Goal: Task Accomplishment & Management: Manage account settings

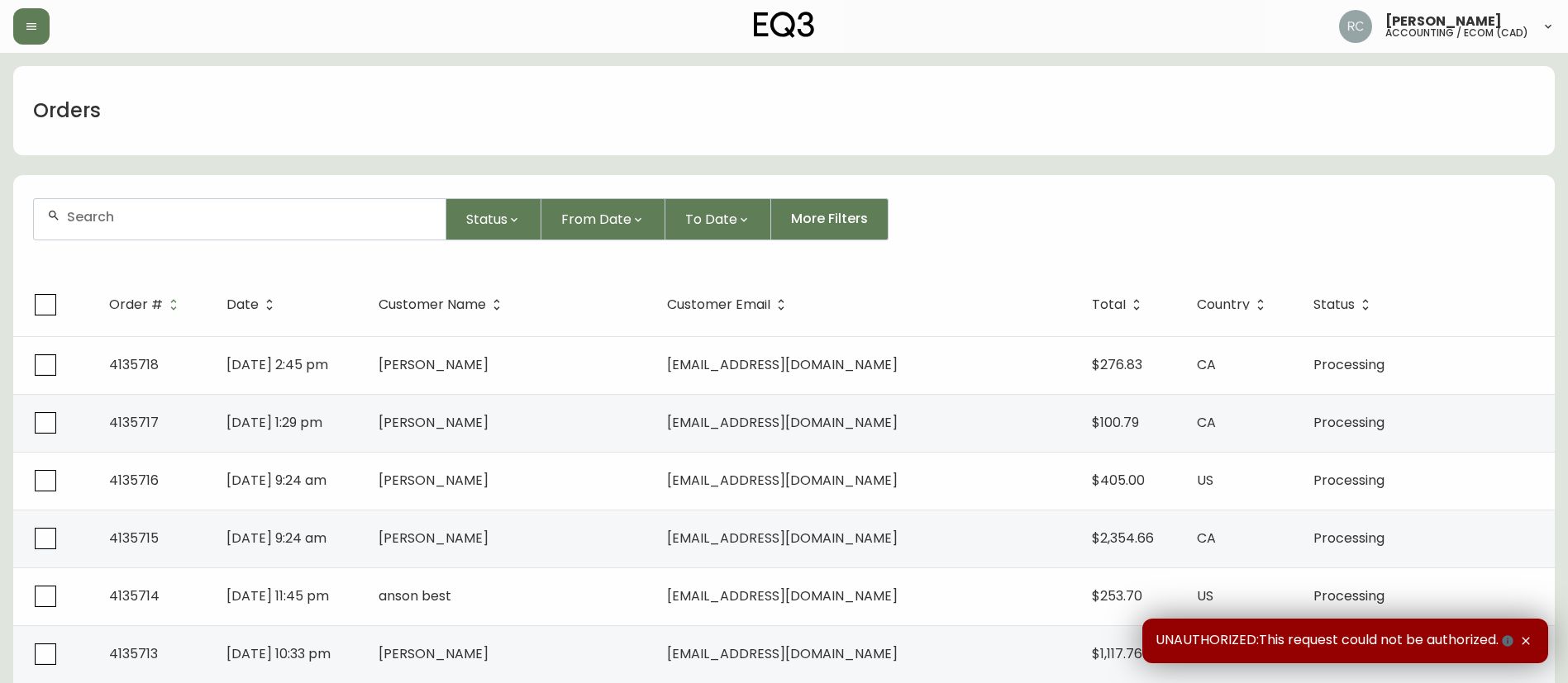
click at [308, 217] on input "text" at bounding box center [250, 217] width 366 height 16
paste input "4133206"
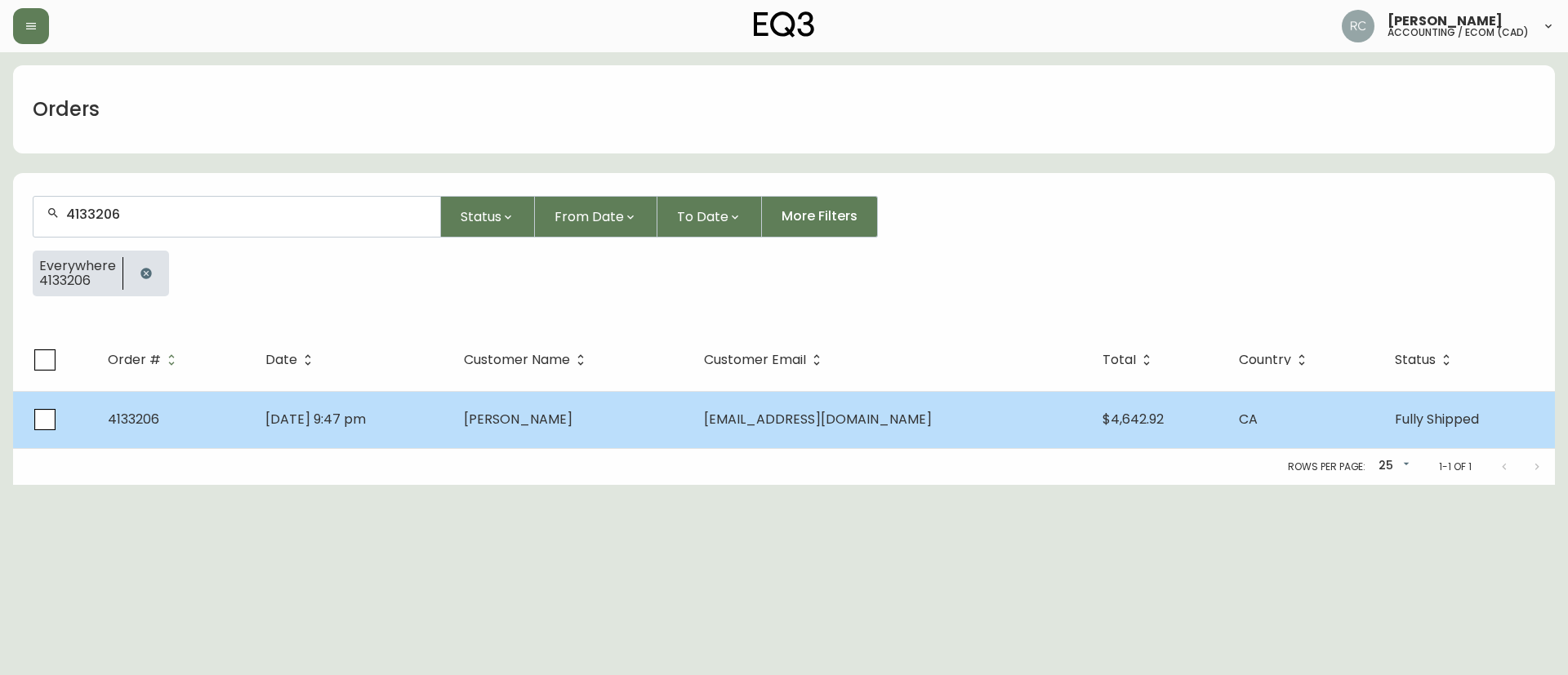
type input "4133206"
click at [769, 440] on td "maxime.smilga@gmail.com" at bounding box center [889, 420] width 397 height 57
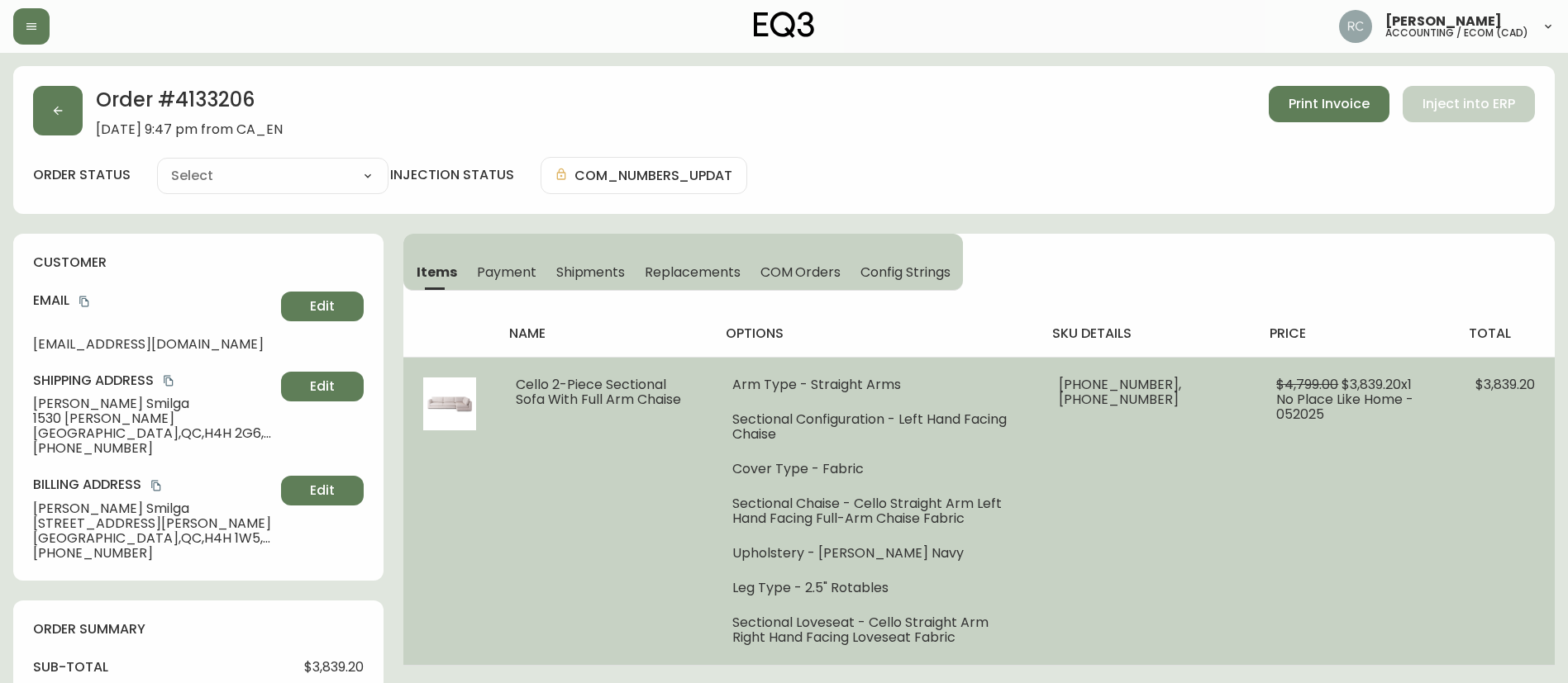
type input "Fully Shipped"
select select "FULLY_SHIPPED"
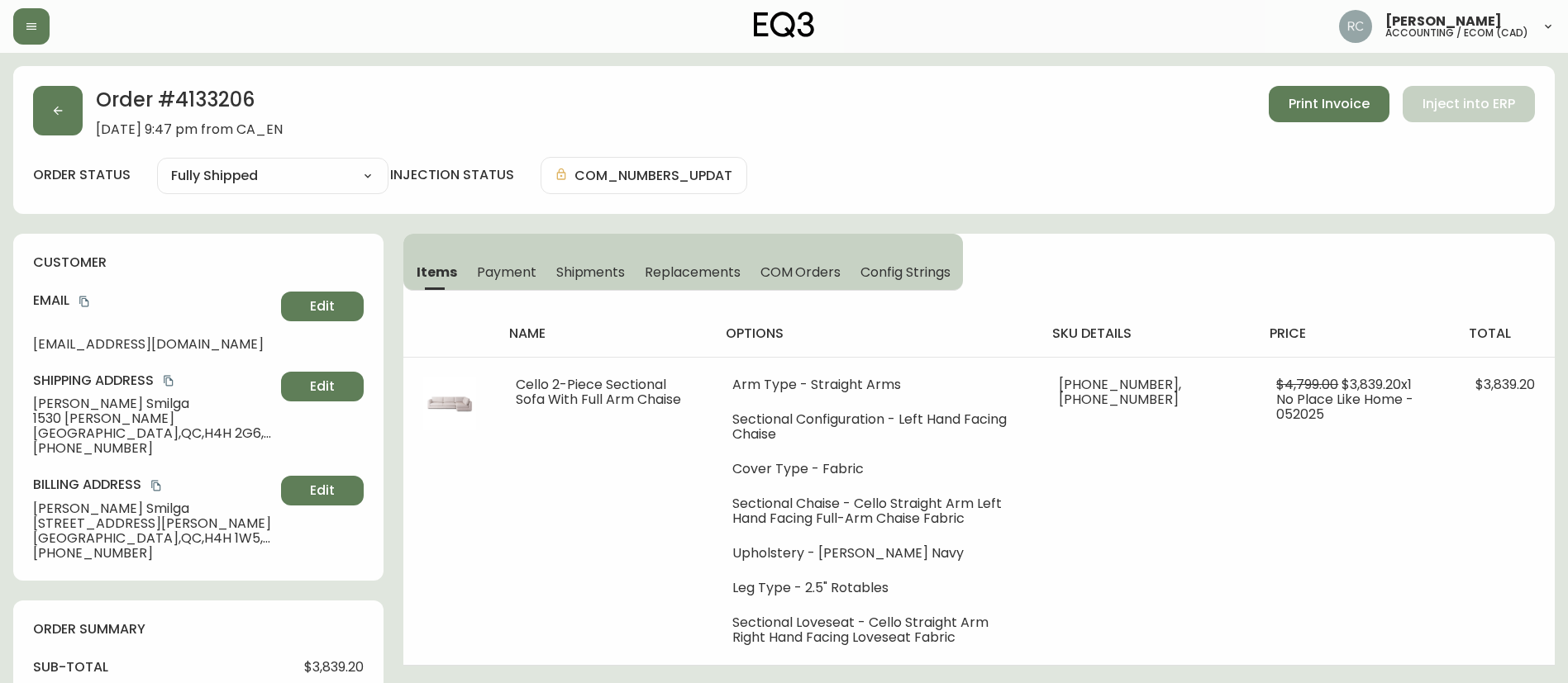
click at [515, 269] on span "Payment" at bounding box center [507, 272] width 59 height 17
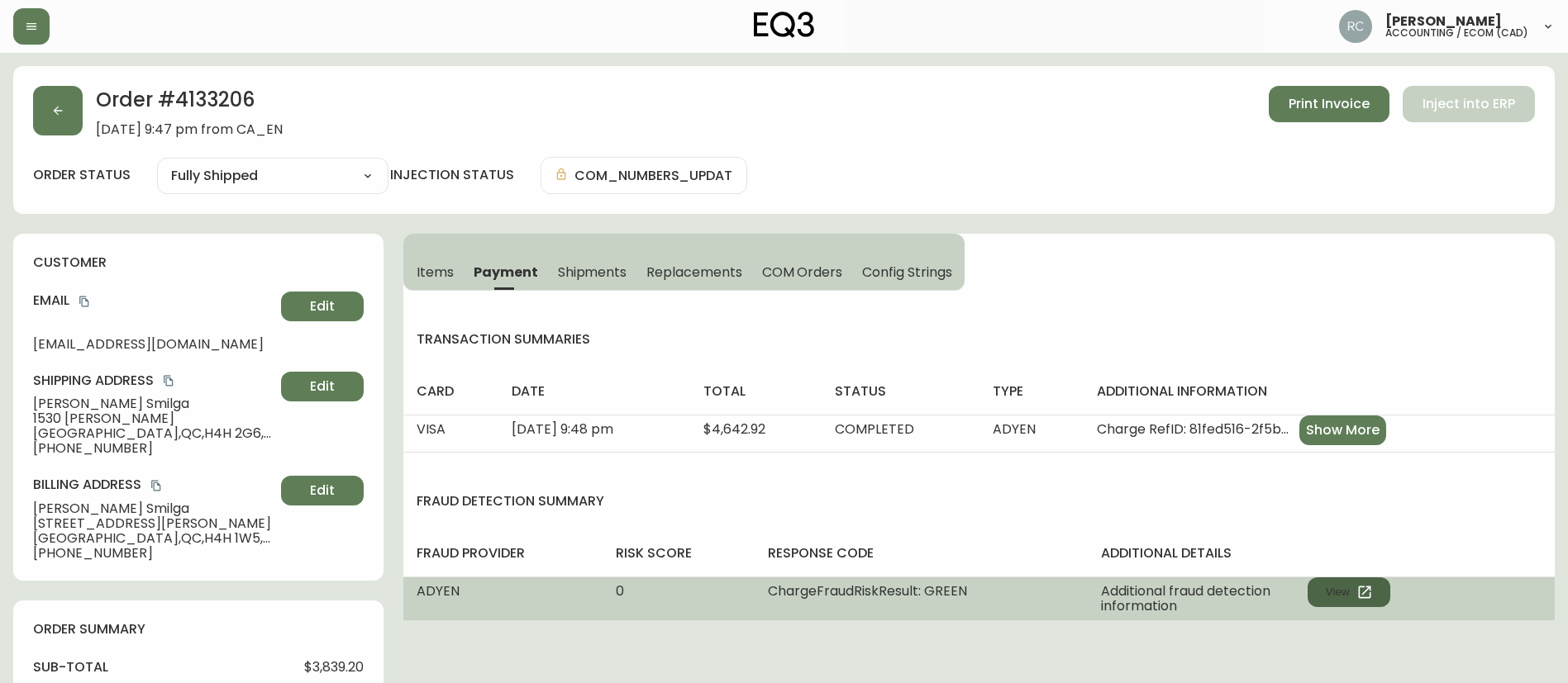
click at [1359, 595] on icon "button" at bounding box center [1364, 592] width 17 height 17
click at [1343, 585] on button "View" at bounding box center [1349, 593] width 83 height 30
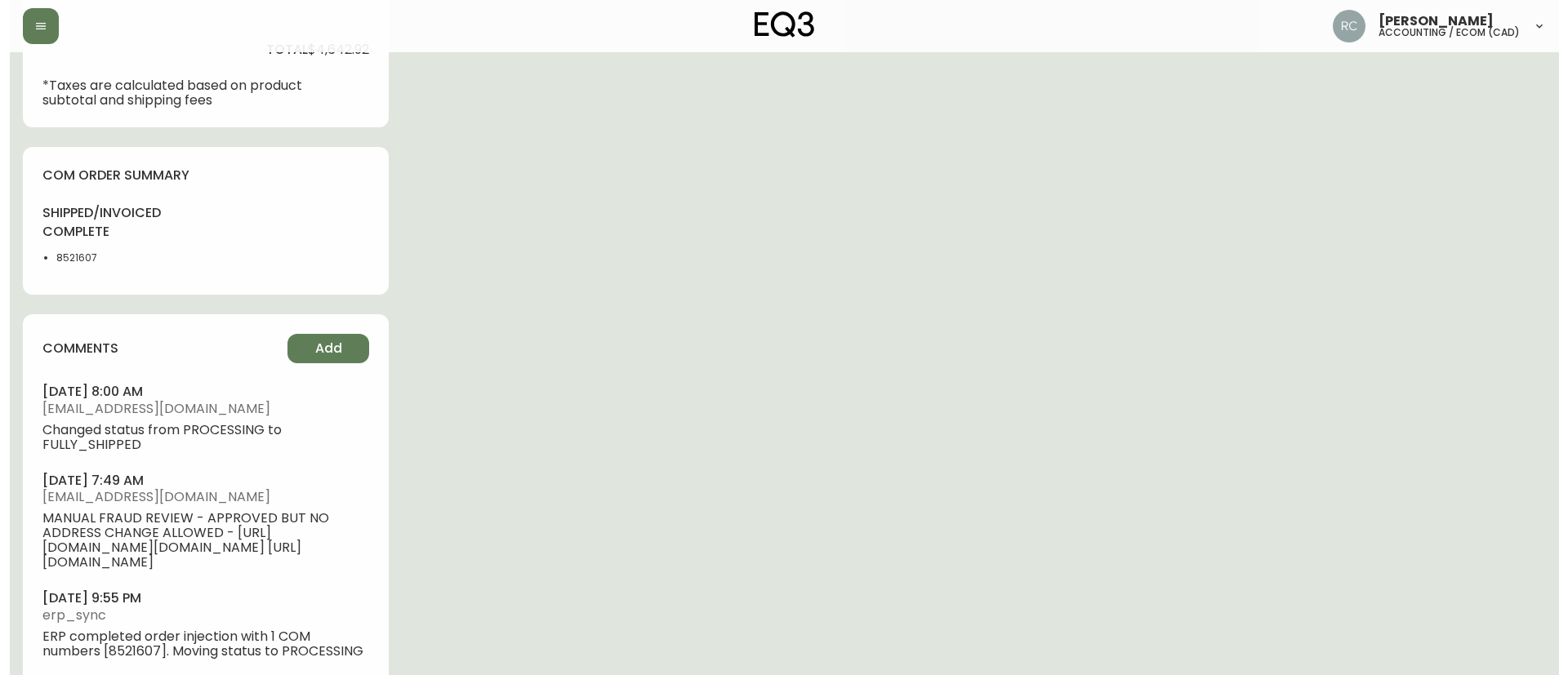
scroll to position [785, 0]
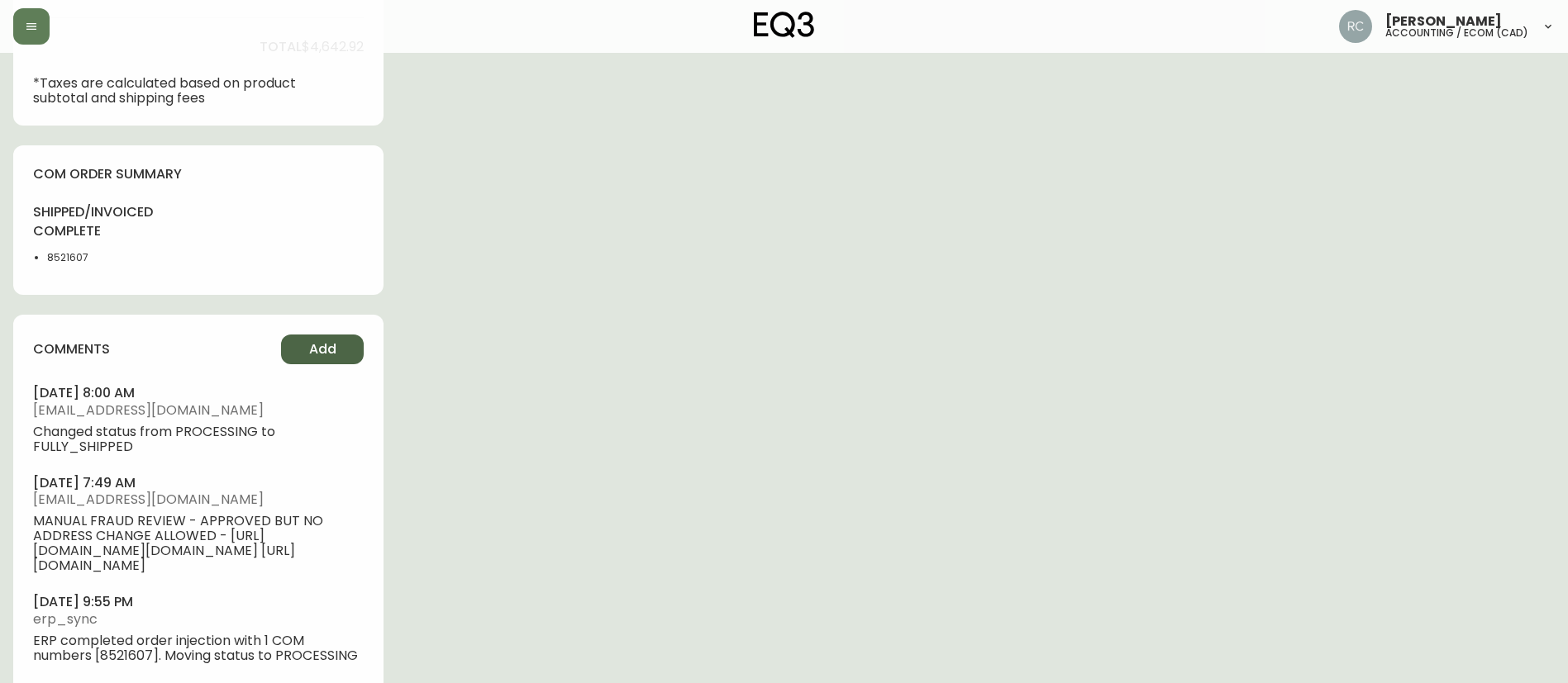
click at [340, 346] on button "Add" at bounding box center [322, 350] width 83 height 30
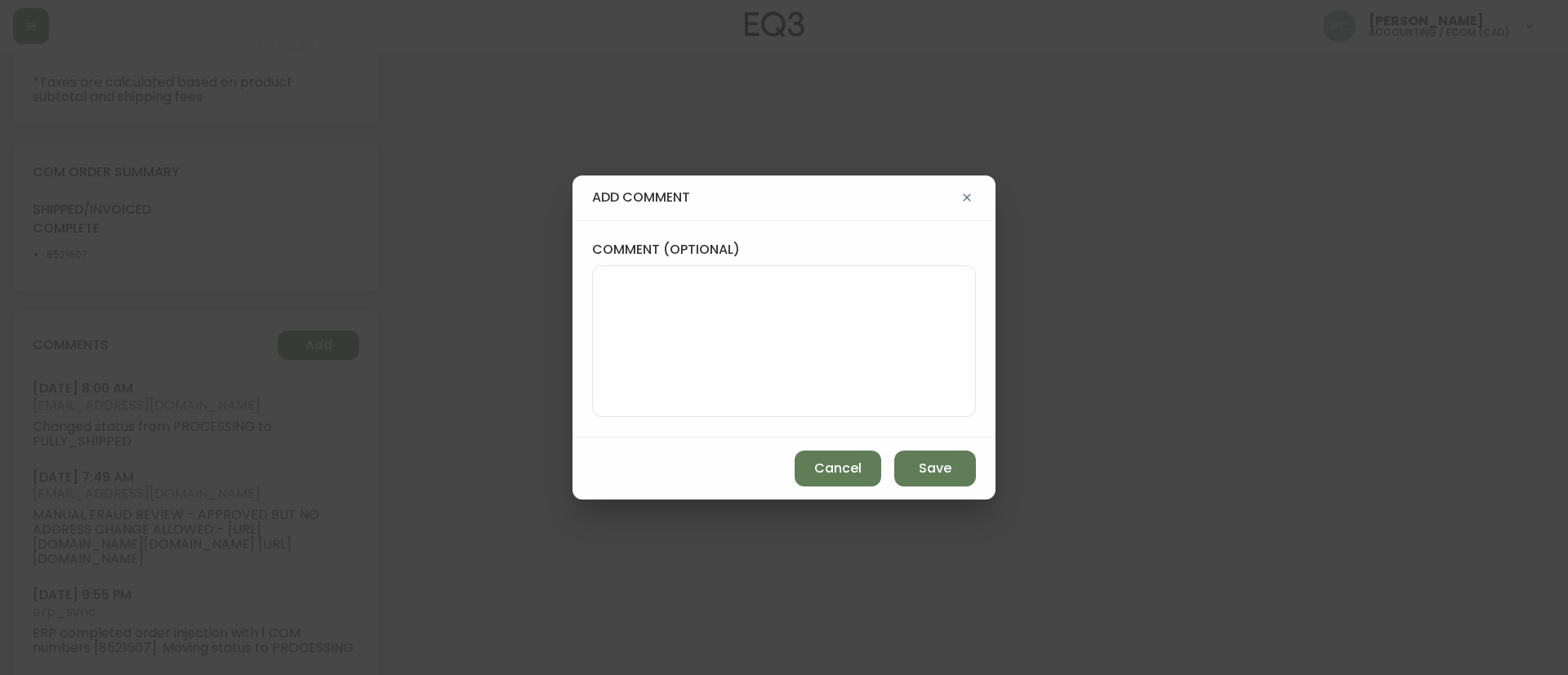
click at [882, 371] on textarea "comment (optional)" at bounding box center [784, 341] width 356 height 131
paste textarea "COMPENSATION FOR POOR EXPERIENCE AND DELAY TICKET# 819380 ORD# 4133206 SUBTOTAL…"
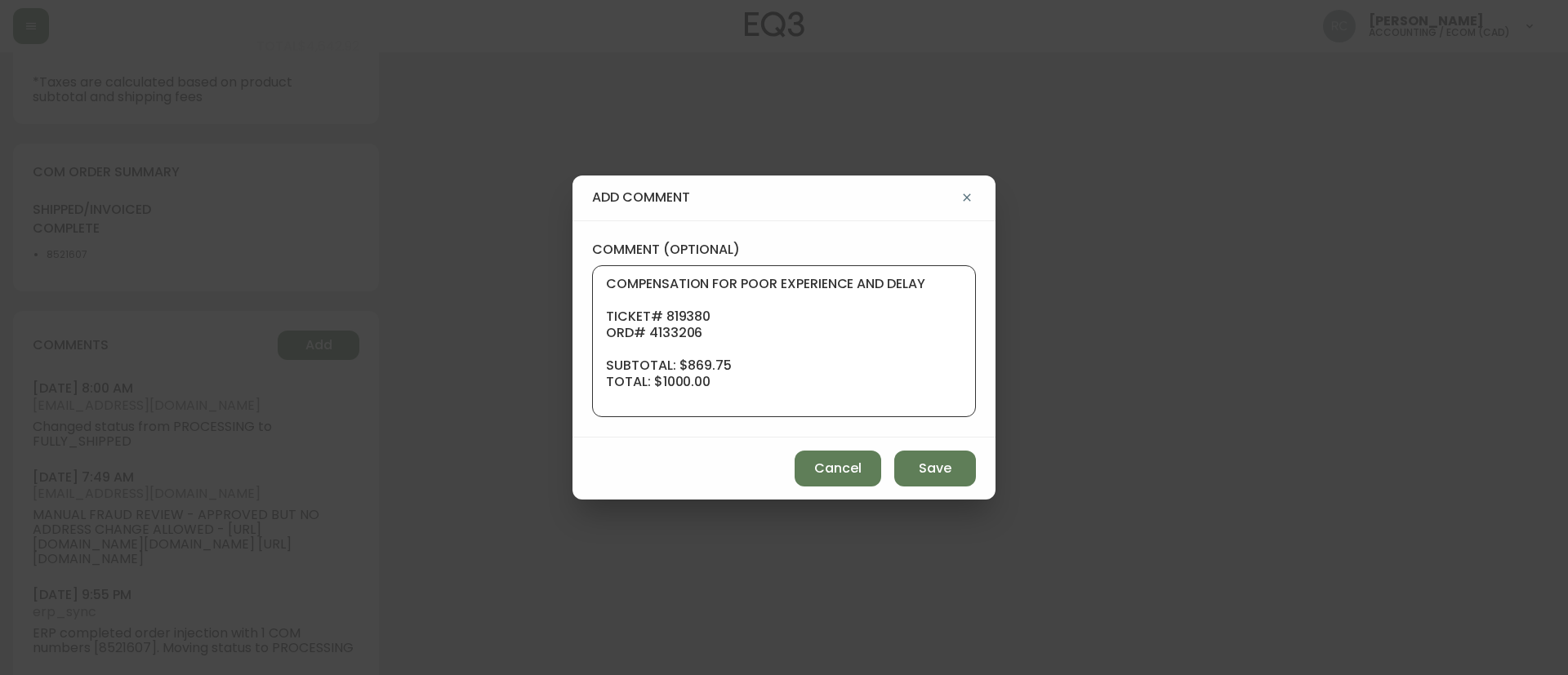
scroll to position [147, 0]
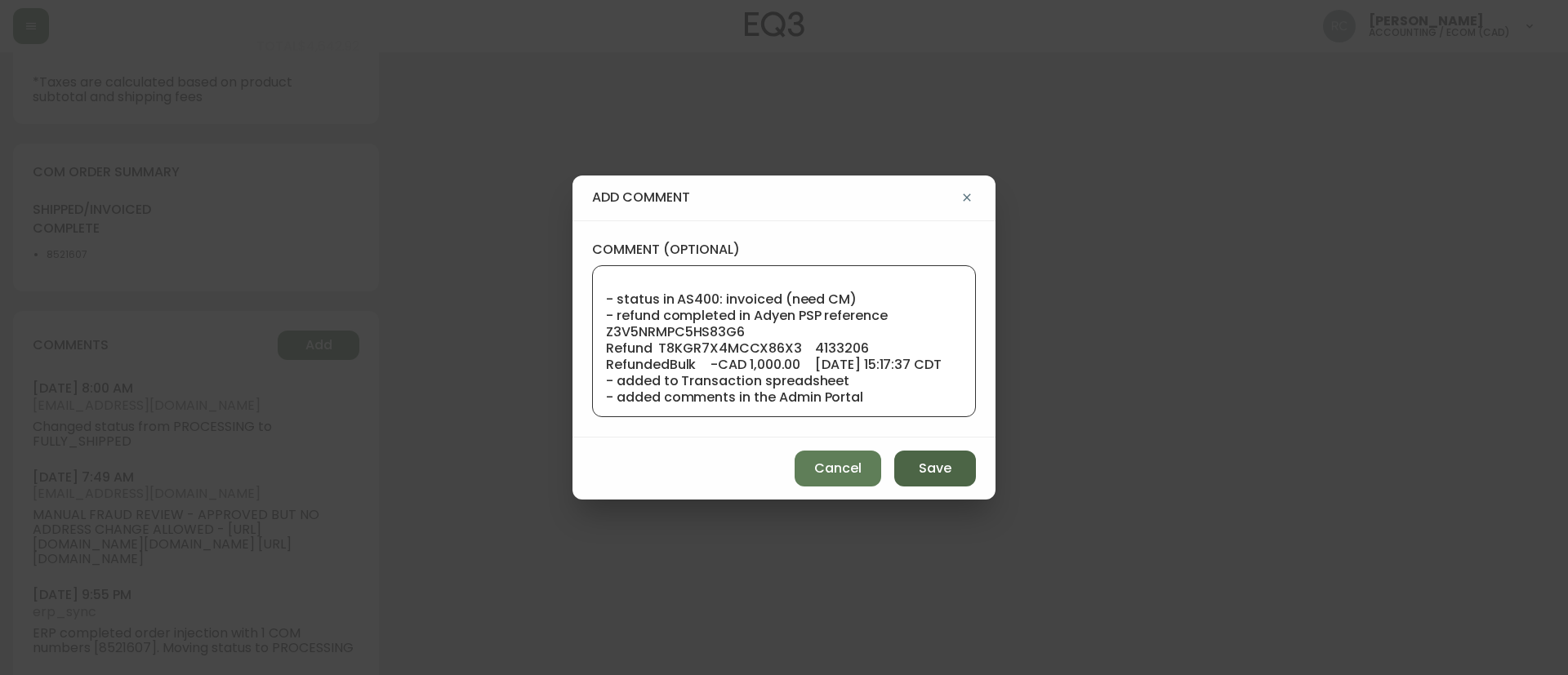
type textarea "COMPENSATION FOR POOR EXPERIENCE AND DELAY TICKET# 819380 ORD# 4133206 SUBTOTAL…"
click at [939, 462] on span "Save" at bounding box center [935, 469] width 33 height 18
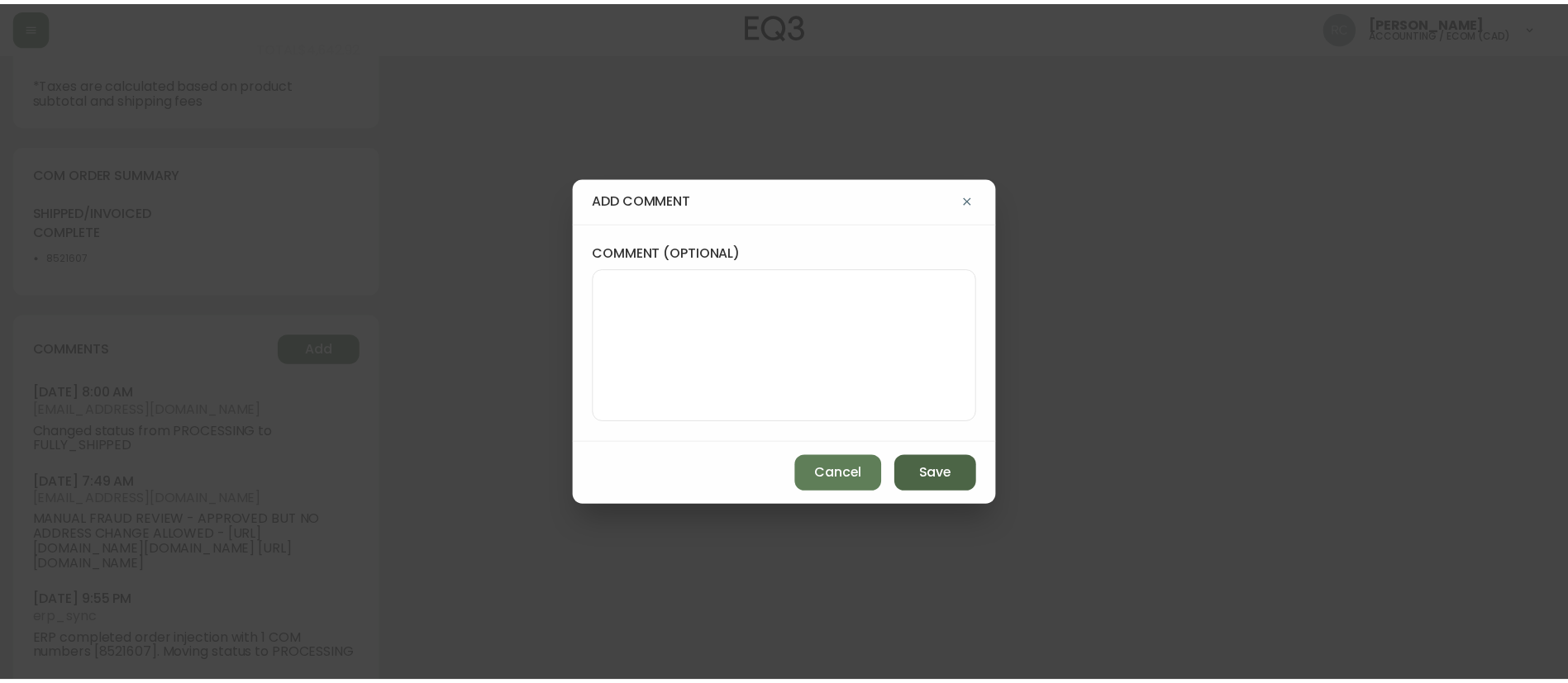
scroll to position [0, 0]
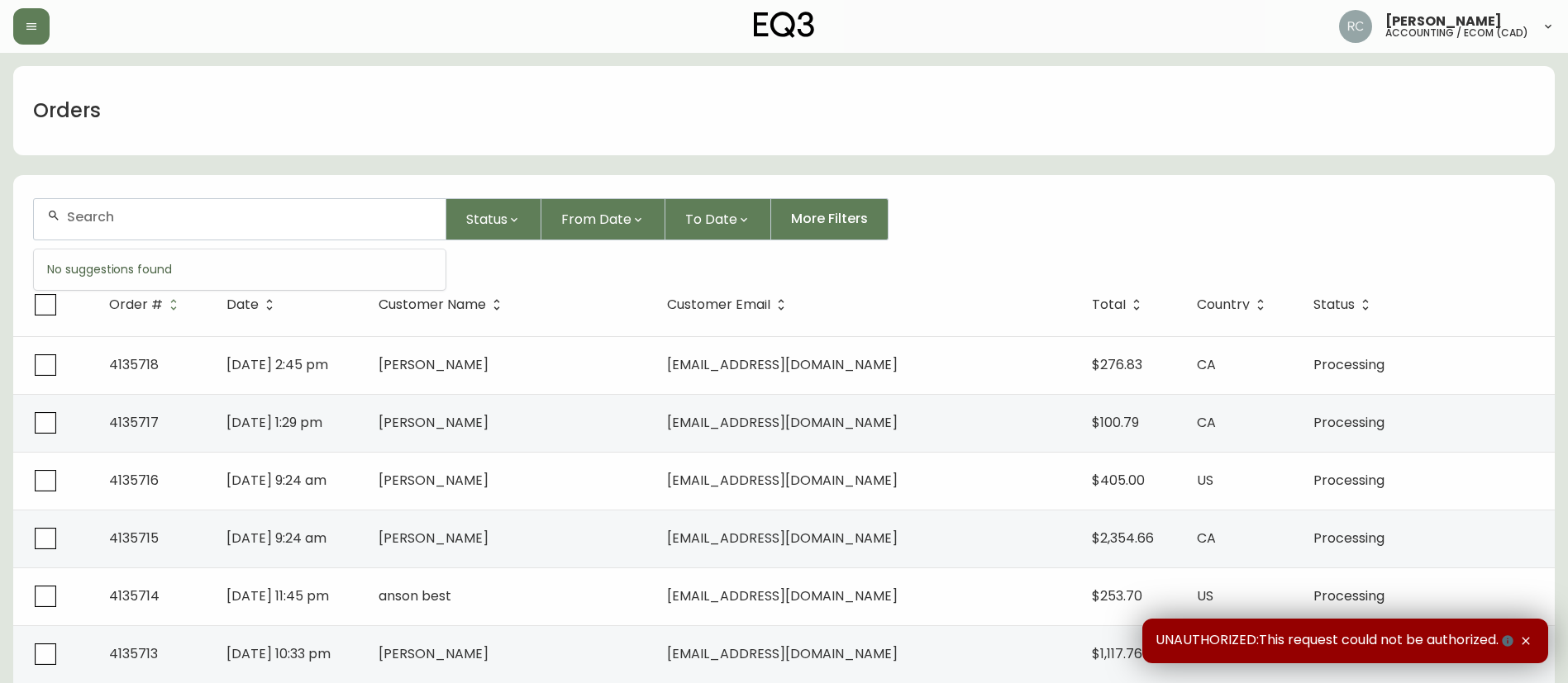
click at [248, 221] on input "text" at bounding box center [250, 217] width 366 height 16
paste input "4132614"
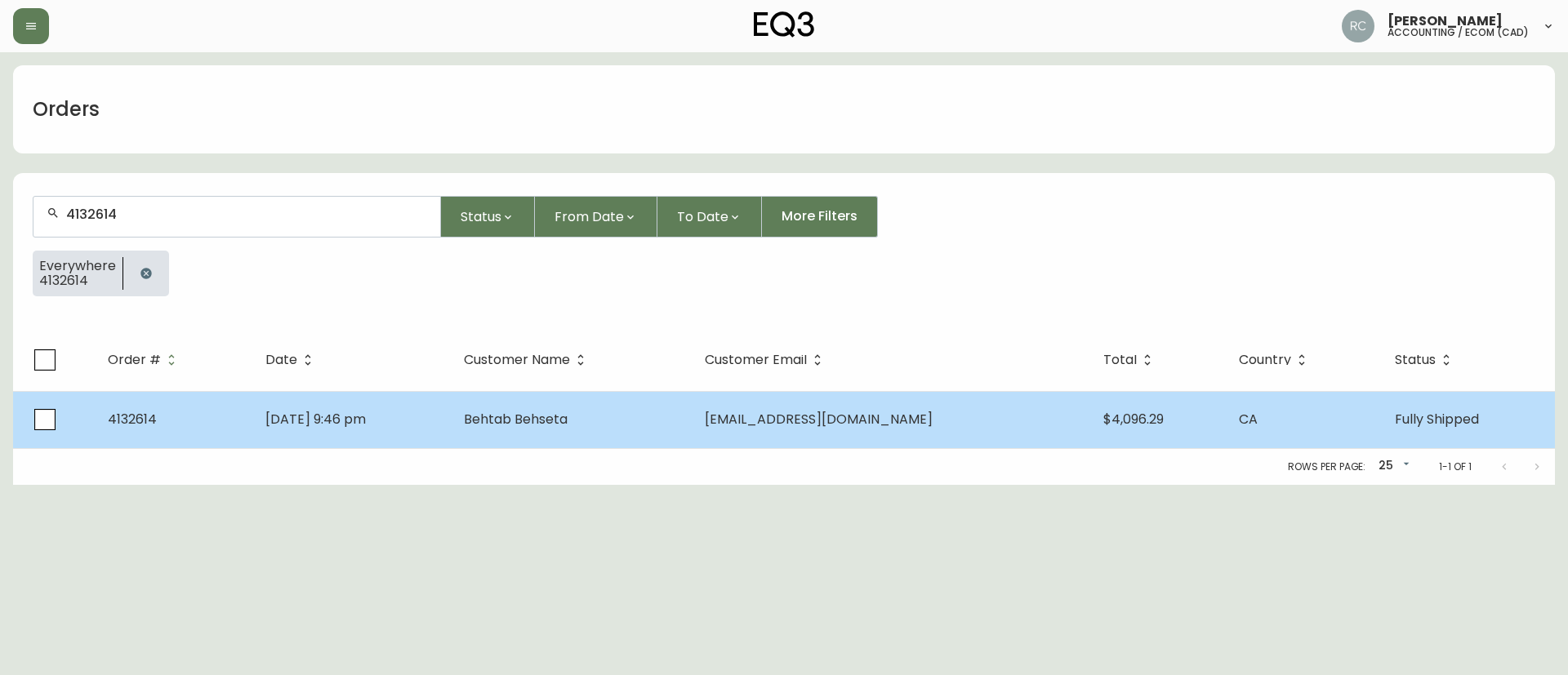
type input "4132614"
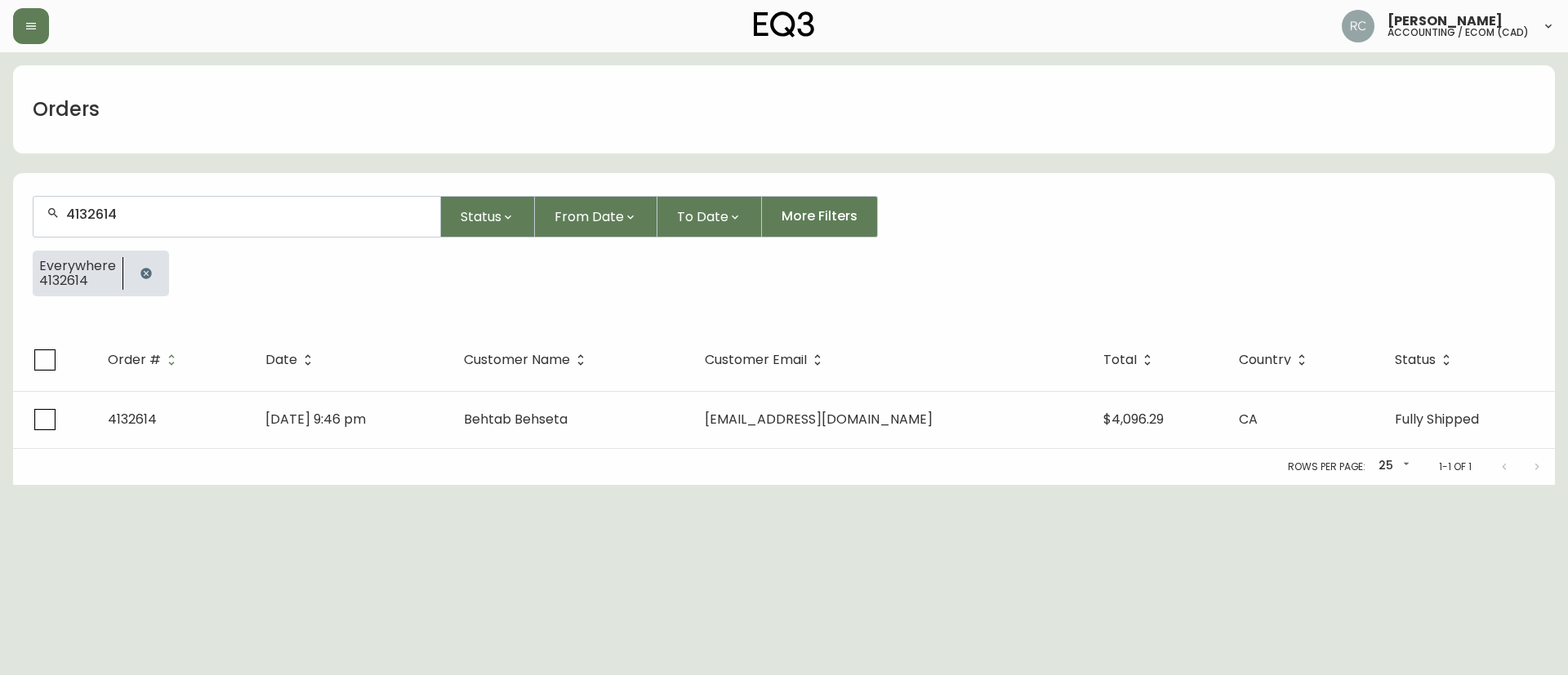
click at [692, 418] on td "Behtab Behseta" at bounding box center [571, 420] width 241 height 57
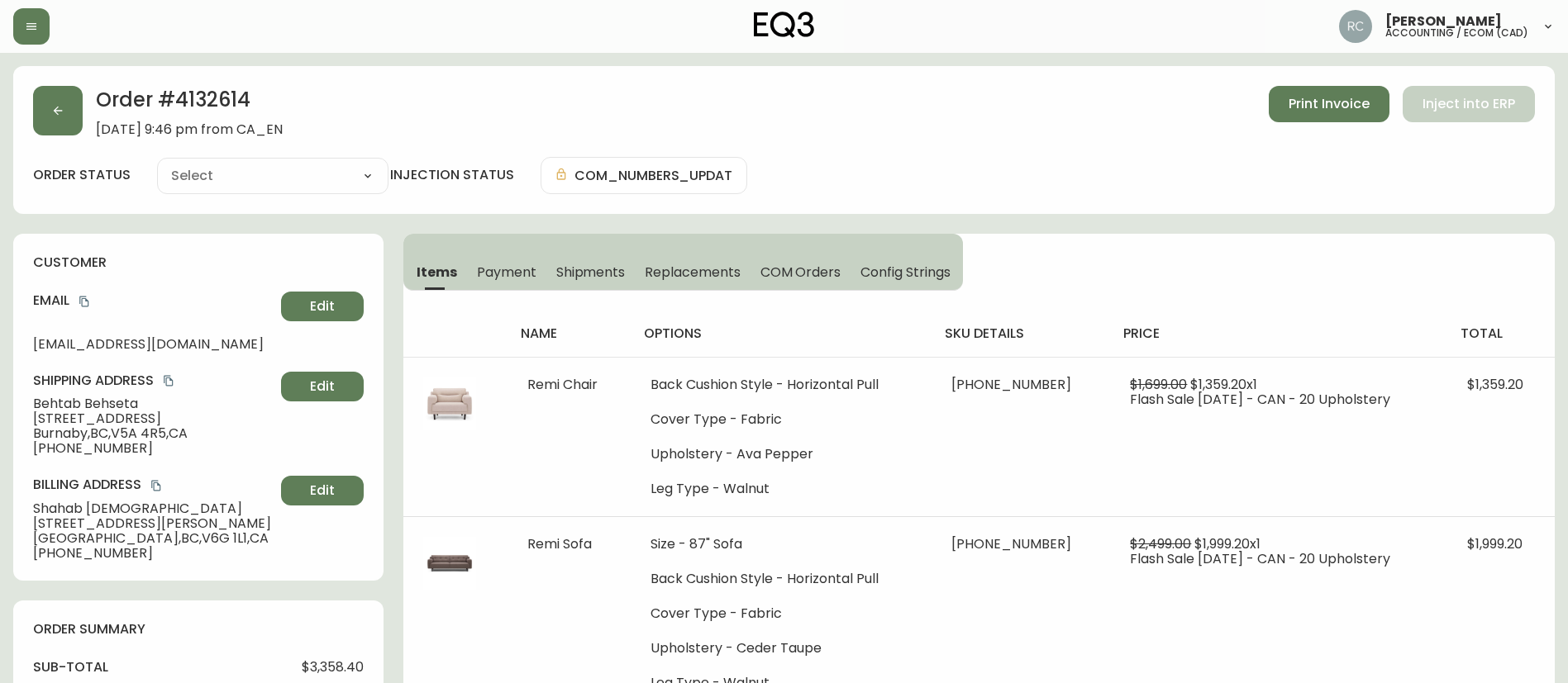
type input "Fully Shipped"
select select "FULLY_SHIPPED"
click at [508, 271] on span "Payment" at bounding box center [507, 272] width 59 height 17
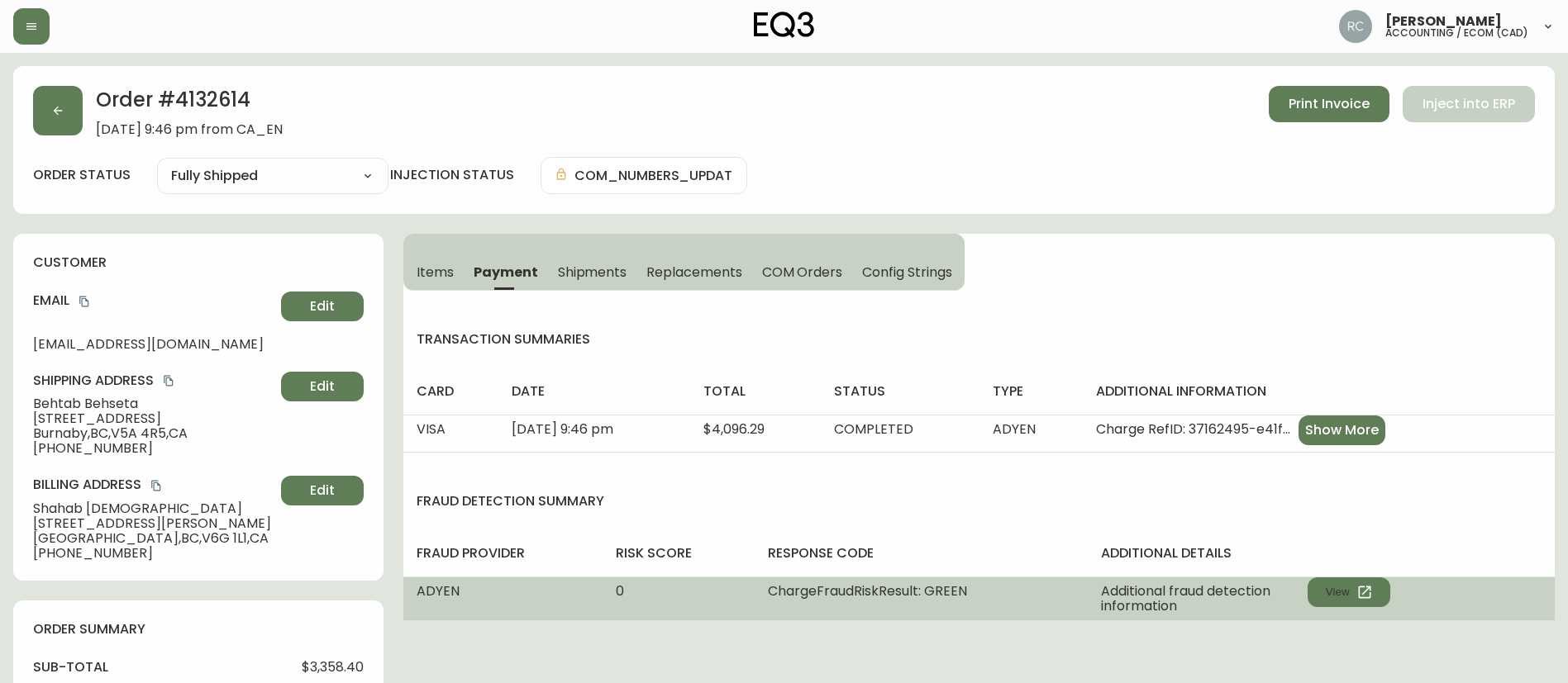
click at [1365, 577] on td "Additional fraud detection information View" at bounding box center [1322, 599] width 468 height 44
click at [1357, 590] on icon "button" at bounding box center [1364, 592] width 17 height 17
click at [1359, 594] on icon "button" at bounding box center [1364, 592] width 17 height 17
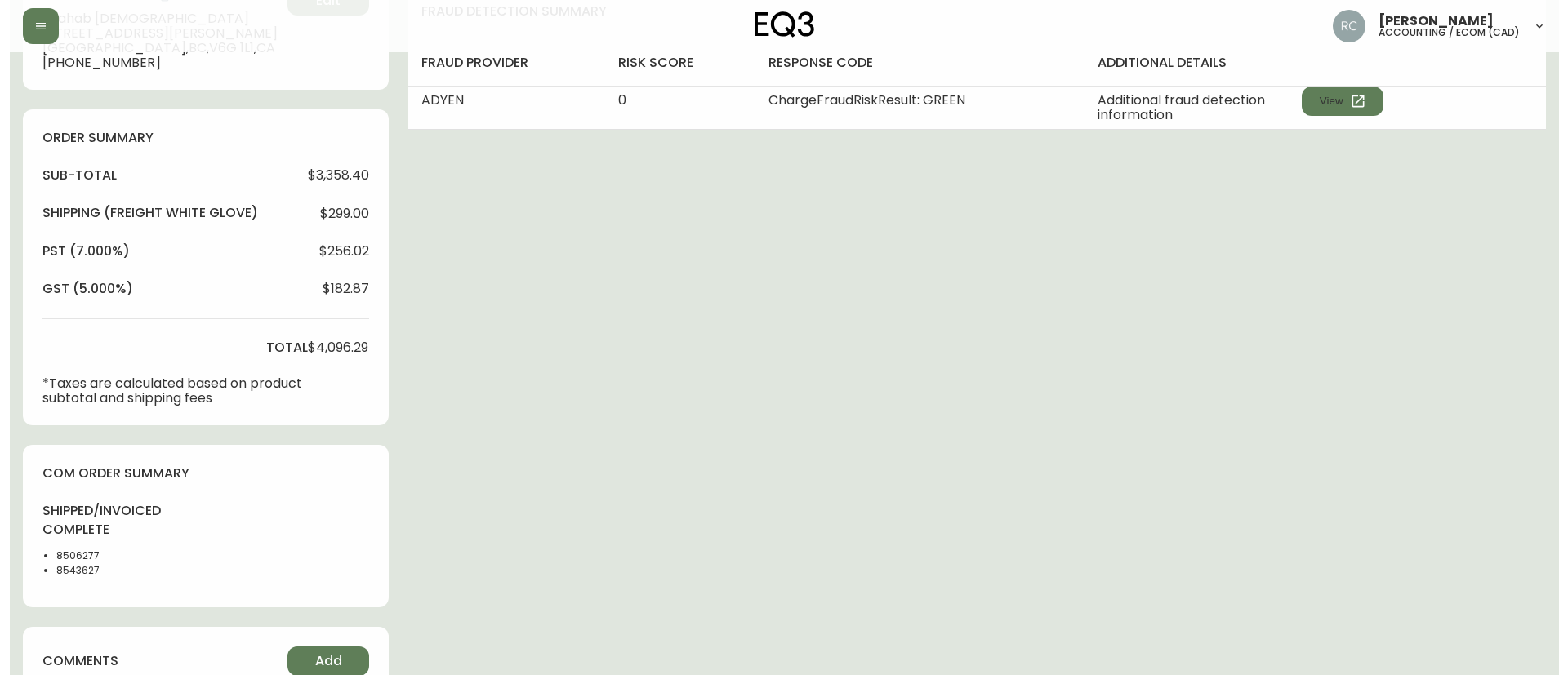
scroll to position [735, 0]
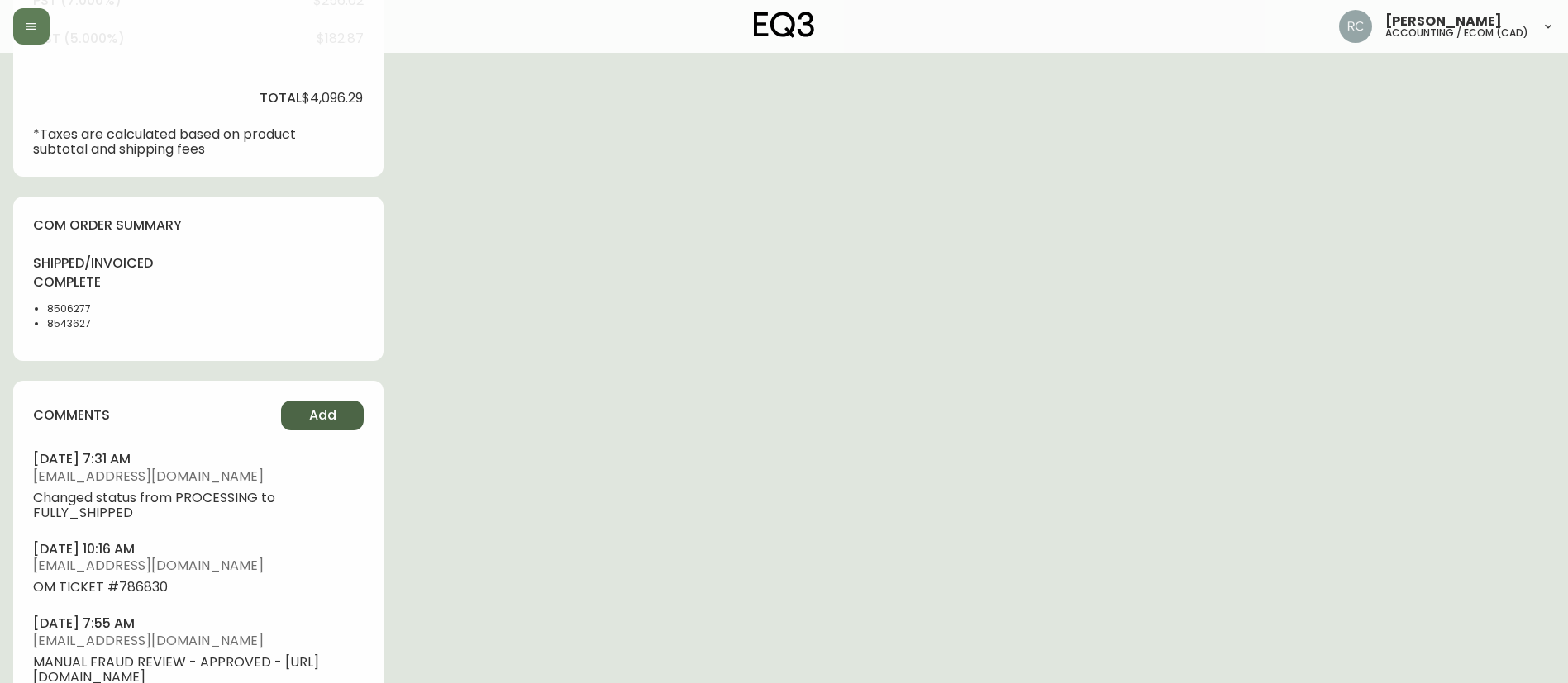
click at [327, 419] on span "Add" at bounding box center [322, 415] width 27 height 18
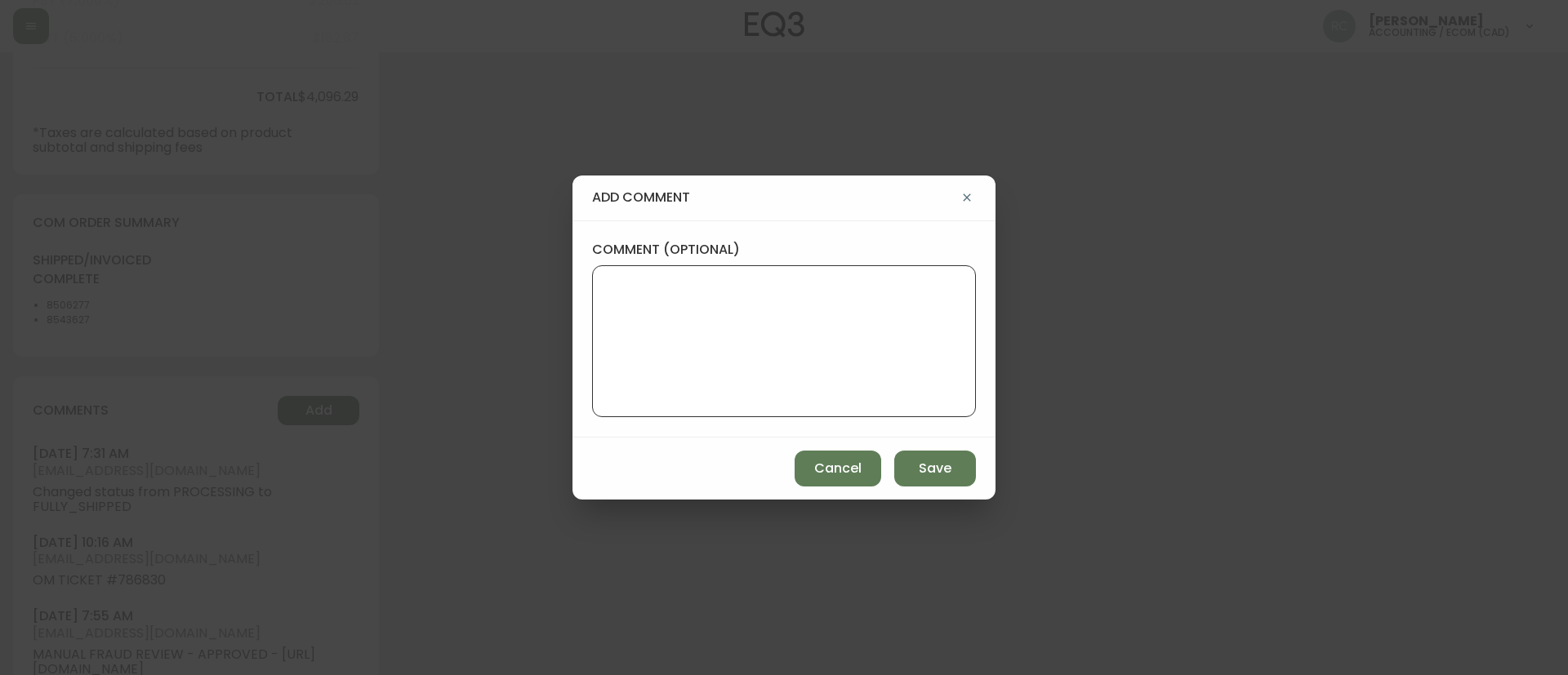
click at [869, 351] on textarea "comment (optional)" at bounding box center [784, 341] width 356 height 131
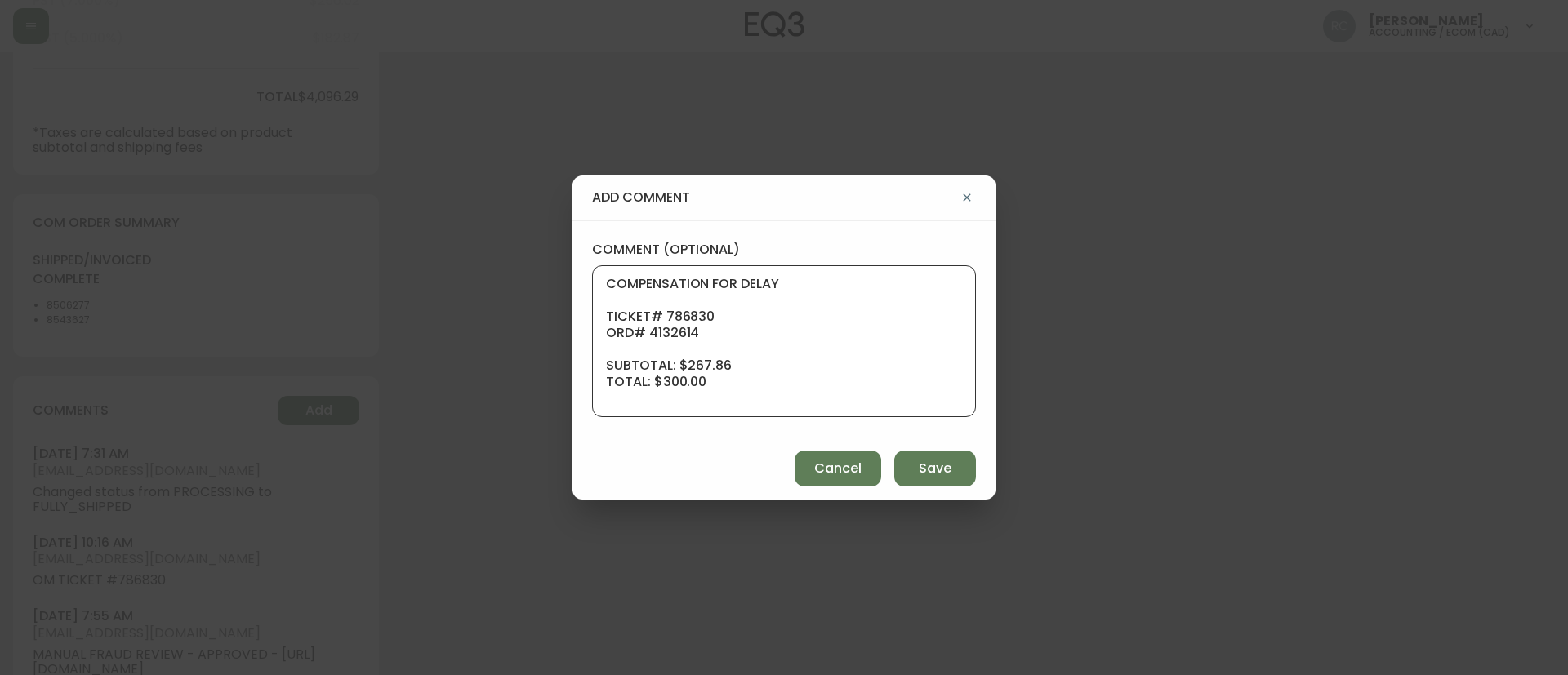
scroll to position [131, 0]
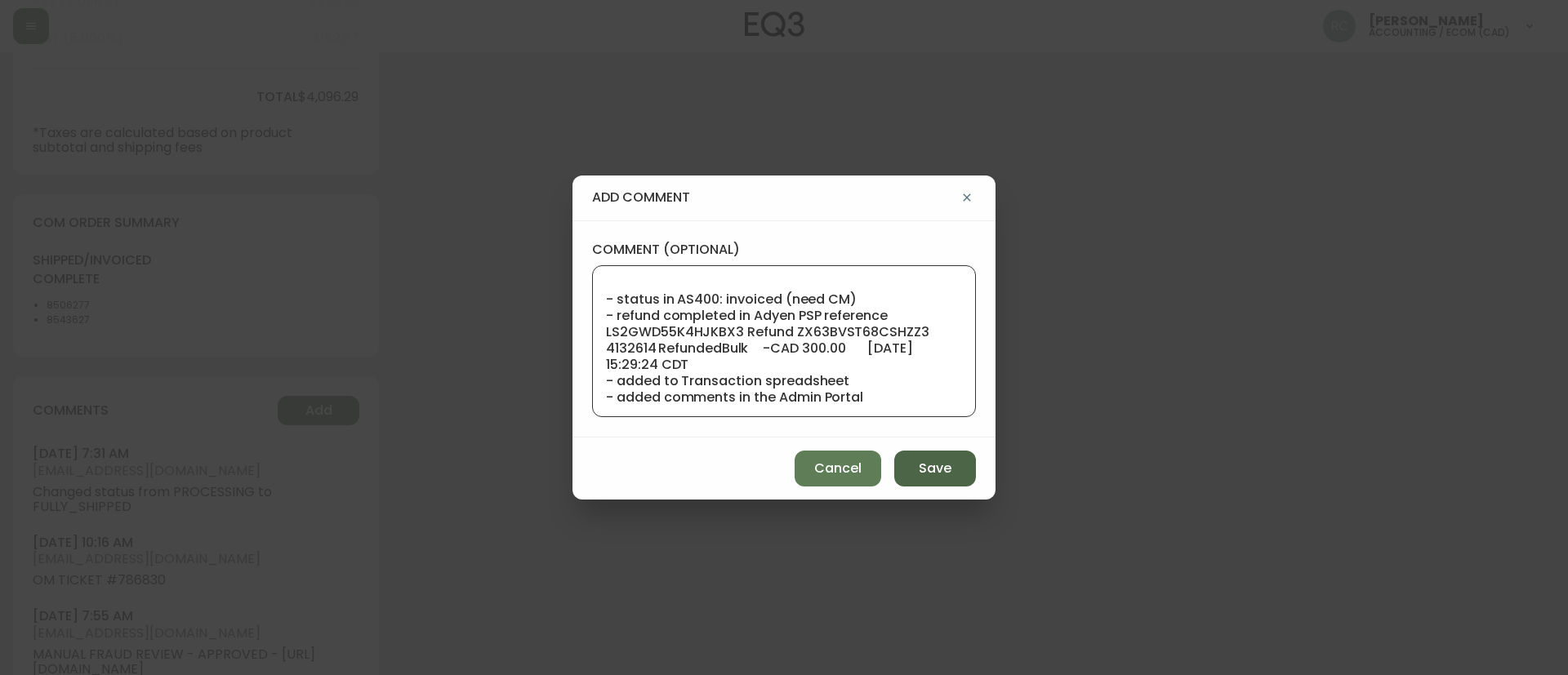
type textarea "COMPENSATION FOR DELAY TICKET# 786830 ORD# 4132614 SUBTOTAL: $267.86 TOTAL: $30…"
click at [924, 469] on span "Save" at bounding box center [935, 469] width 33 height 18
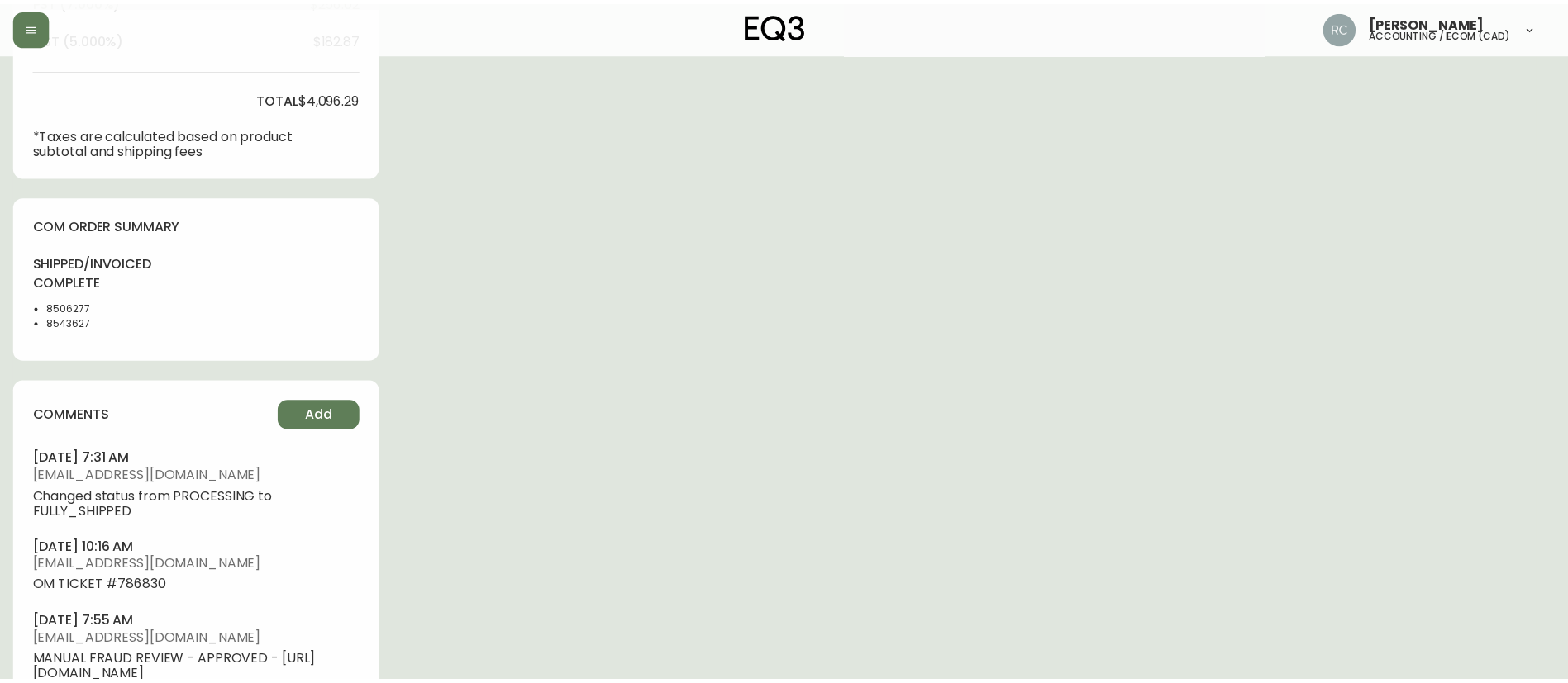
scroll to position [0, 0]
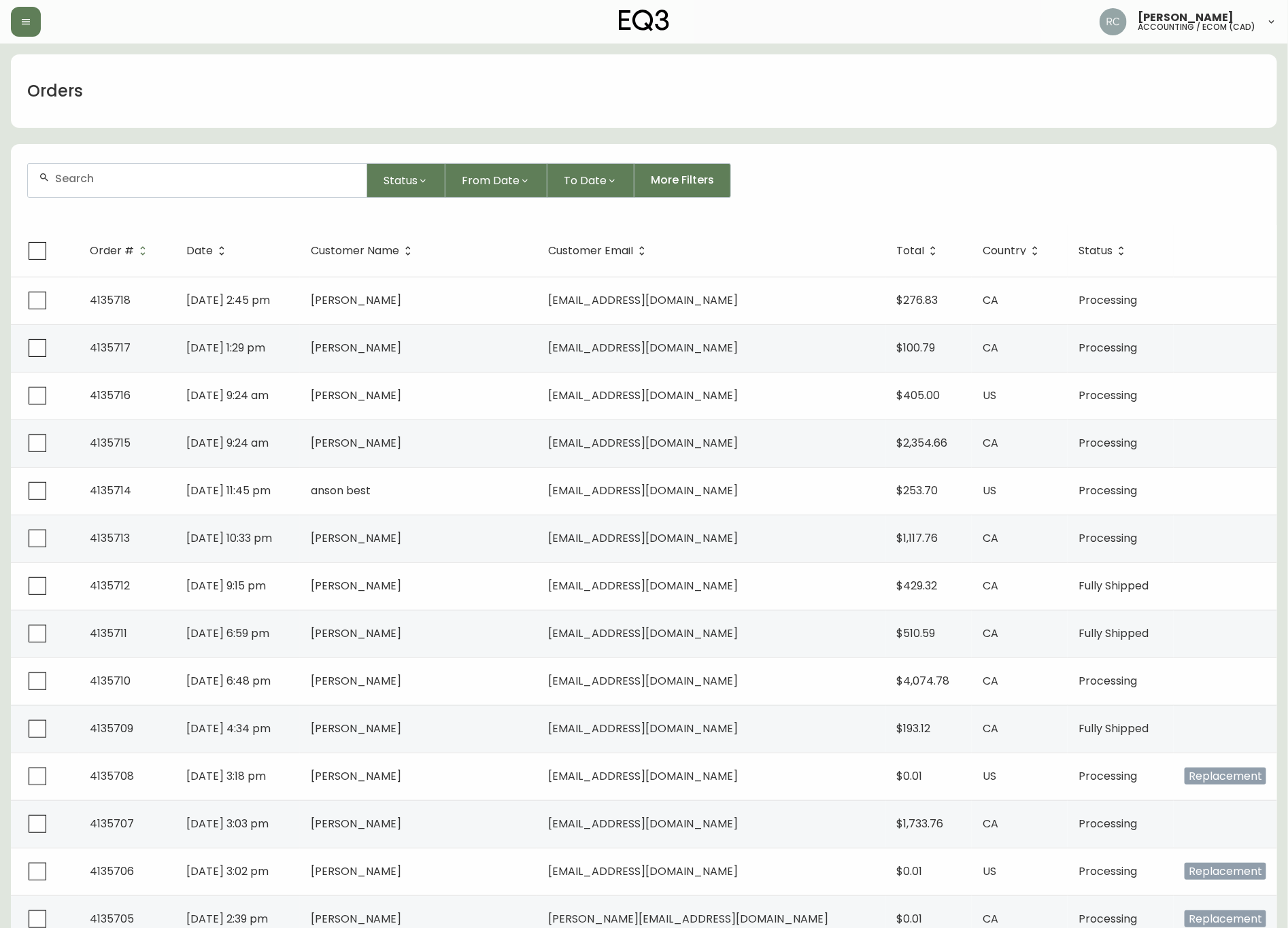
click at [842, 206] on form "Status From Date To Date More Filters" at bounding box center [644, 185] width 1267 height 78
click at [172, 149] on form "Status From Date To Date More Filters" at bounding box center [644, 185] width 1267 height 78
click at [154, 175] on input "text" at bounding box center [206, 178] width 301 height 13
paste input "FB-KEY LARGO DENIM M"
type input "FB-KEY LARGO DENIM M"
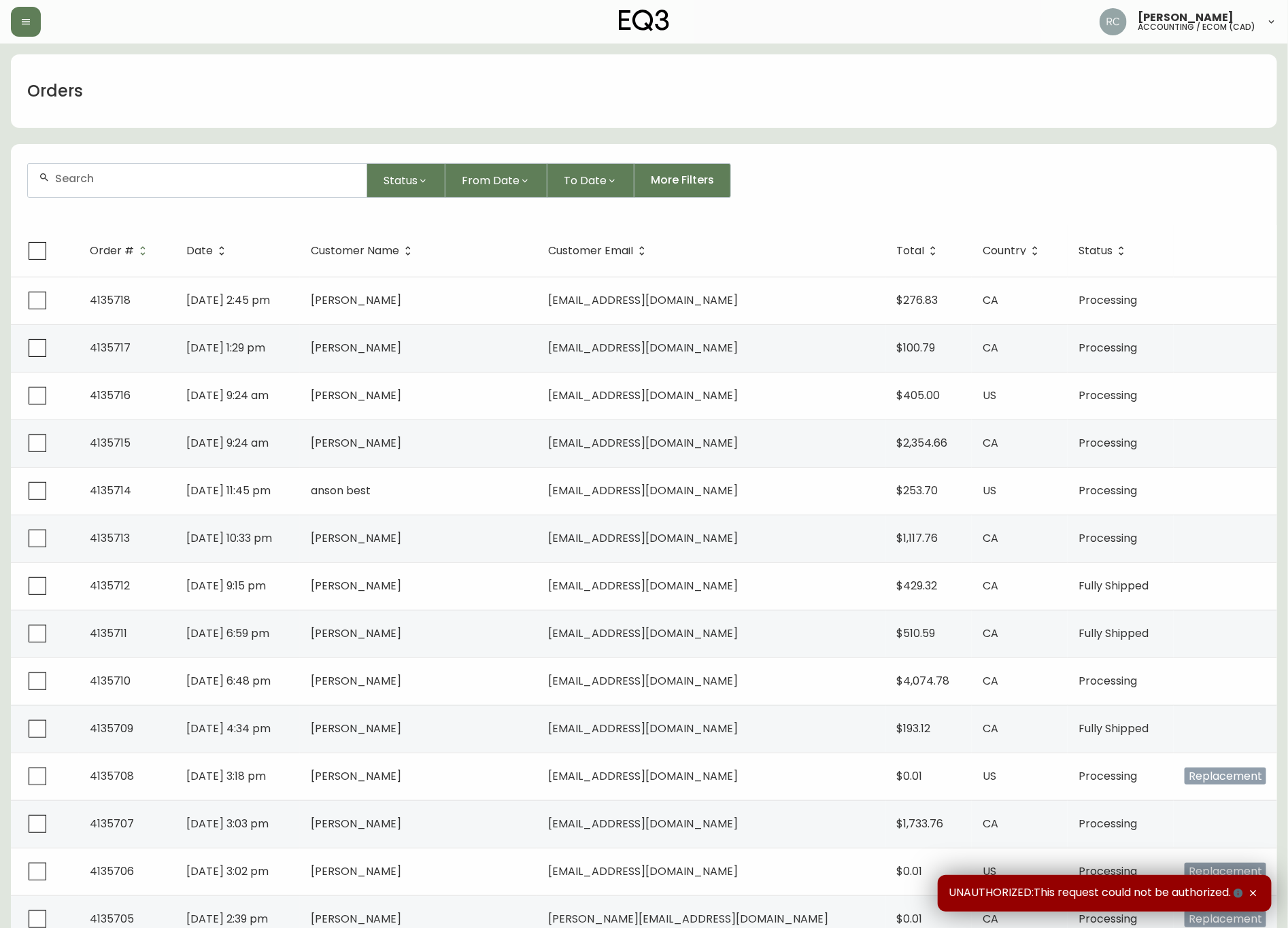
click at [123, 186] on div at bounding box center [197, 180] width 339 height 34
paste input "8584070"
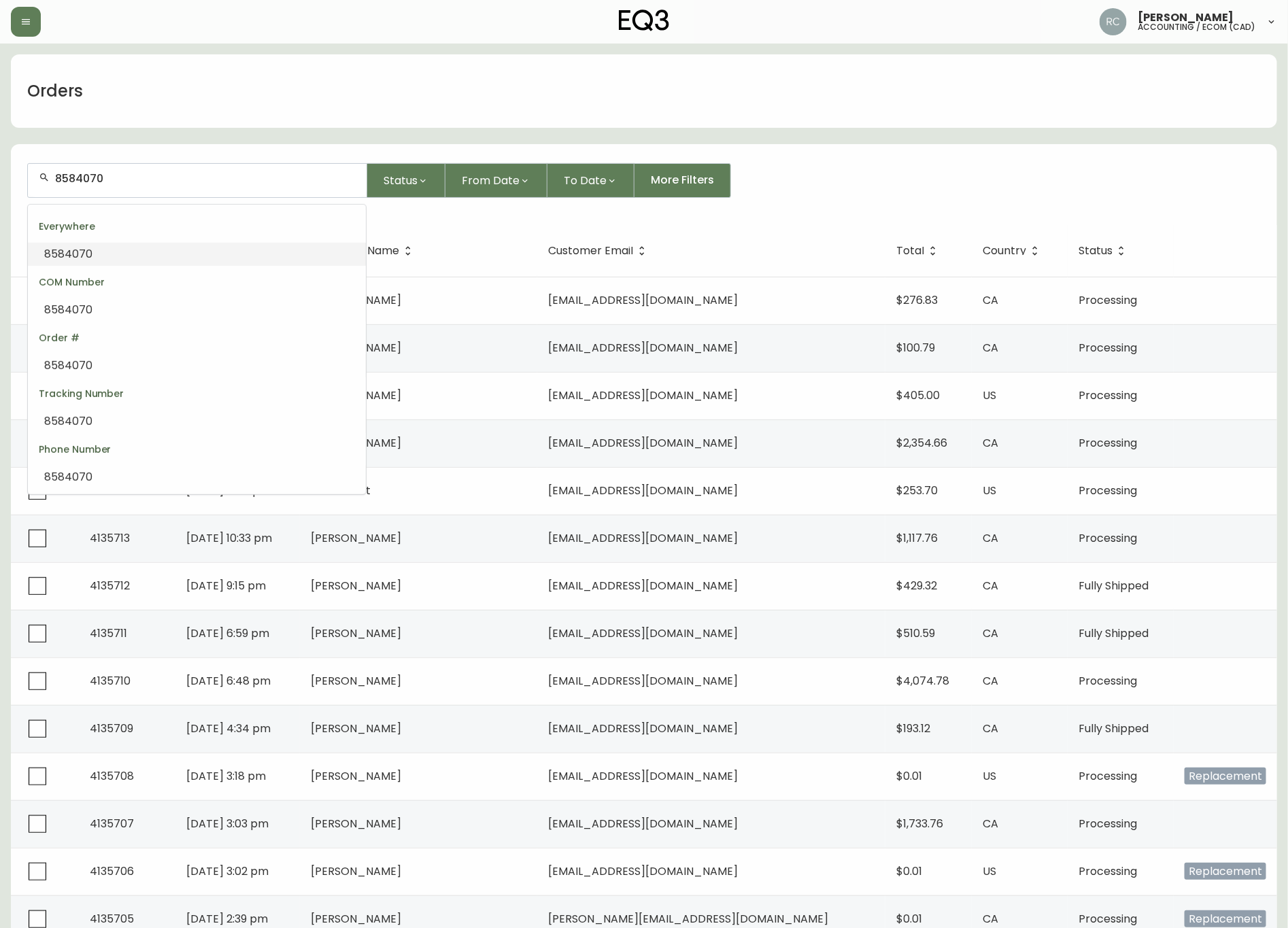
click at [129, 247] on li "8584070" at bounding box center [197, 254] width 338 height 23
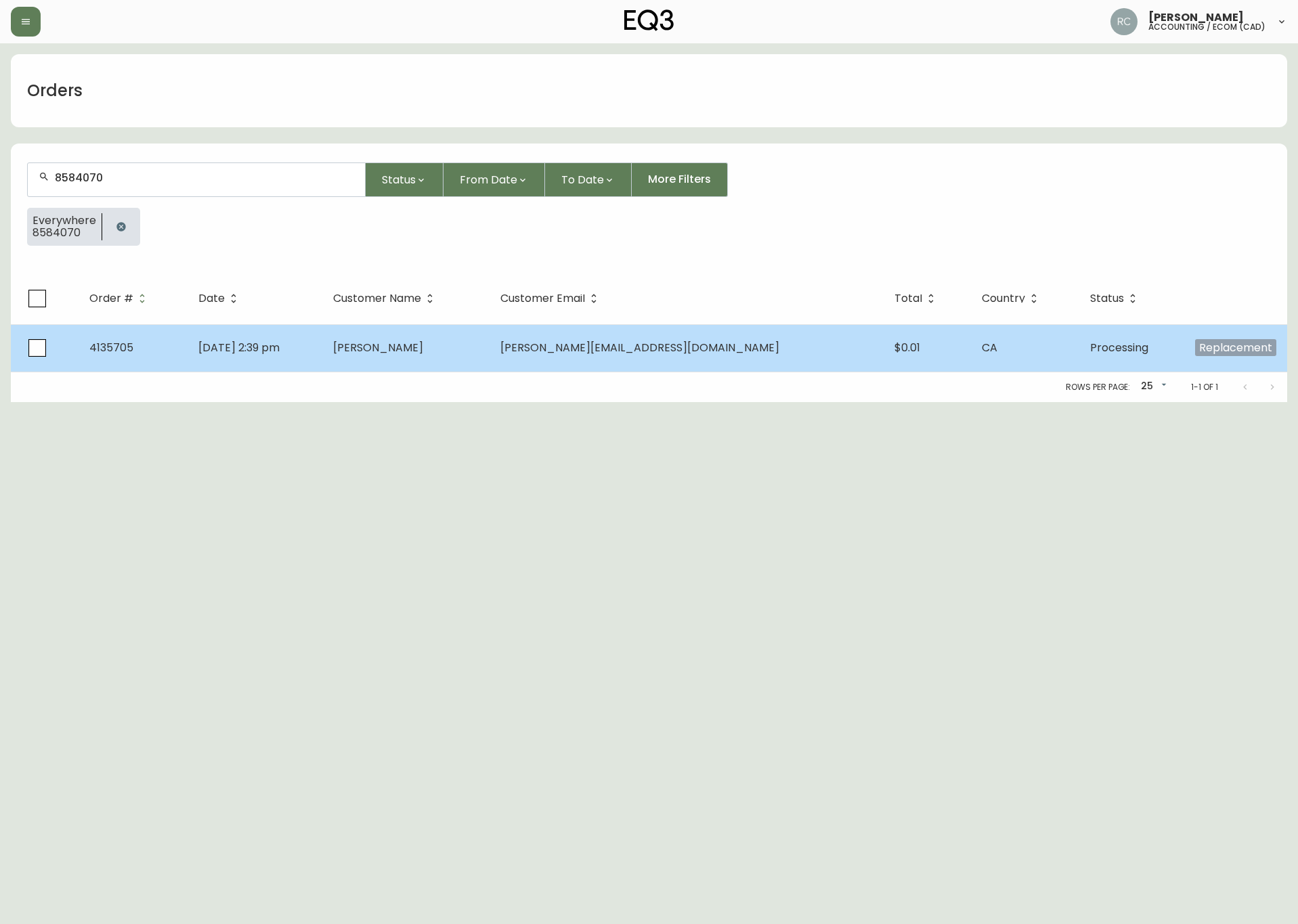
type input "8584070"
click at [322, 338] on td "[DATE] 2:39 pm" at bounding box center [255, 348] width 135 height 47
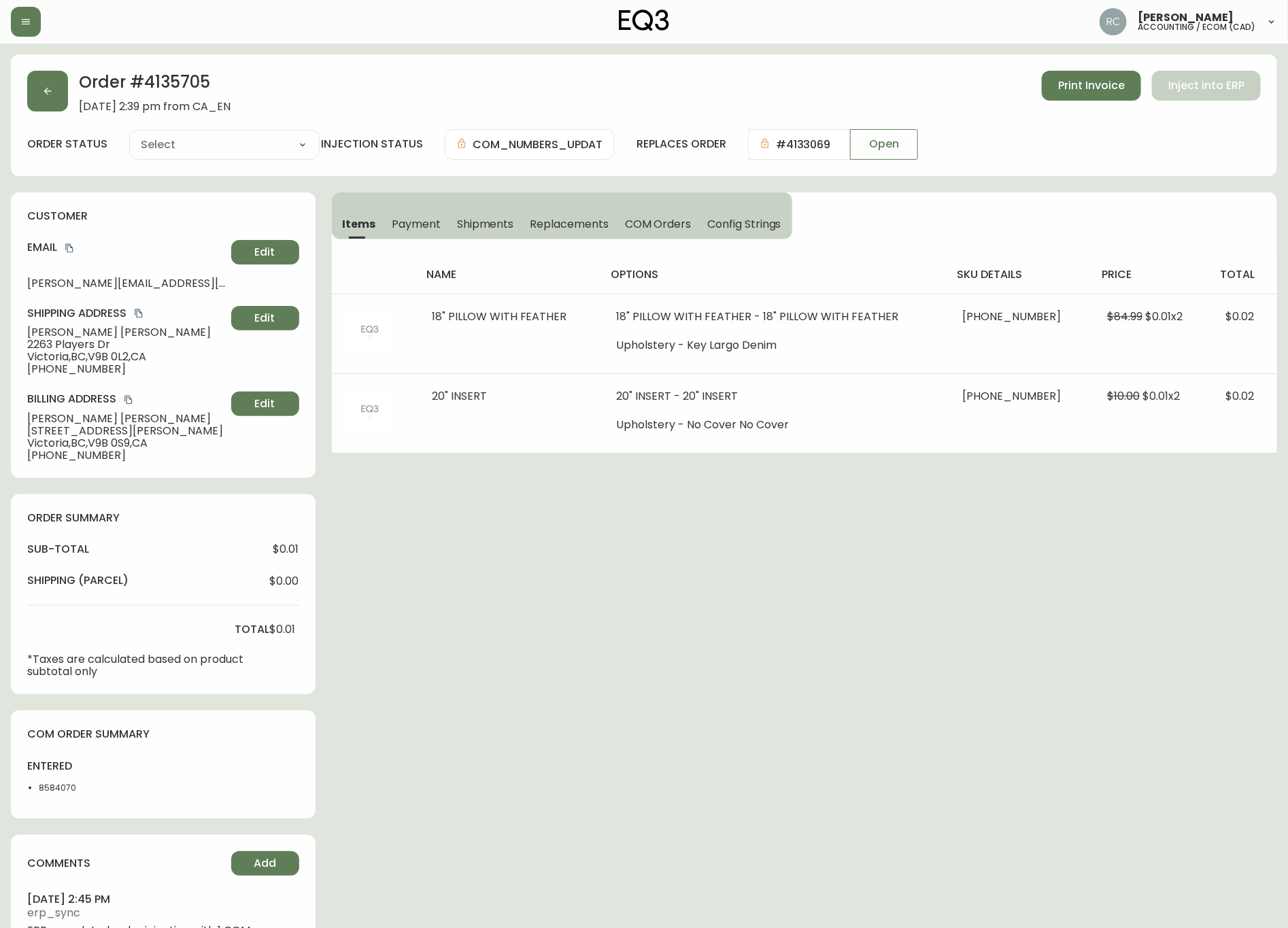
type input "Processing"
select select "PROCESSING"
click at [163, 78] on h2 "Order # 4135705" at bounding box center [155, 86] width 152 height 30
copy h2 "4135705"
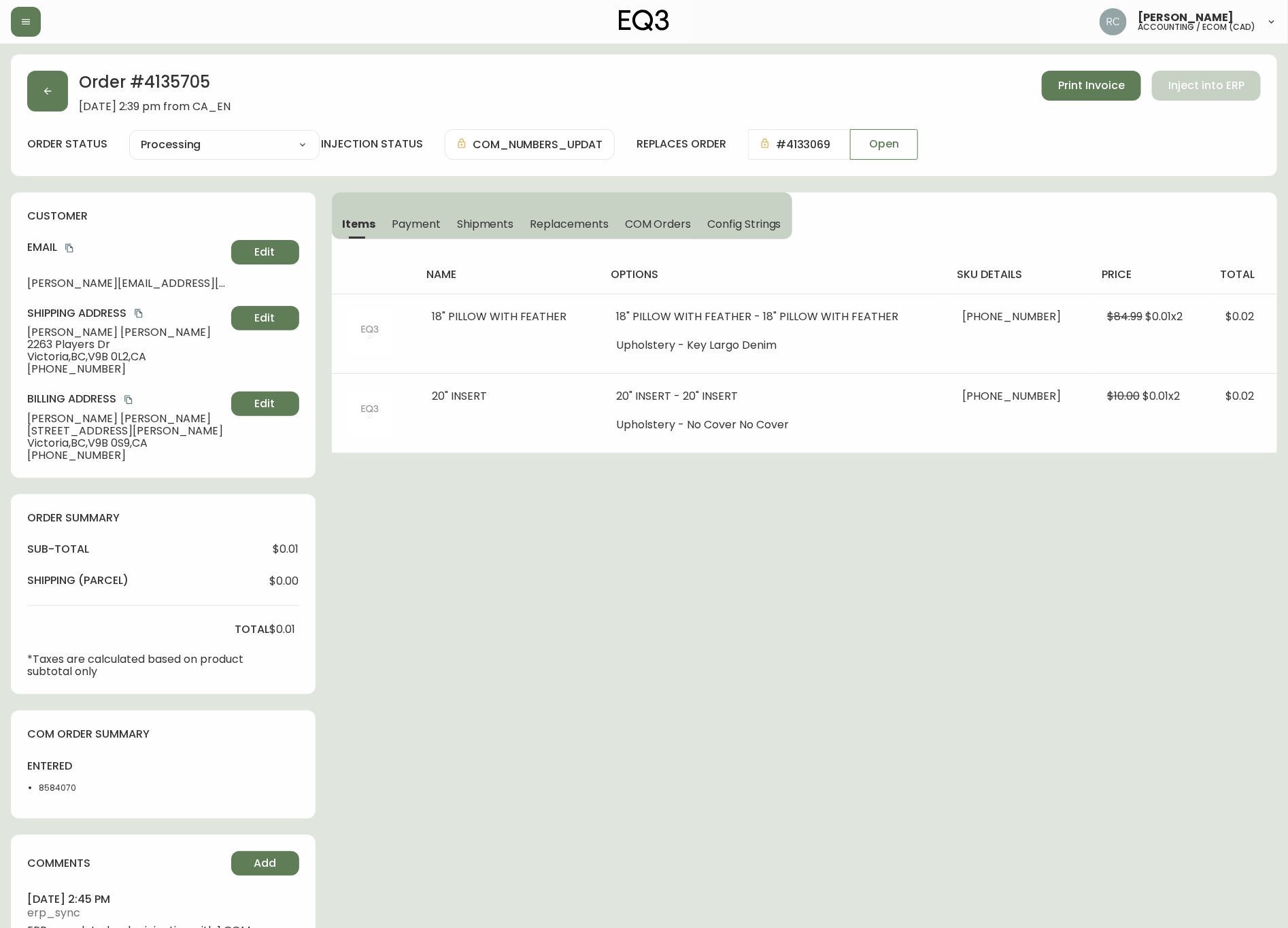
click at [46, 791] on li "8584070" at bounding box center [72, 788] width 68 height 12
drag, startPoint x: 46, startPoint y: 791, endPoint x: 66, endPoint y: 786, distance: 20.6
click at [45, 791] on li "8584070" at bounding box center [72, 788] width 68 height 12
copy li "8584070"
click at [75, 786] on li "8584070" at bounding box center [72, 788] width 68 height 12
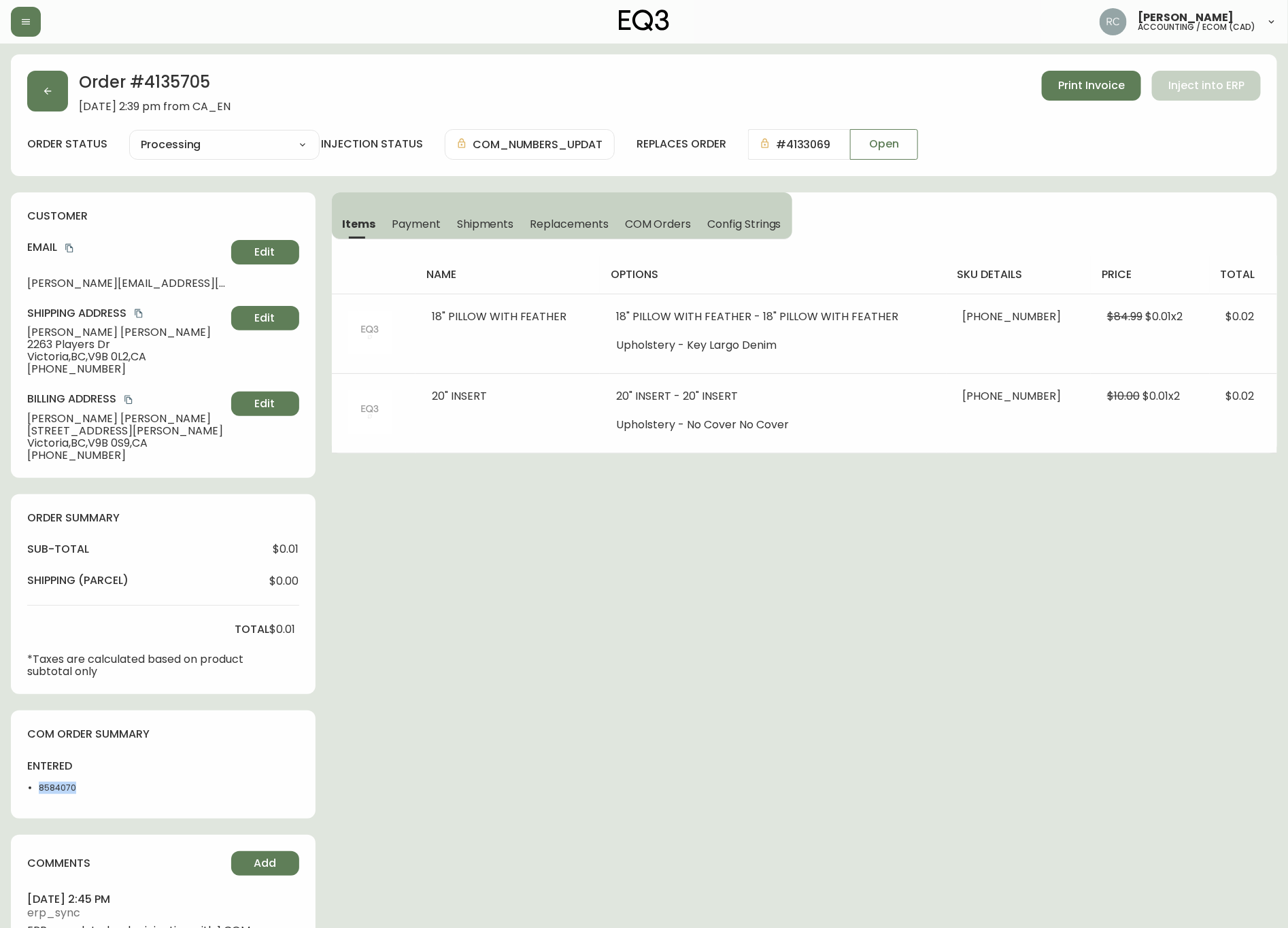
click at [62, 788] on li "8584070" at bounding box center [72, 788] width 68 height 12
click at [63, 788] on li "8584070" at bounding box center [72, 788] width 68 height 12
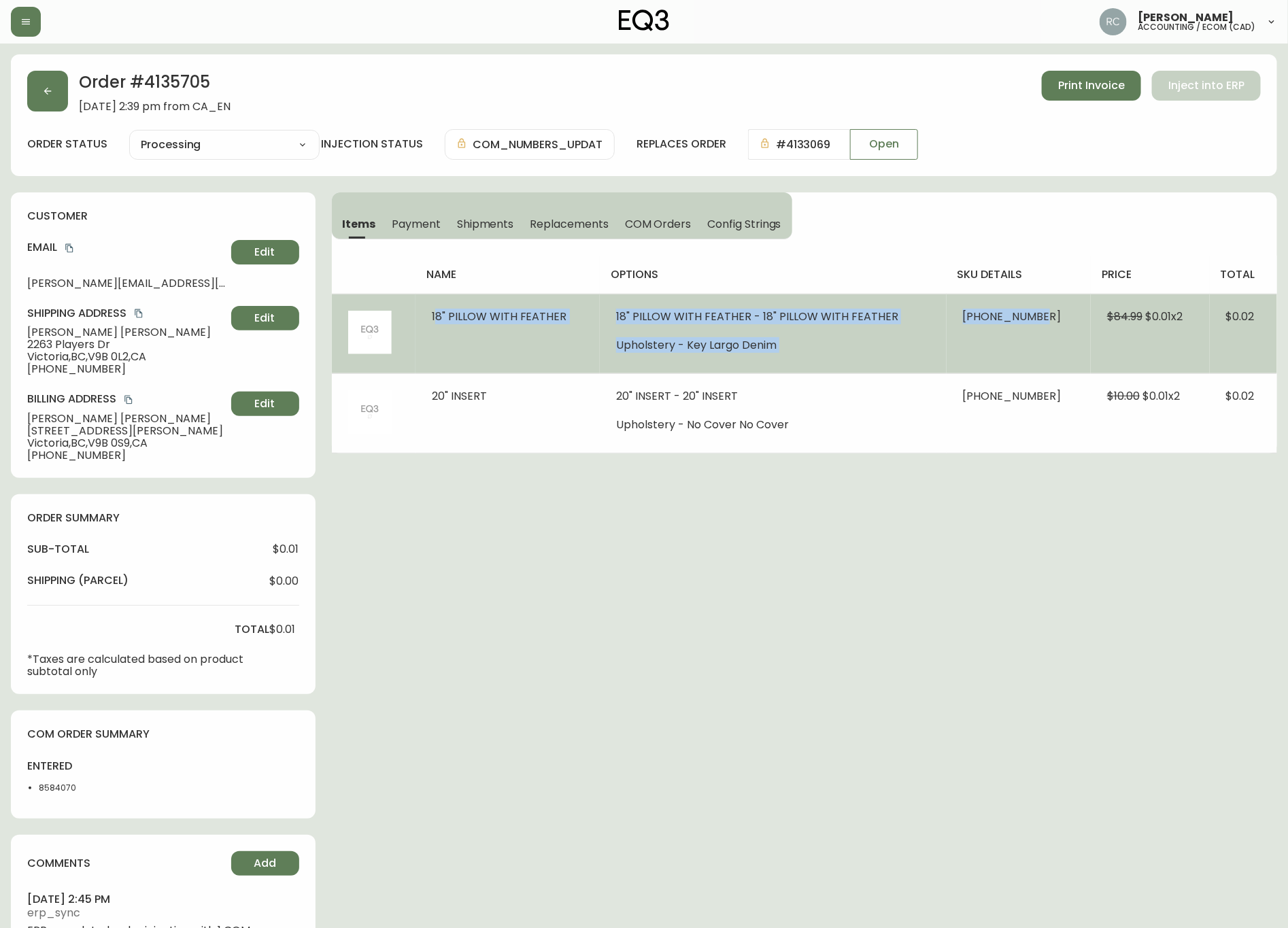
drag, startPoint x: 421, startPoint y: 313, endPoint x: 1061, endPoint y: 329, distance: 640.2
click at [1061, 329] on tr "18" PILLOW WITH FEATHER 18" PILLOW WITH FEATHER - 18" PILLOW WITH FEATHER Uphol…" at bounding box center [804, 333] width 946 height 79
copy tr "18" PILLOW WITH FEATHER 18" PILLOW WITH FEATHER - 18" PILLOW WITH FEATHER Uphol…"
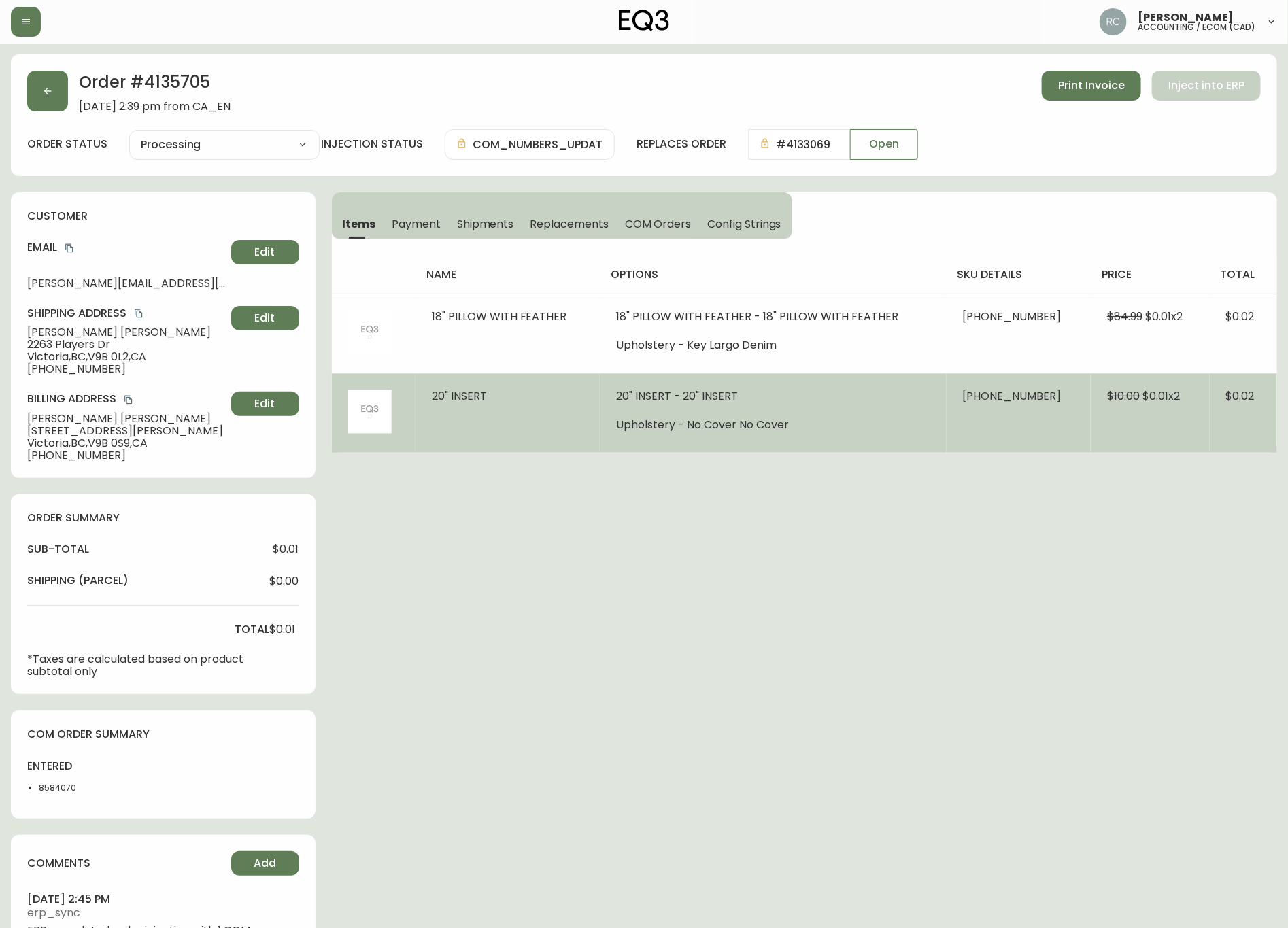
click at [446, 396] on span "20" INSERT" at bounding box center [459, 396] width 55 height 16
click at [729, 421] on li "Upholstery - No Cover No Cover" at bounding box center [773, 425] width 314 height 12
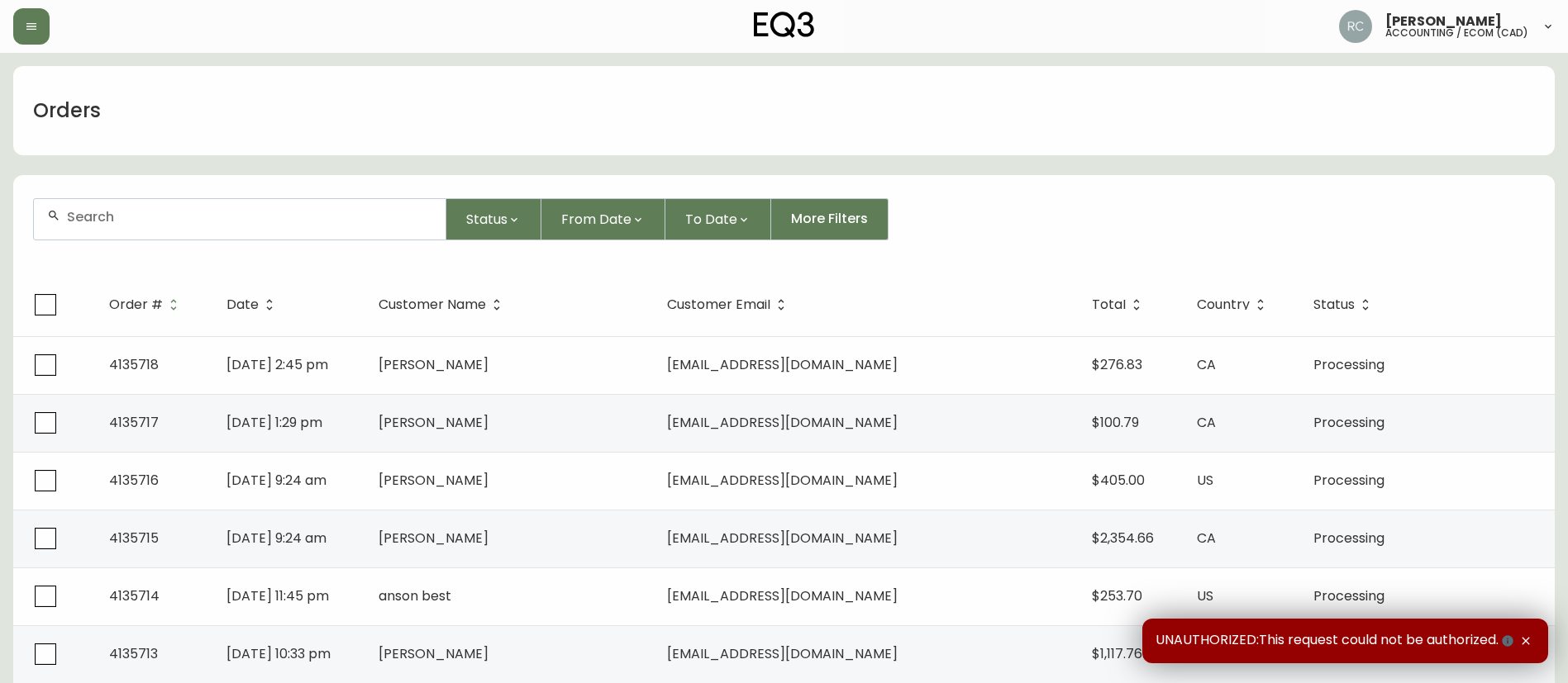
click at [220, 233] on div at bounding box center [239, 219] width 412 height 41
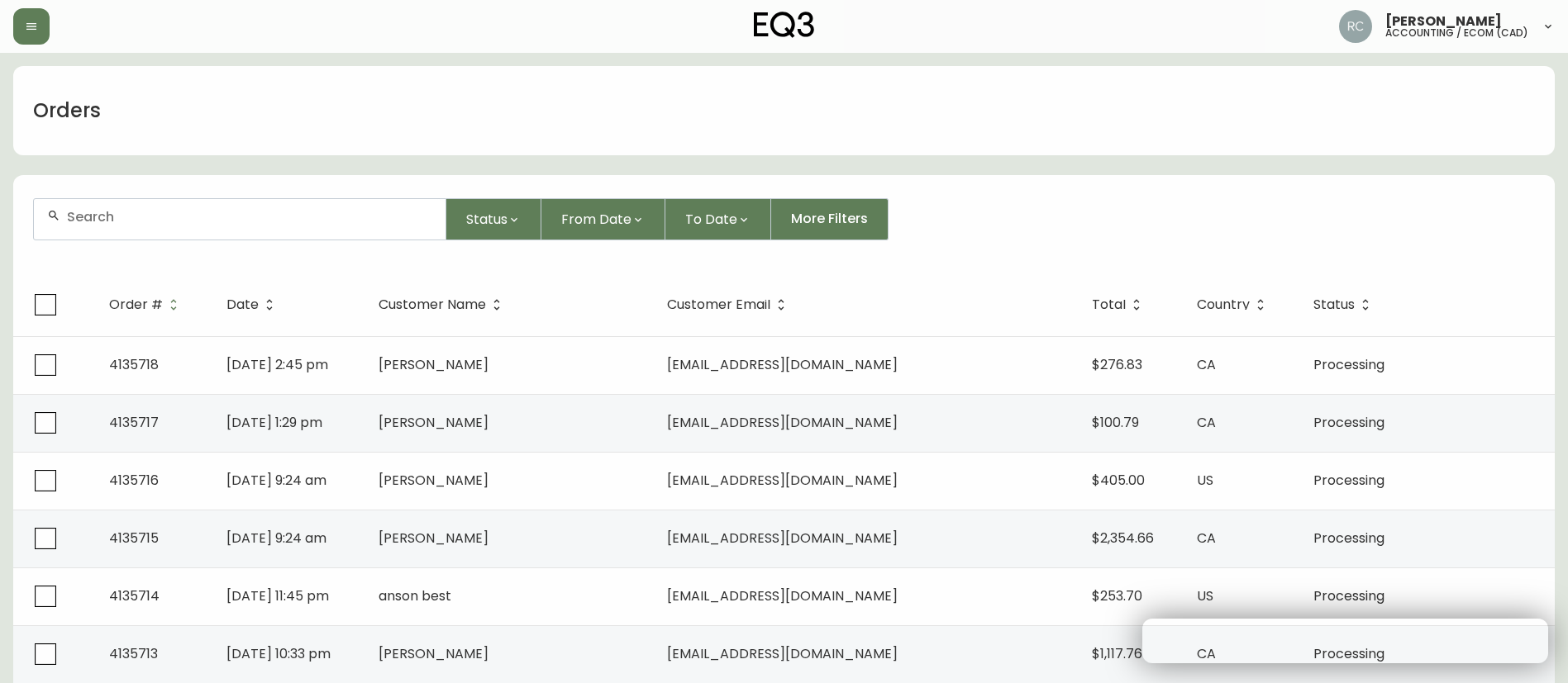
paste input "4135705"
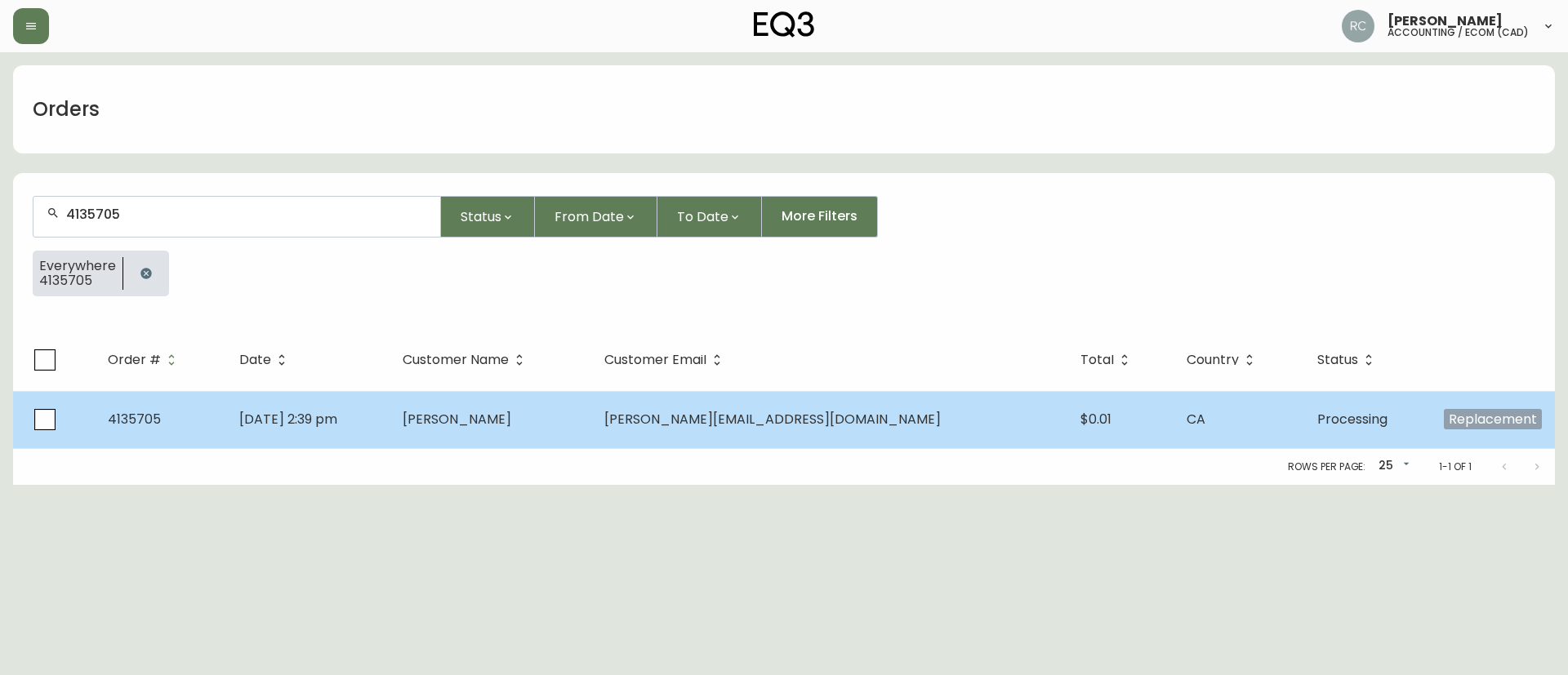
type input "4135705"
click at [509, 429] on td "[PERSON_NAME]" at bounding box center [490, 420] width 202 height 57
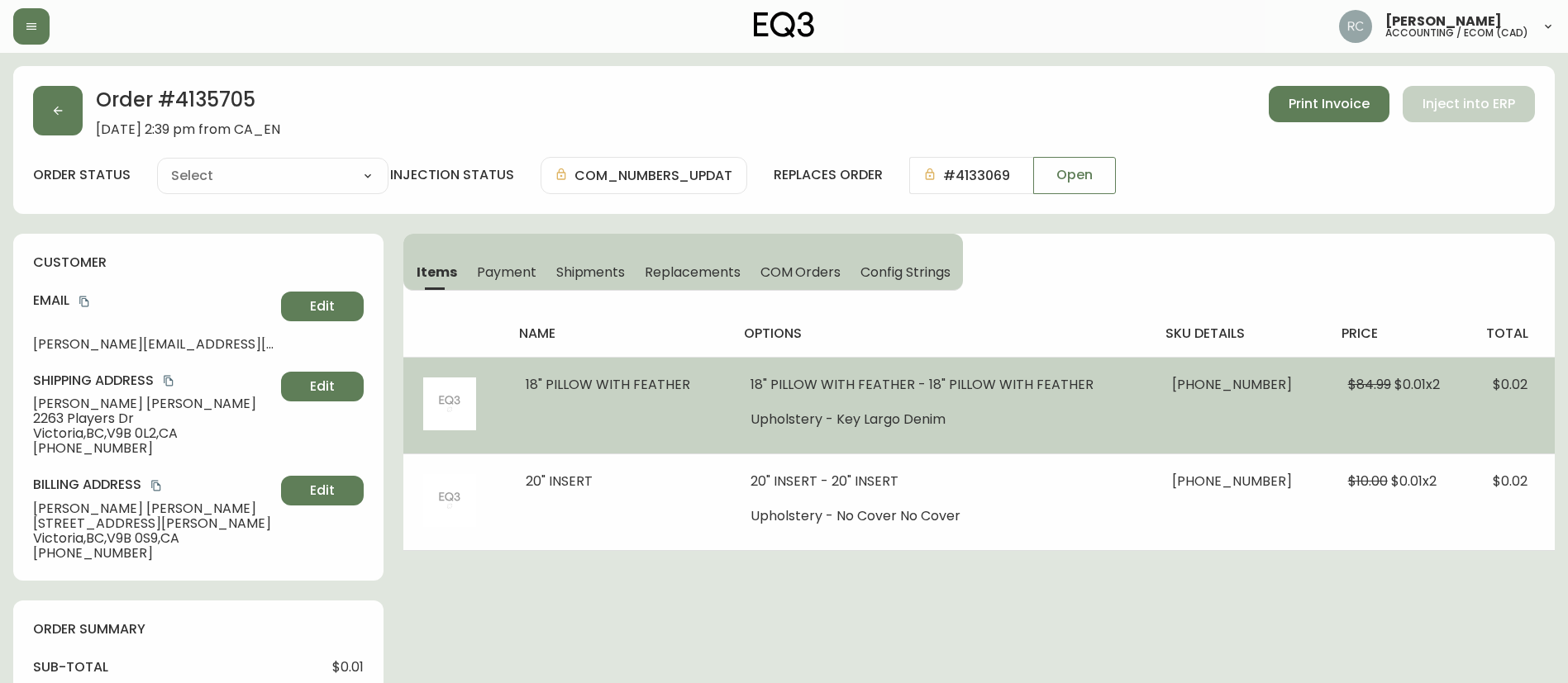
type input "Processing"
select select "PROCESSING"
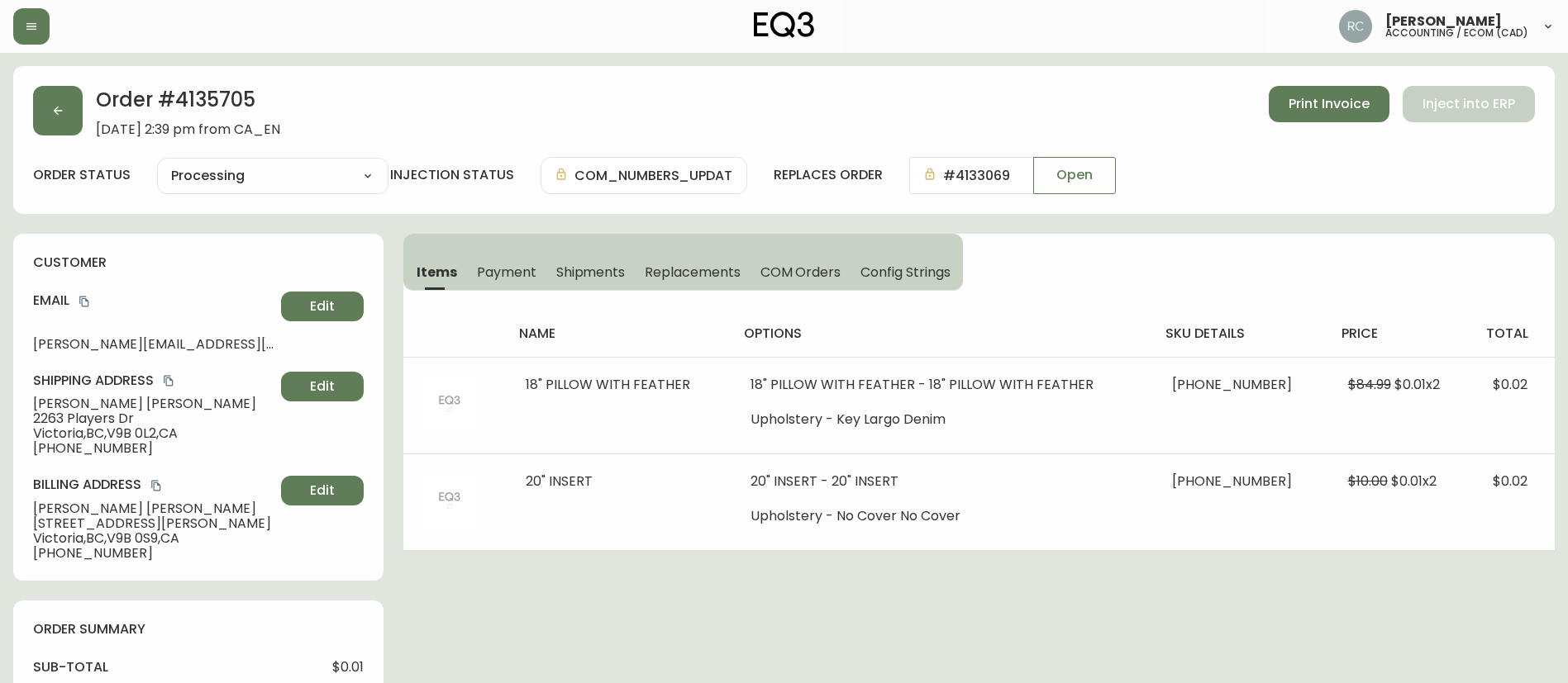
click at [584, 604] on div "Order # 4135705 October 8, 2025 at 2:39 pm from CA_EN Print Invoice Inject into…" at bounding box center [784, 694] width 1542 height 1256
click at [1088, 176] on span "Open" at bounding box center [1075, 175] width 37 height 18
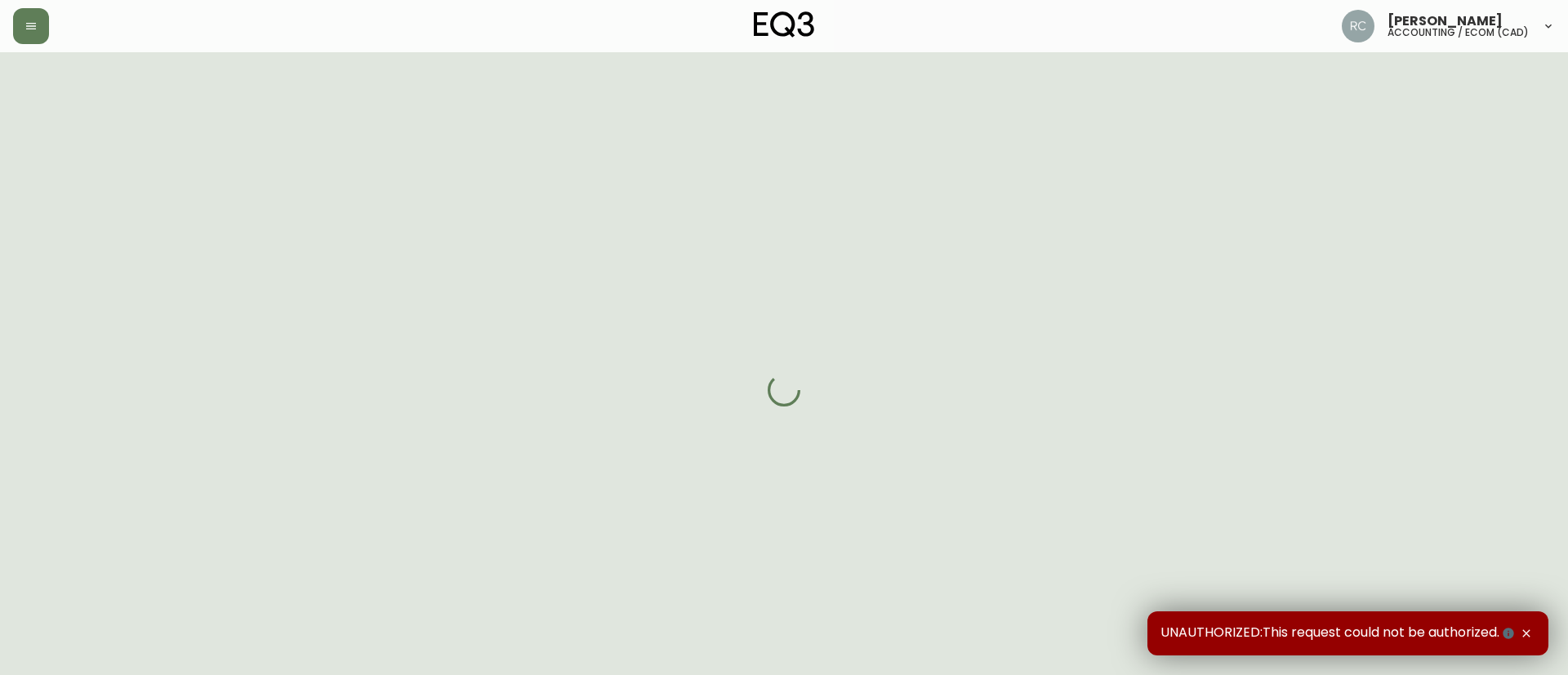
select select "FULLY_SHIPPED"
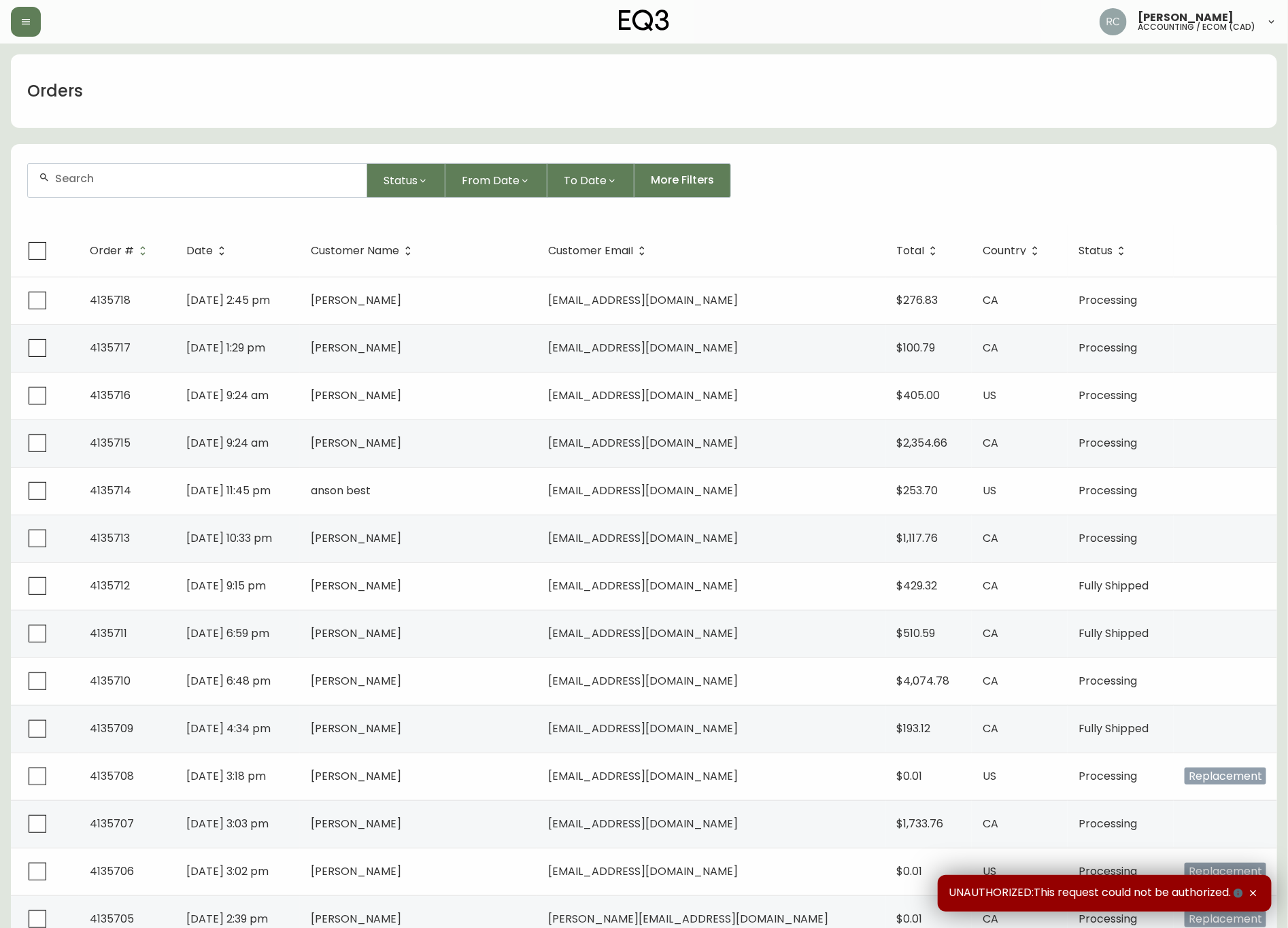
click at [223, 175] on input "text" at bounding box center [206, 178] width 301 height 13
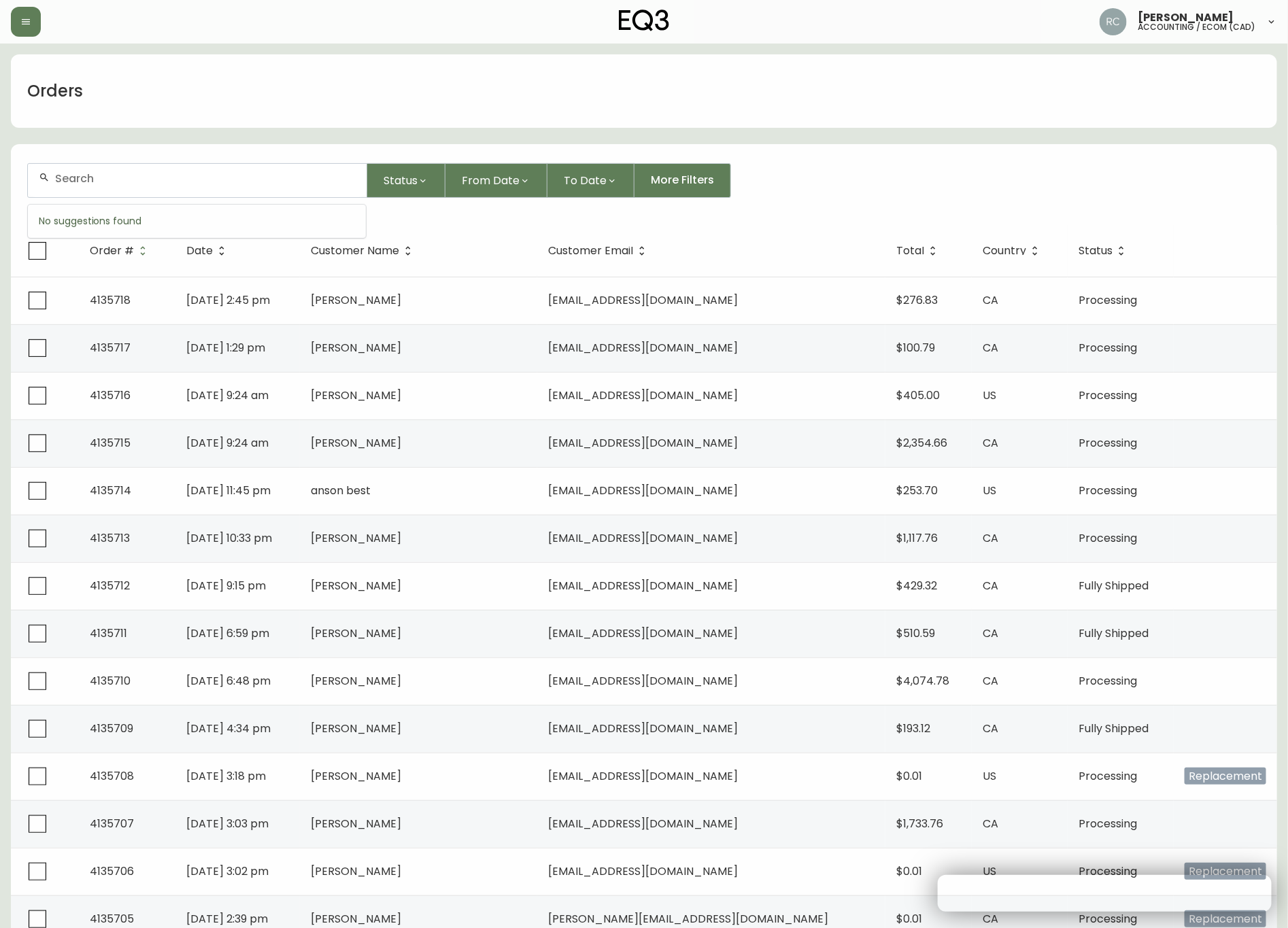
paste input "4135212"
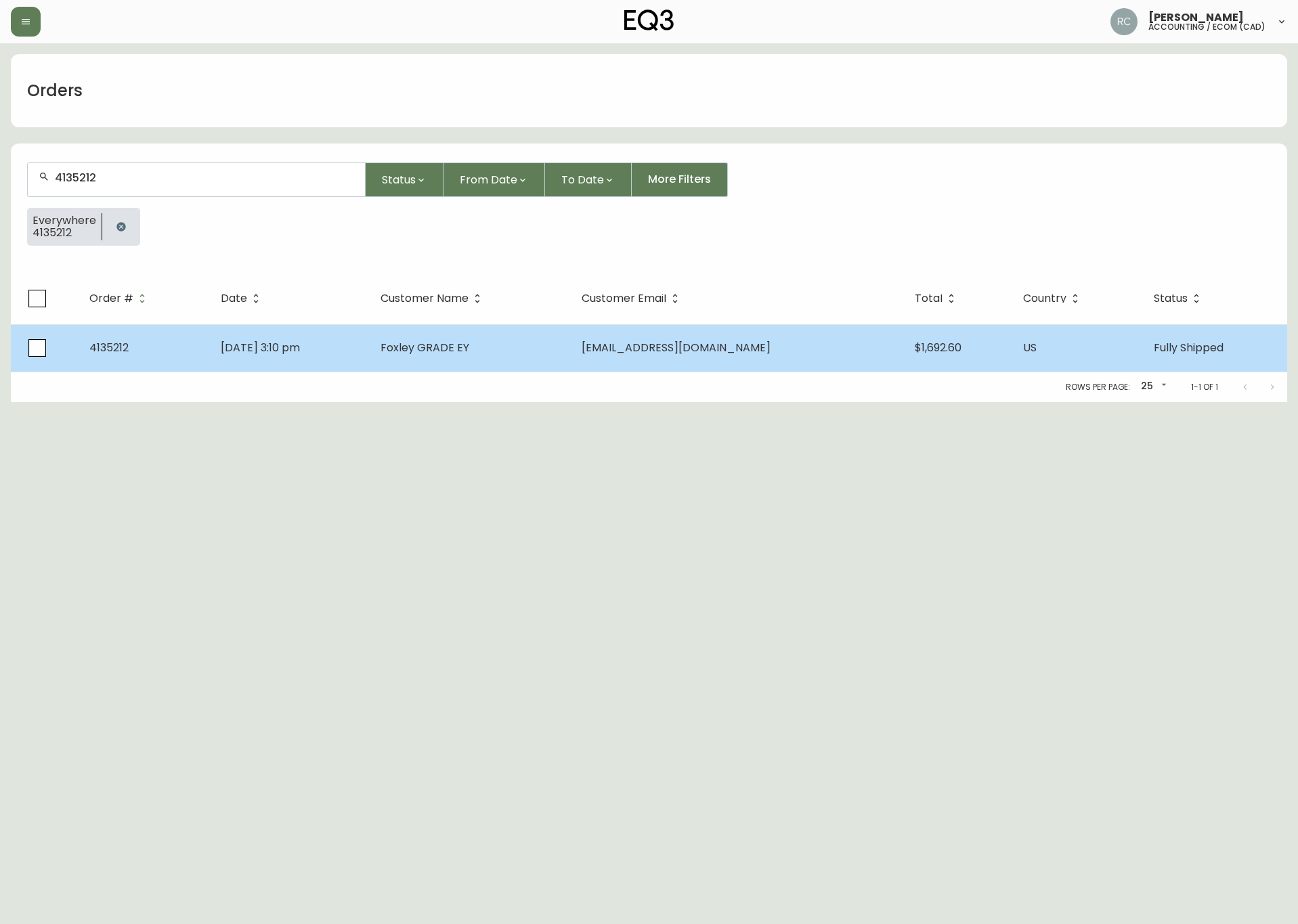
type input "4135212"
click at [455, 360] on td "Foxley GRADE EY" at bounding box center [470, 348] width 201 height 47
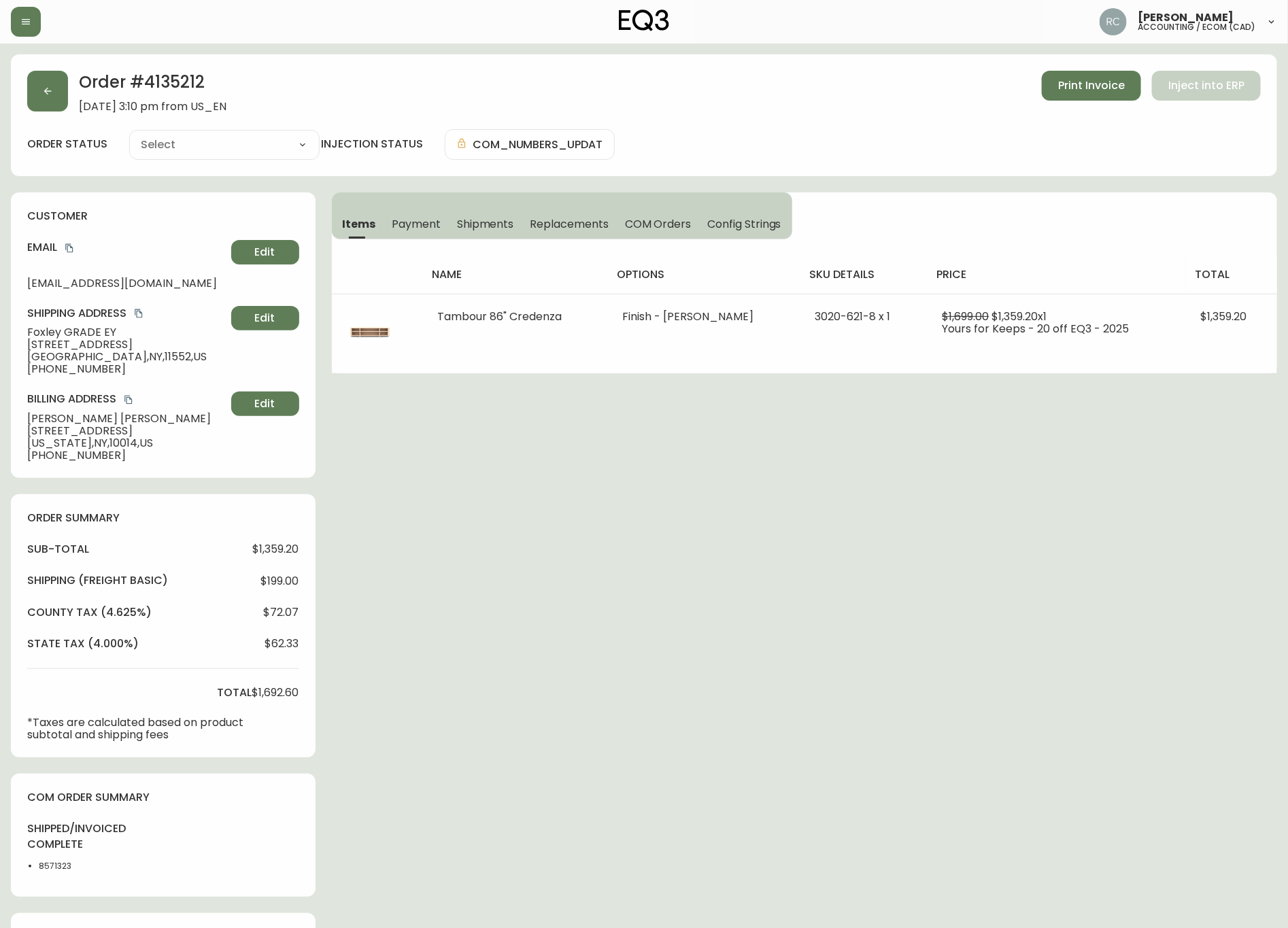
type input "Fully Shipped"
select select "FULLY_SHIPPED"
click at [289, 576] on span "$199.00" at bounding box center [280, 581] width 38 height 12
copy span "199.00"
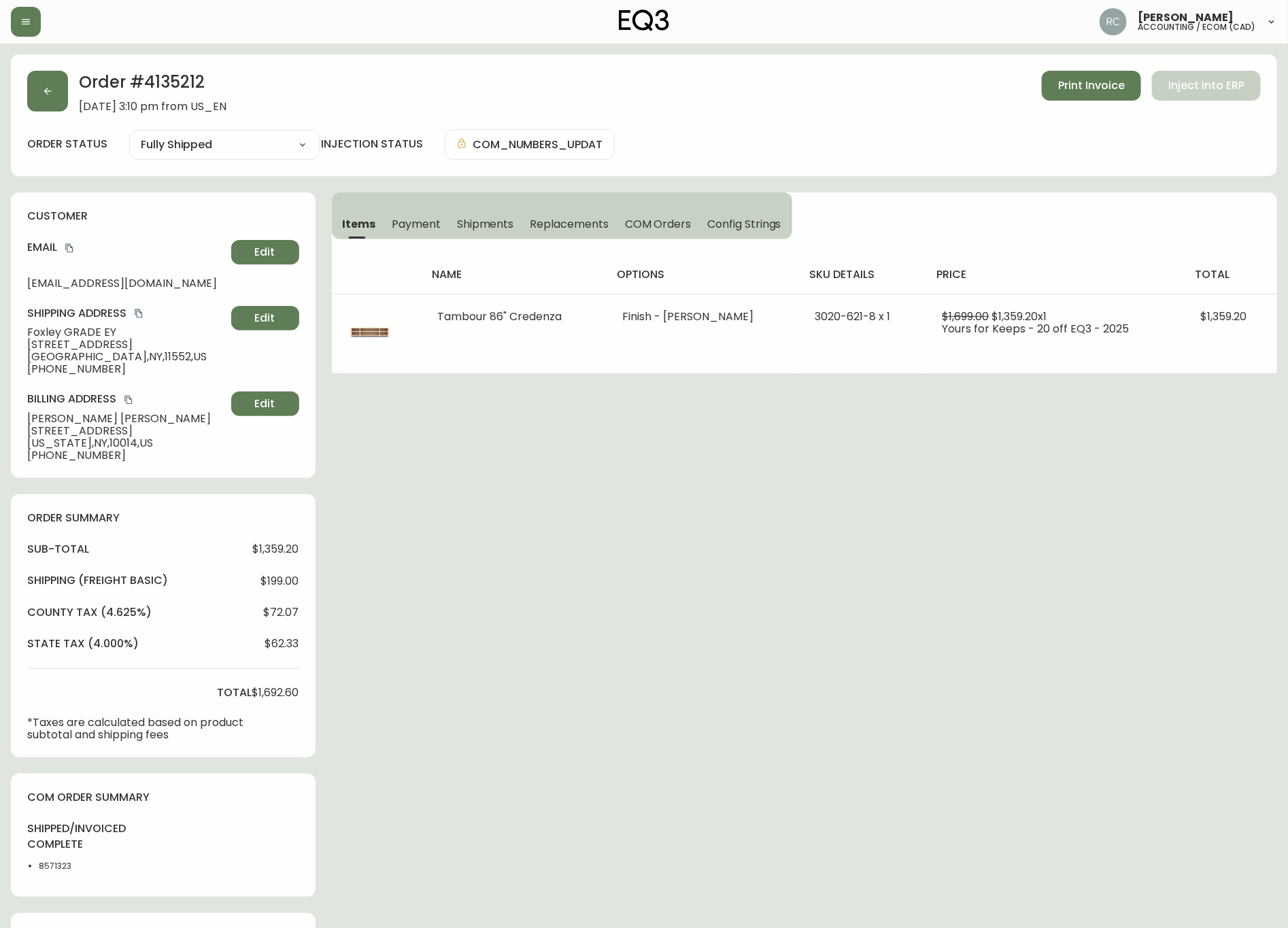
click at [458, 453] on div "Order # 4135212 September 8, 2025 at 3:10 pm from US_EN Print Invoice Inject in…" at bounding box center [644, 598] width 1267 height 1088
click at [423, 229] on span "Payment" at bounding box center [416, 224] width 49 height 14
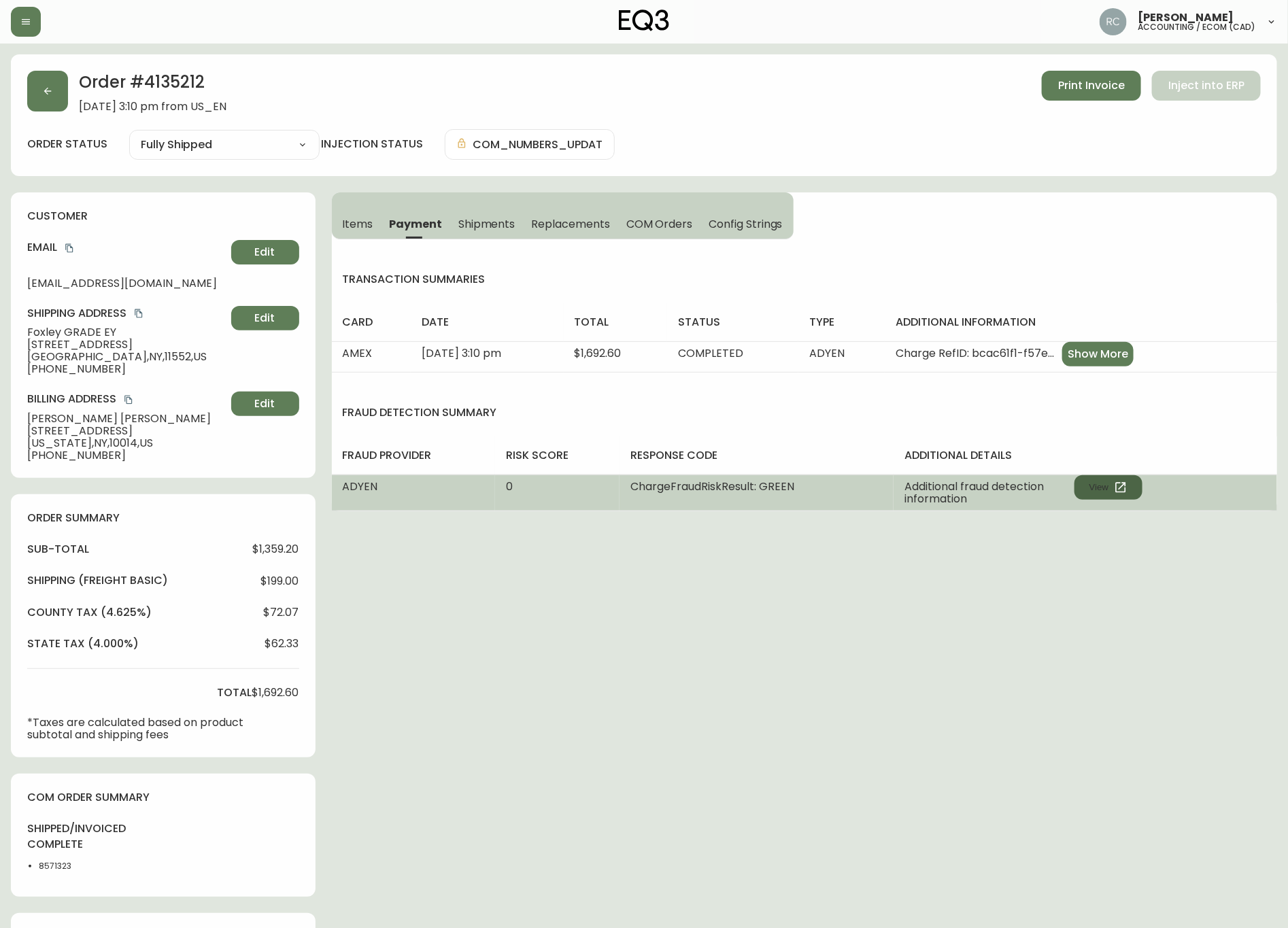
click at [1121, 496] on button "View" at bounding box center [1108, 488] width 68 height 24
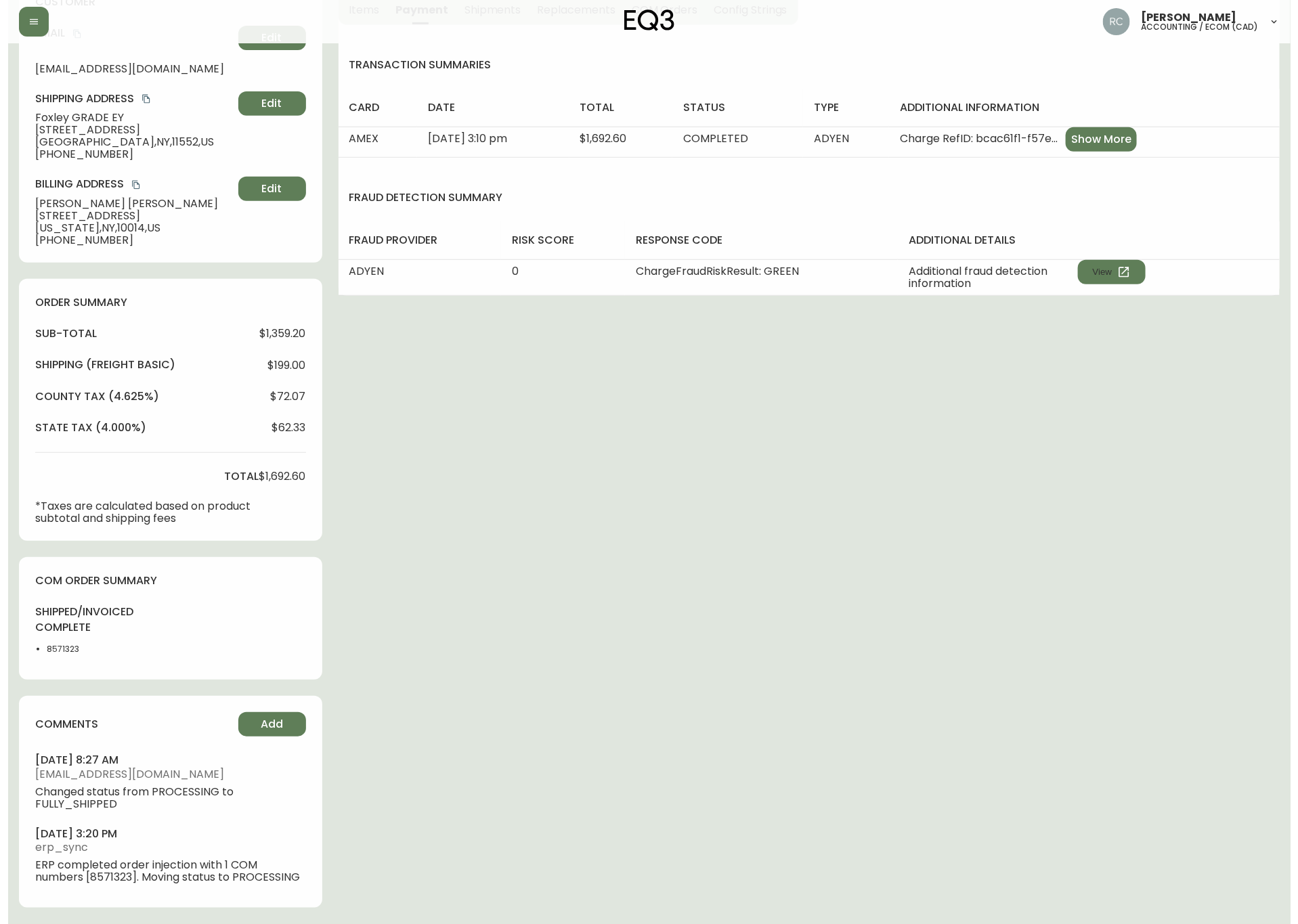
scroll to position [214, 0]
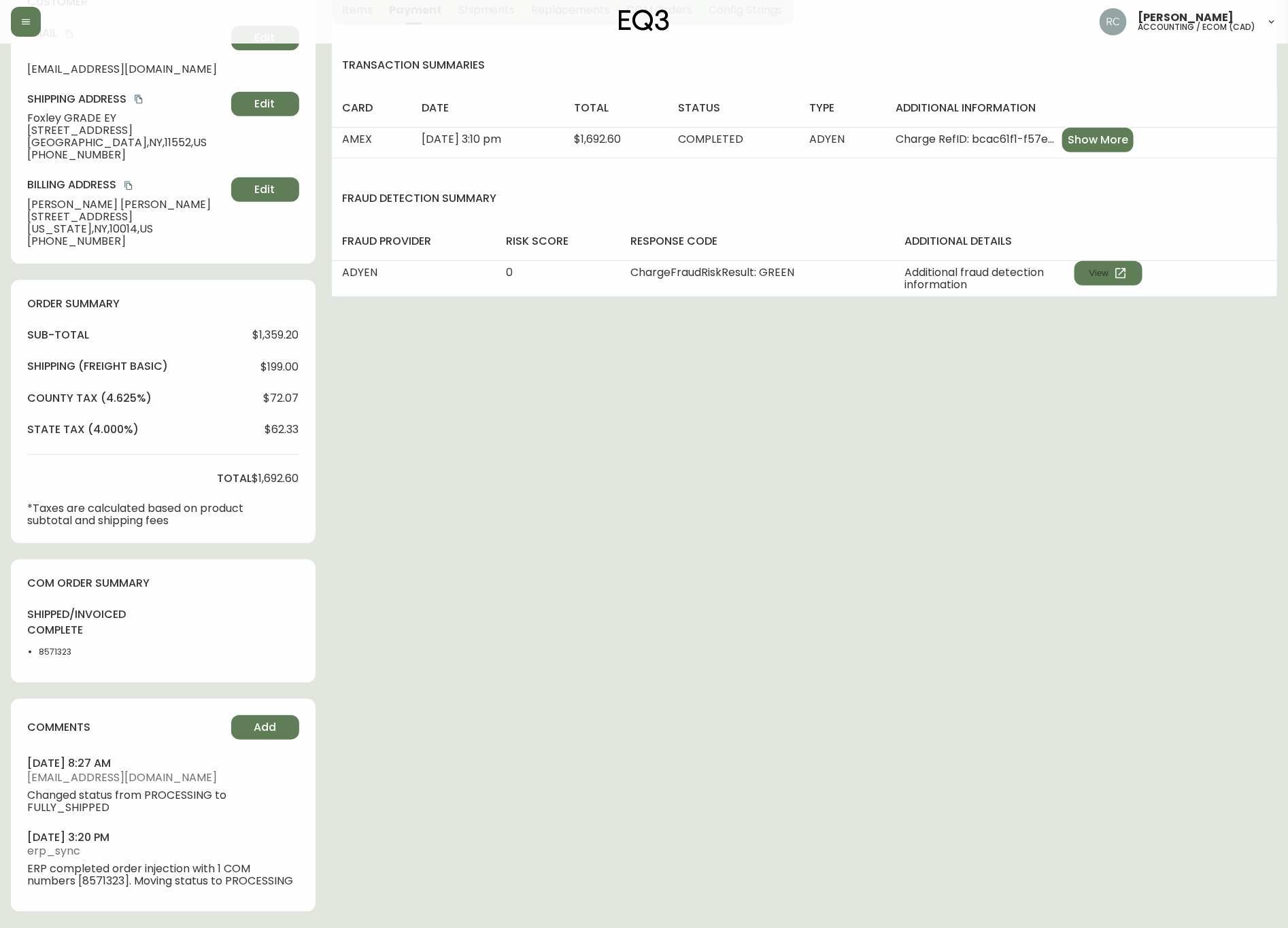
click at [263, 740] on div "comments Add september 16, 2025 at 8:27 am npereira@eq3.ca Changed status from …" at bounding box center [163, 805] width 304 height 213
click at [269, 729] on span "Add" at bounding box center [264, 728] width 22 height 15
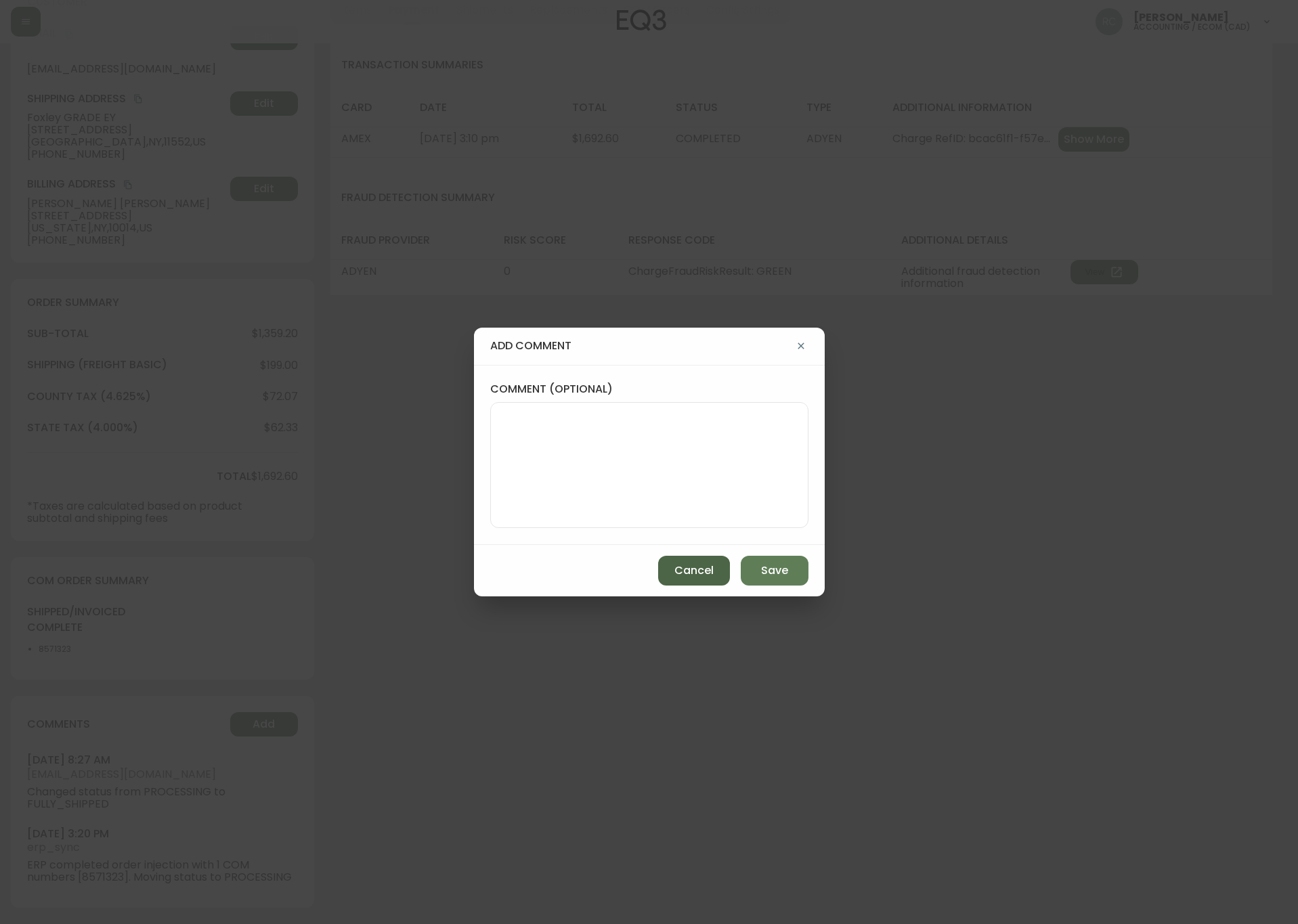
click at [690, 558] on button "Cancel" at bounding box center [694, 571] width 72 height 30
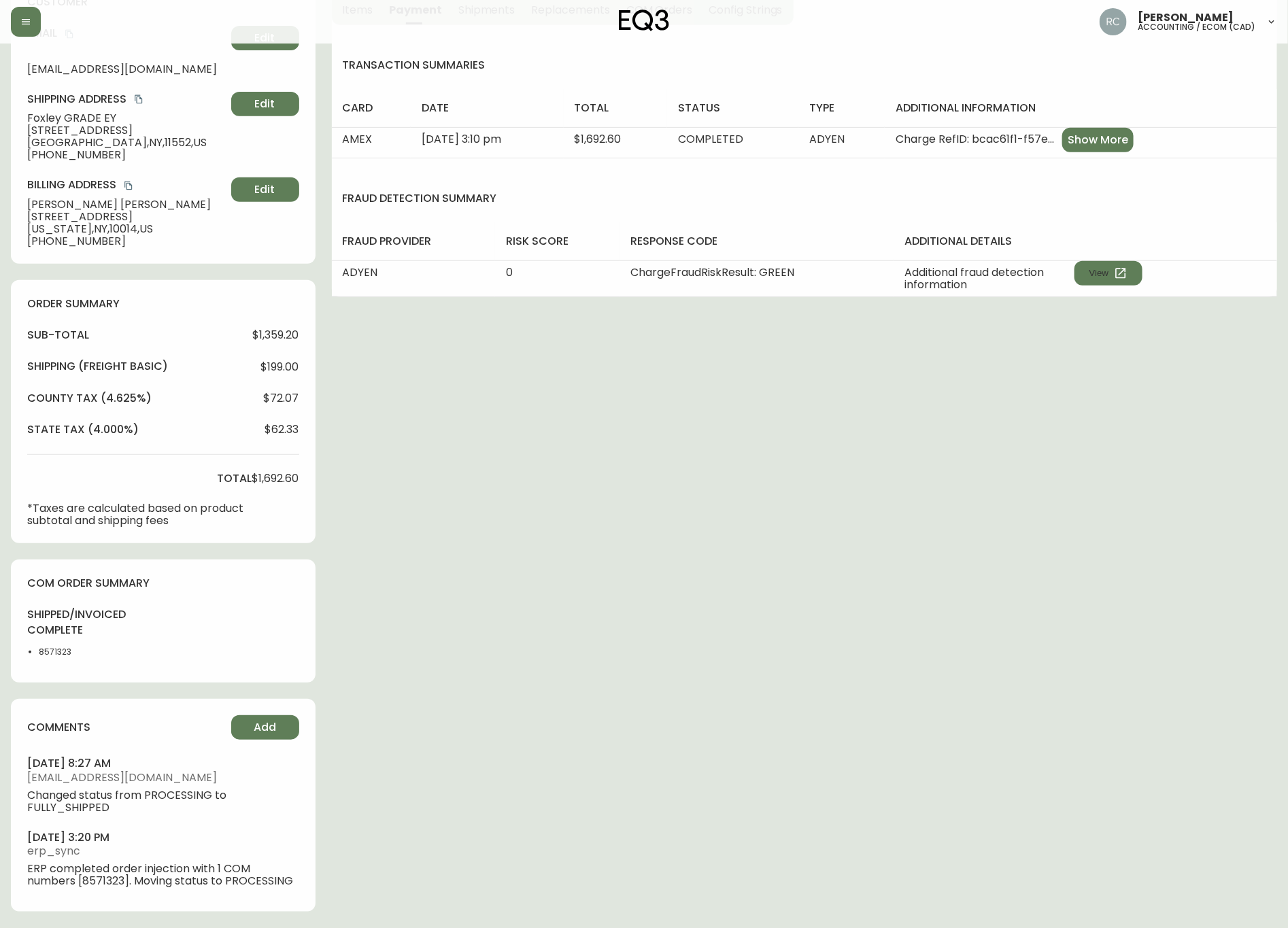
click at [696, 502] on div "Order # 4135212 September 8, 2025 at 3:10 pm from US_EN Print Invoice Inject in…" at bounding box center [644, 384] width 1267 height 1088
click at [259, 725] on span "Add" at bounding box center [264, 728] width 22 height 15
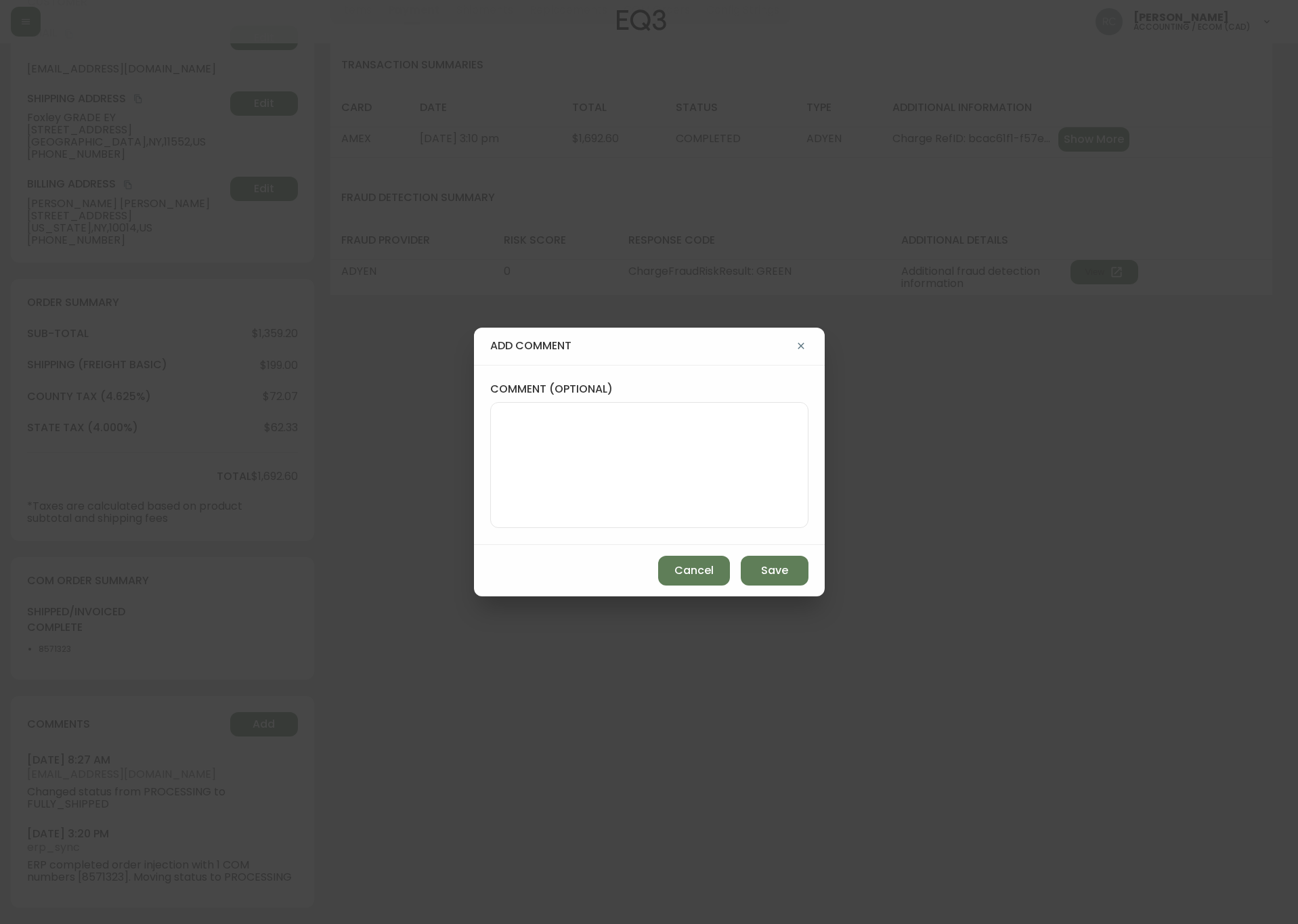
click at [563, 503] on textarea "comment (optional)" at bounding box center [650, 465] width 295 height 108
paste textarea "PPA NIR# 316442629 TICKET# 841787 ECOM ORD# 4135212 CUST# 316442628 SKU: 3020-6…"
type textarea "PPA NIR# 316442629 TICKET# 841787 ECOM ORD# 4135212 CUST# 316442628 SKU: 3020-6…"
click at [809, 568] on div "Cancel Save" at bounding box center [650, 570] width 351 height 51
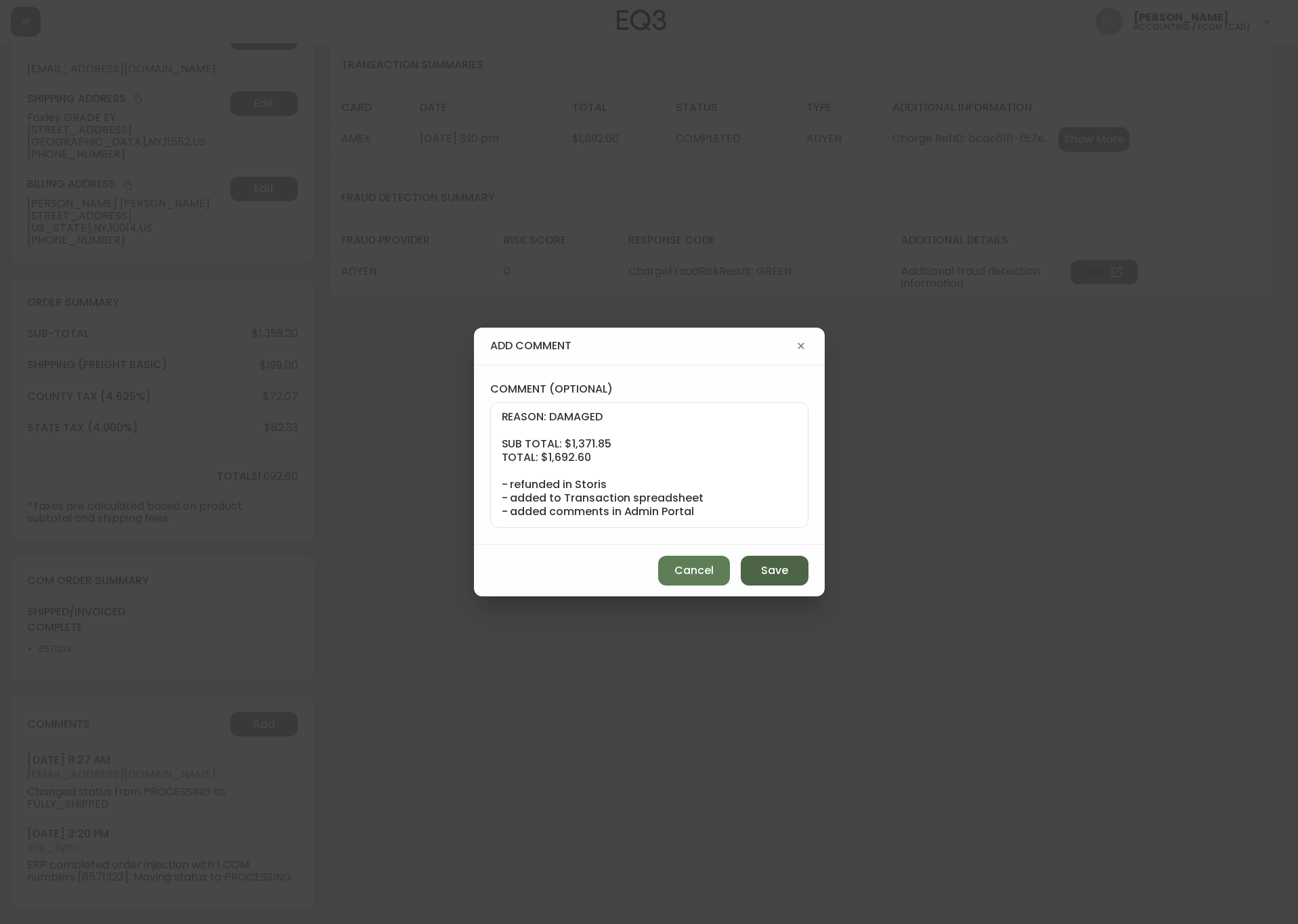
click at [807, 568] on button "Save" at bounding box center [775, 571] width 68 height 30
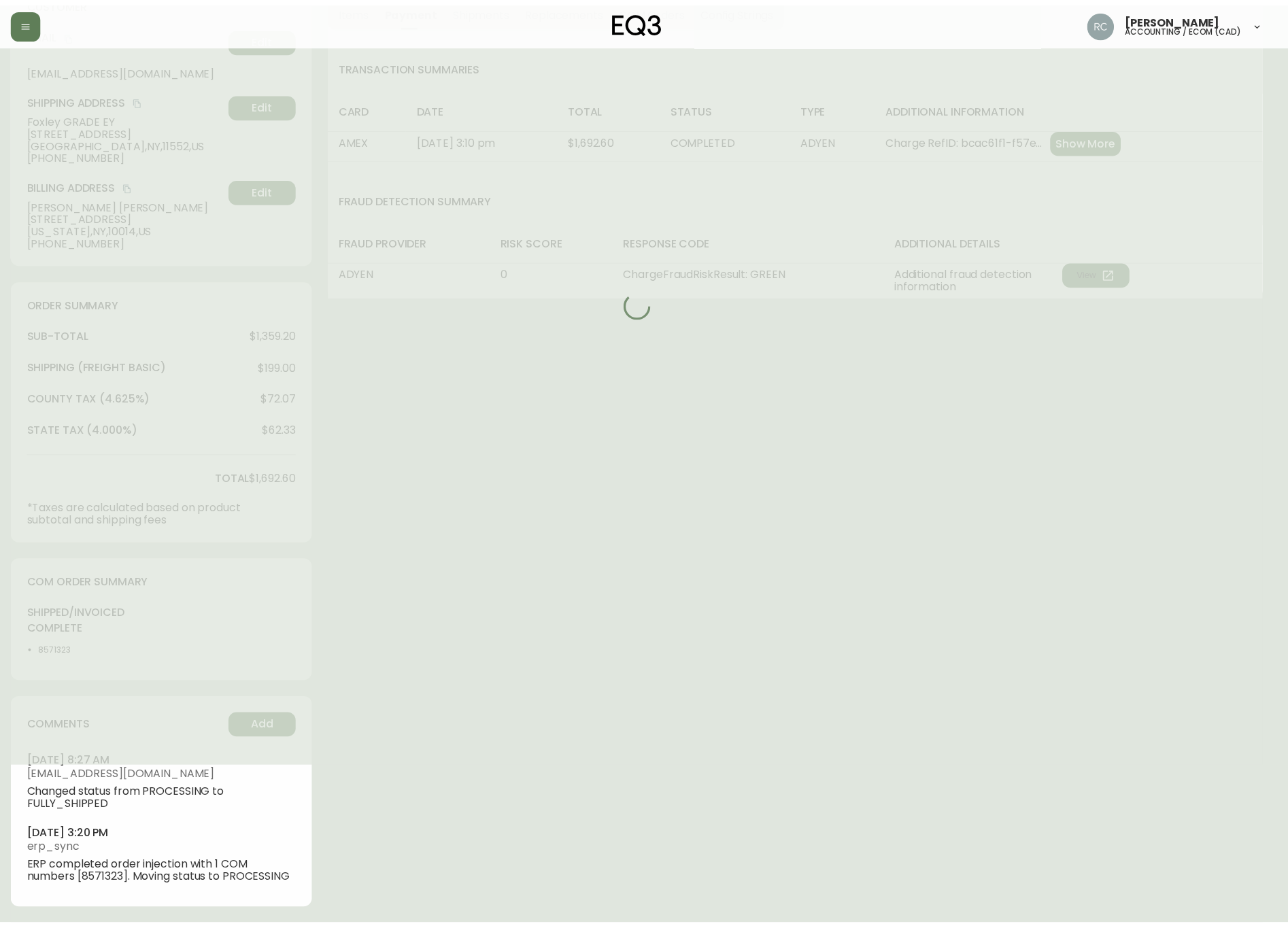
scroll to position [0, 0]
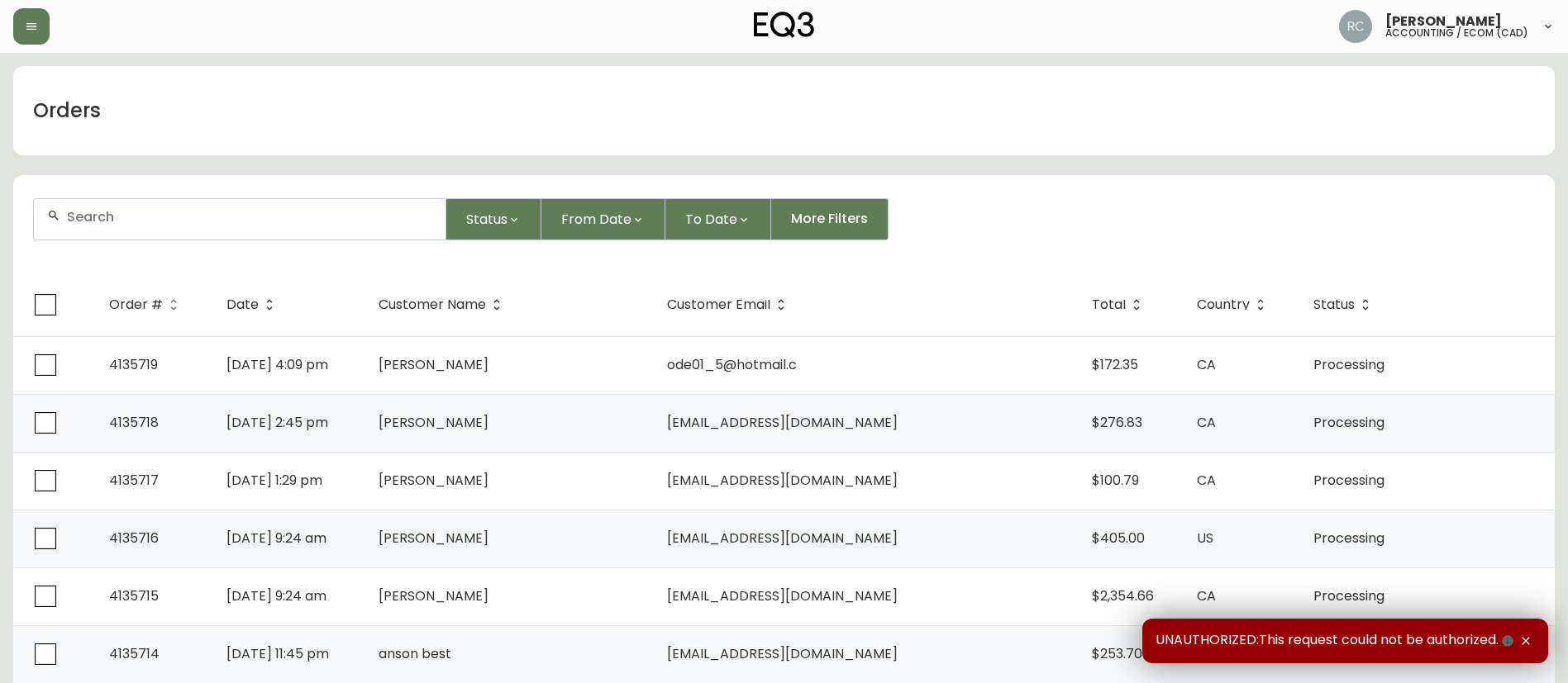
click at [340, 213] on input "text" at bounding box center [250, 217] width 366 height 16
paste input "4133327"
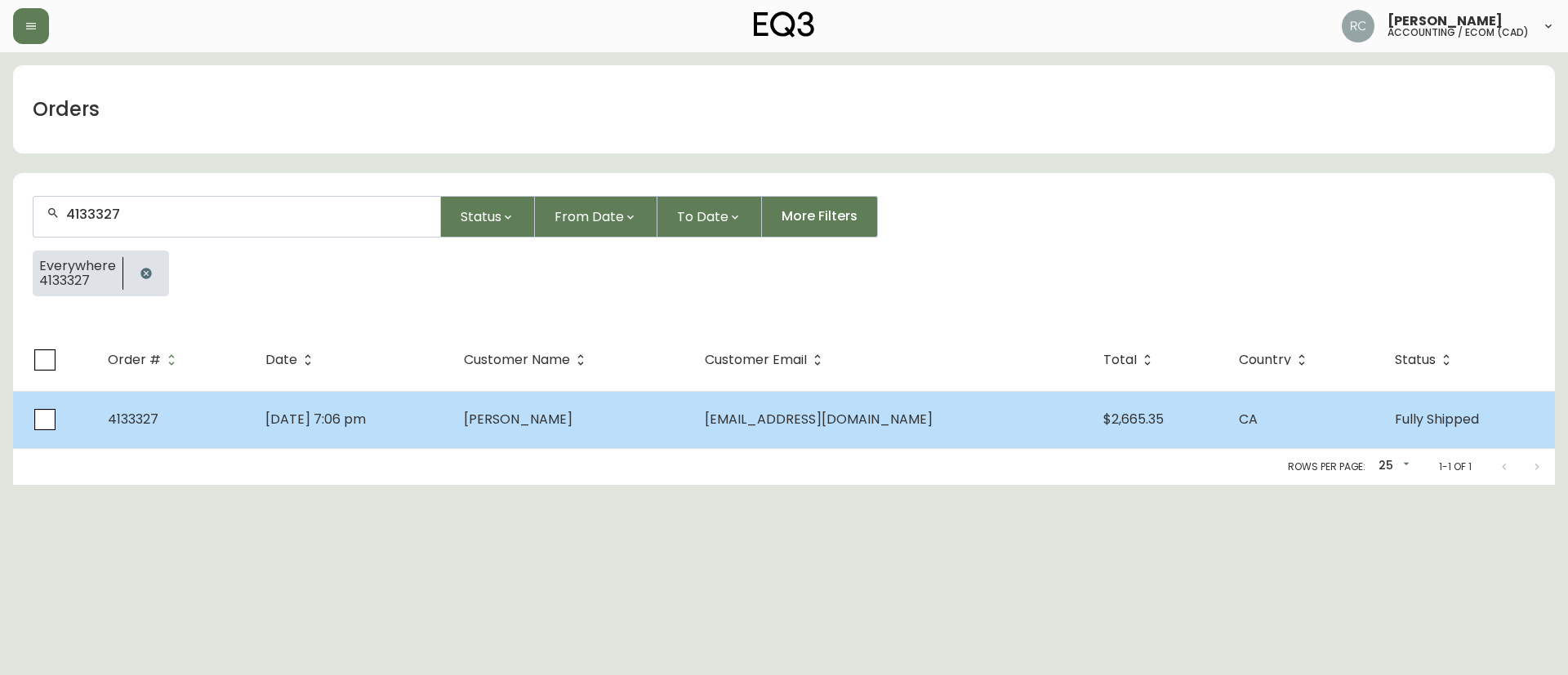
type input "4133327"
click at [506, 405] on td "[PERSON_NAME]" at bounding box center [571, 420] width 241 height 57
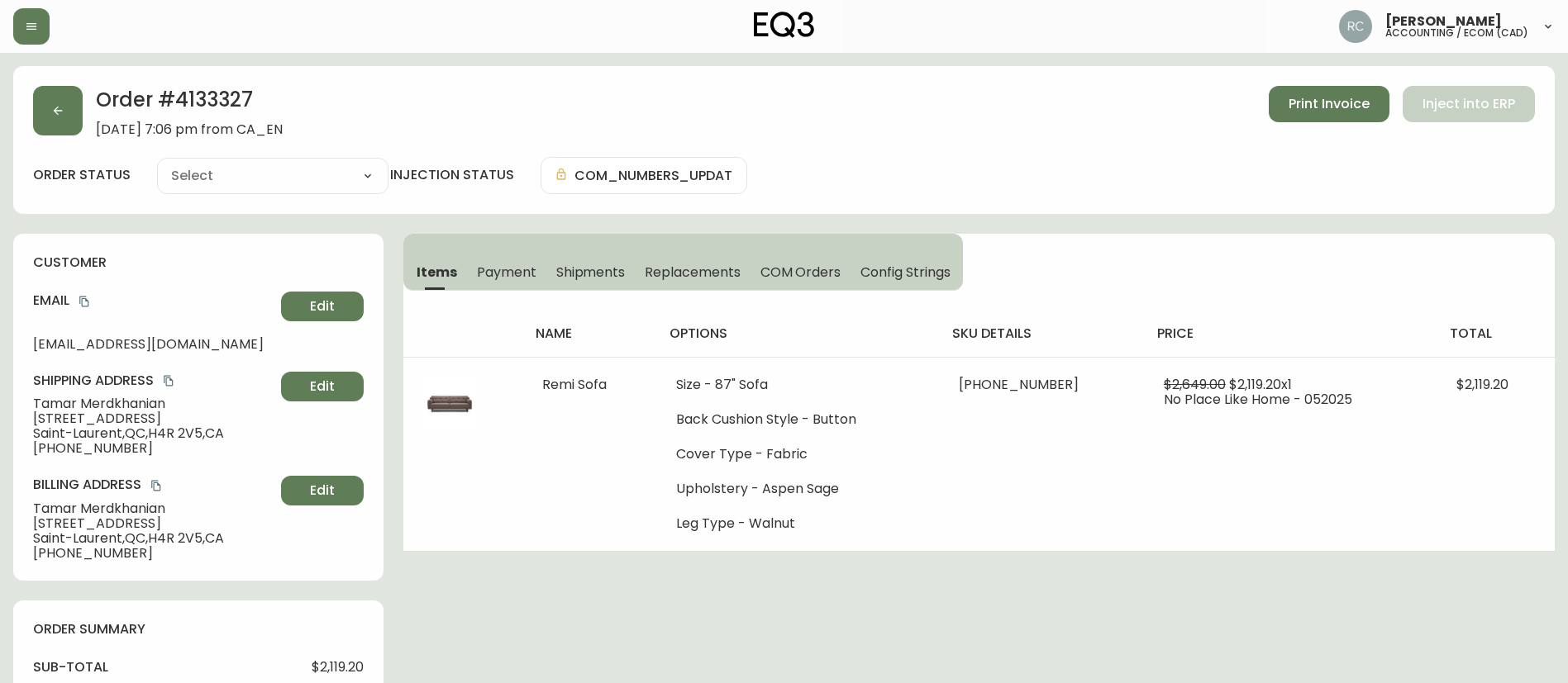
type input "Fully Shipped"
select select "FULLY_SHIPPED"
click at [515, 267] on span "Payment" at bounding box center [507, 272] width 59 height 17
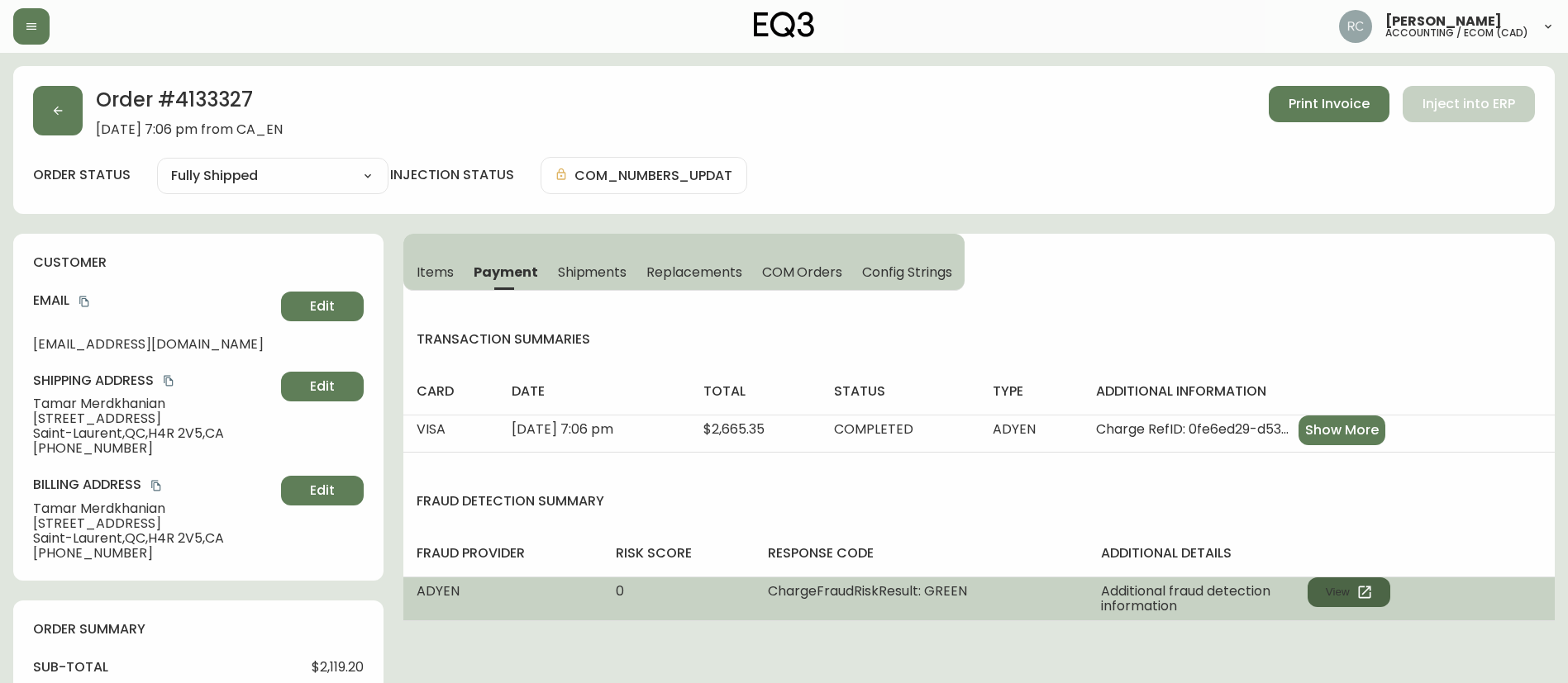
click at [1348, 590] on button "View" at bounding box center [1349, 593] width 83 height 30
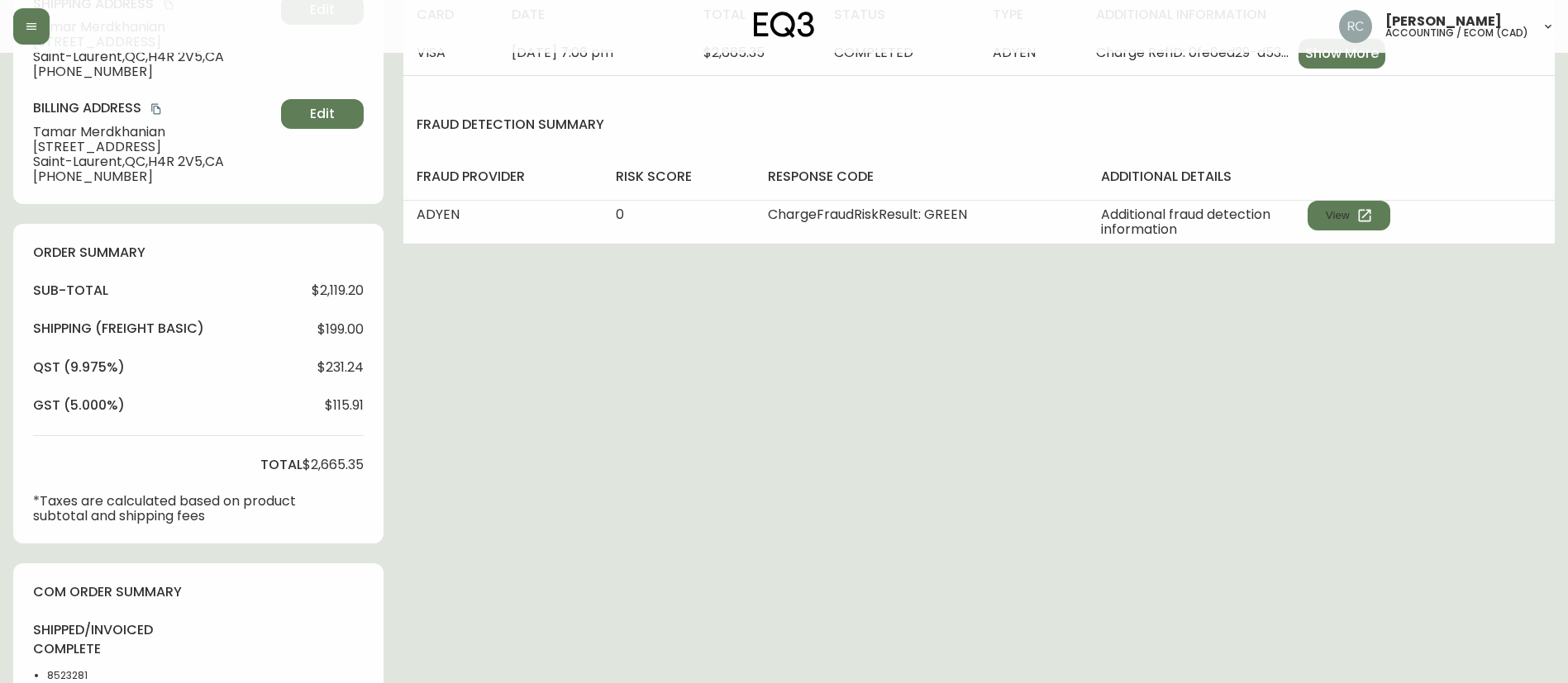
scroll to position [413, 0]
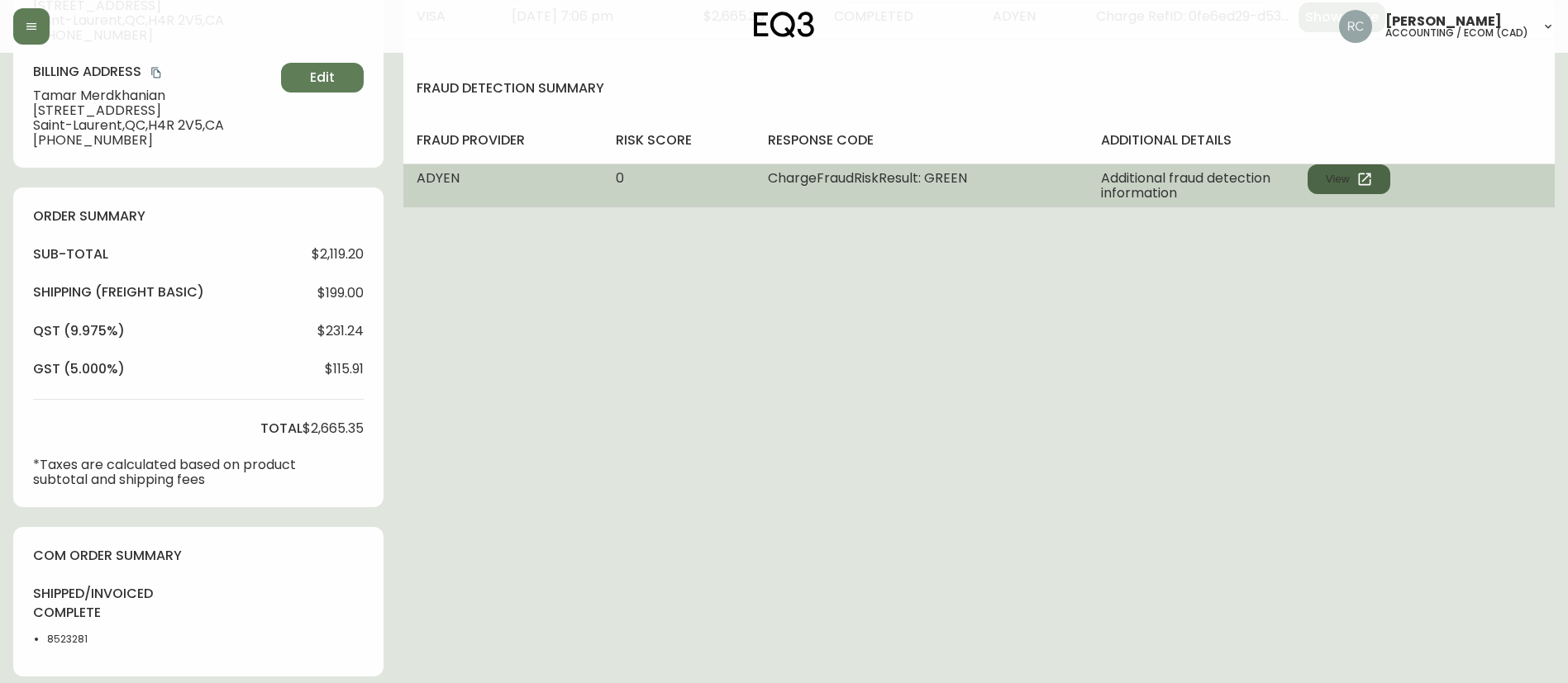
click at [1335, 177] on button "View" at bounding box center [1349, 179] width 83 height 30
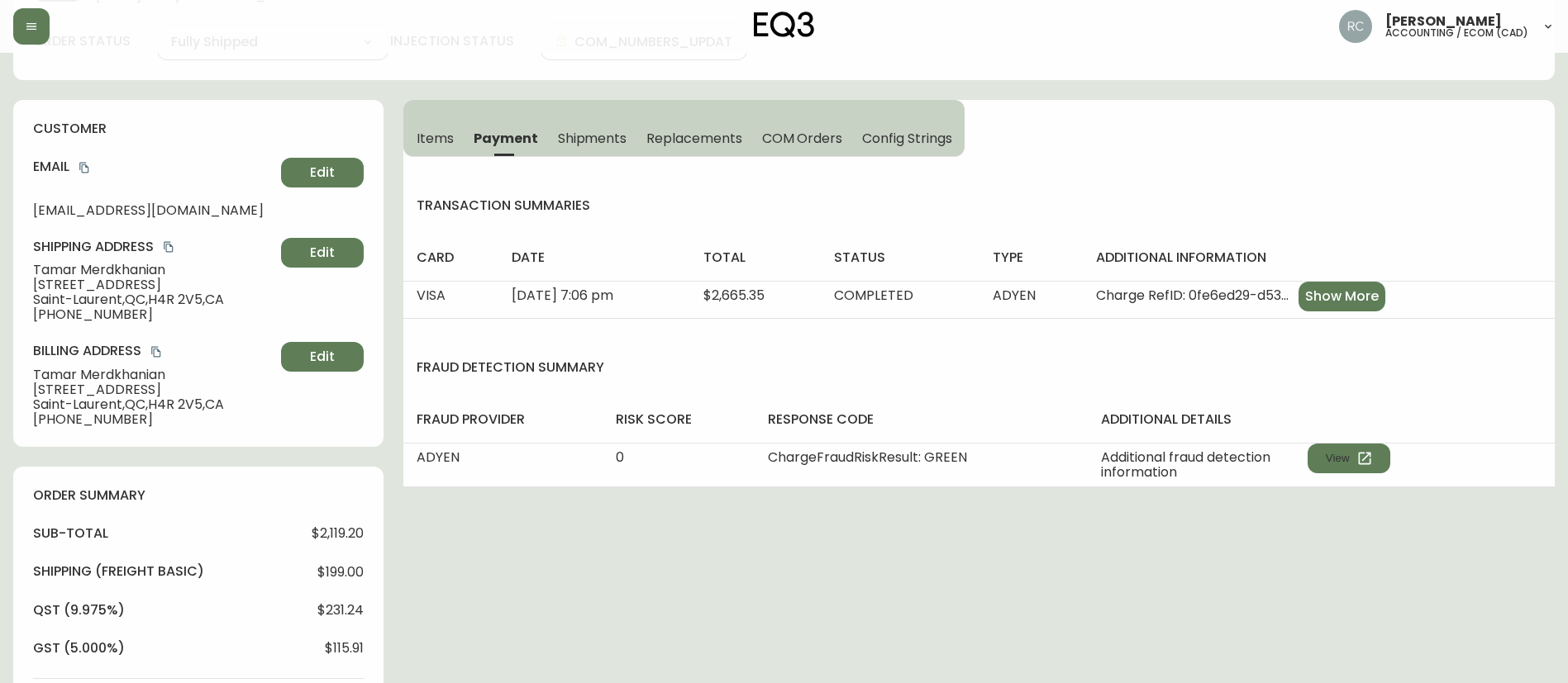
scroll to position [0, 0]
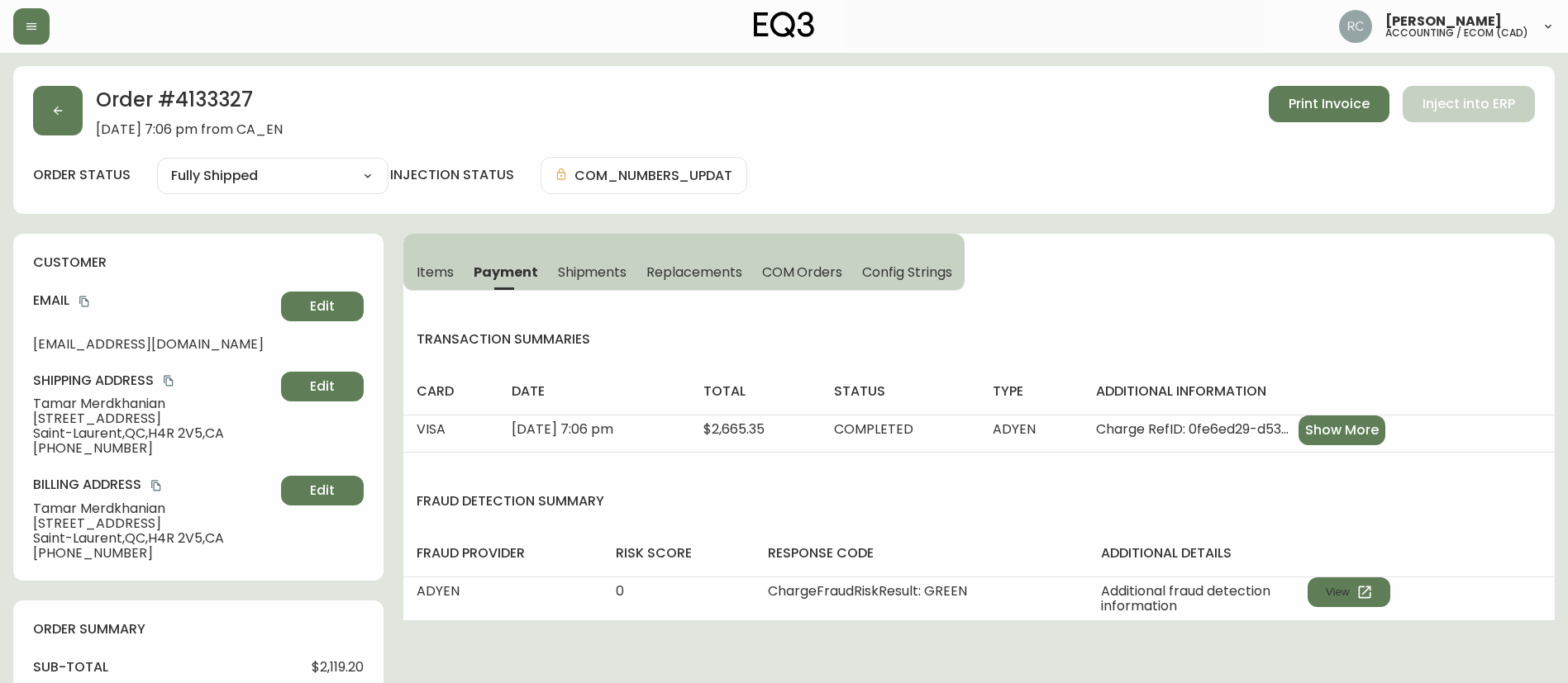
click at [1134, 252] on div "Items Payment Shipments Replacements COM Orders Config Strings transaction summ…" at bounding box center [979, 427] width 1152 height 387
click at [1210, 255] on div "Items Payment Shipments Replacements COM Orders Config Strings transaction summ…" at bounding box center [979, 427] width 1152 height 387
click at [1201, 244] on div "Items Payment Shipments Replacements COM Orders Config Strings transaction summ…" at bounding box center [979, 427] width 1152 height 387
click at [1122, 265] on div "Items Payment Shipments Replacements COM Orders Config Strings transaction summ…" at bounding box center [979, 427] width 1152 height 387
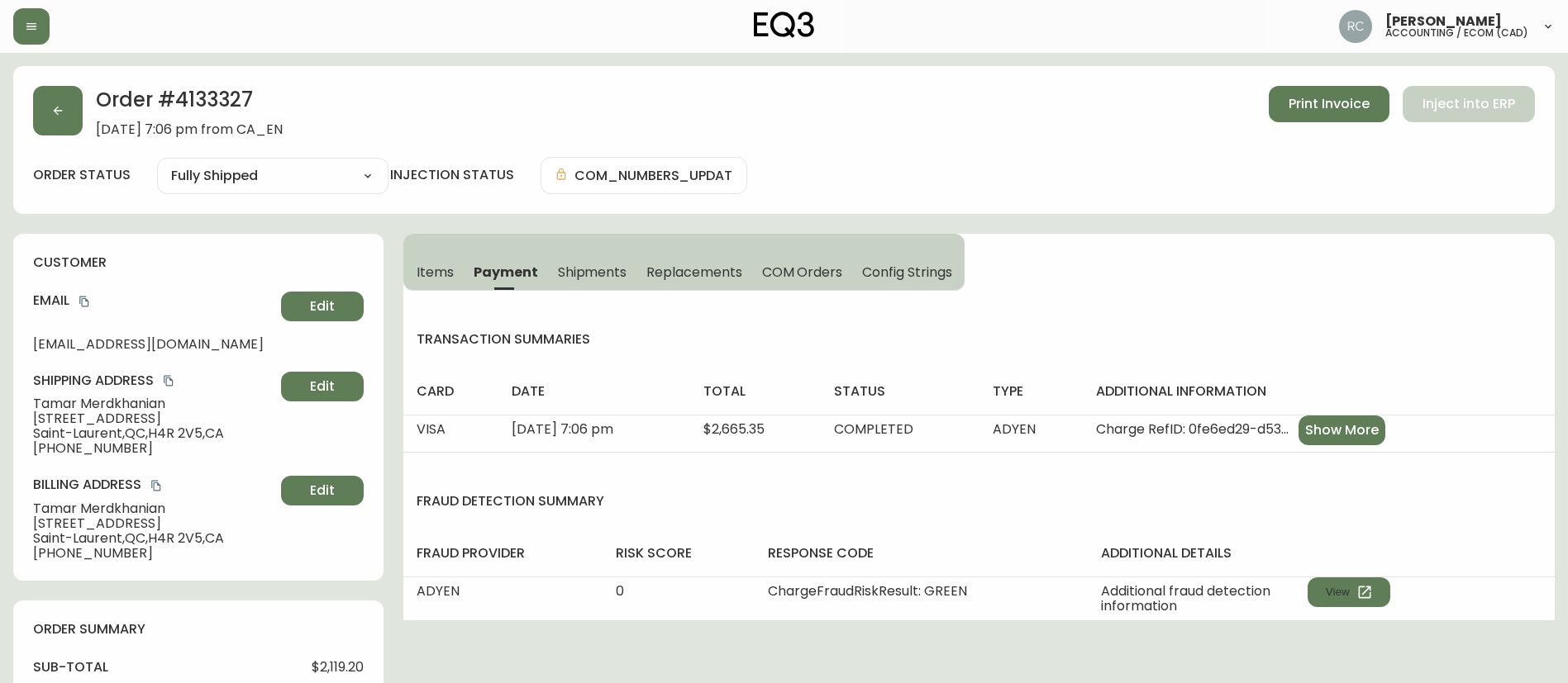
click at [1122, 265] on div "Items Payment Shipments Replacements COM Orders Config Strings transaction summ…" at bounding box center [979, 427] width 1152 height 387
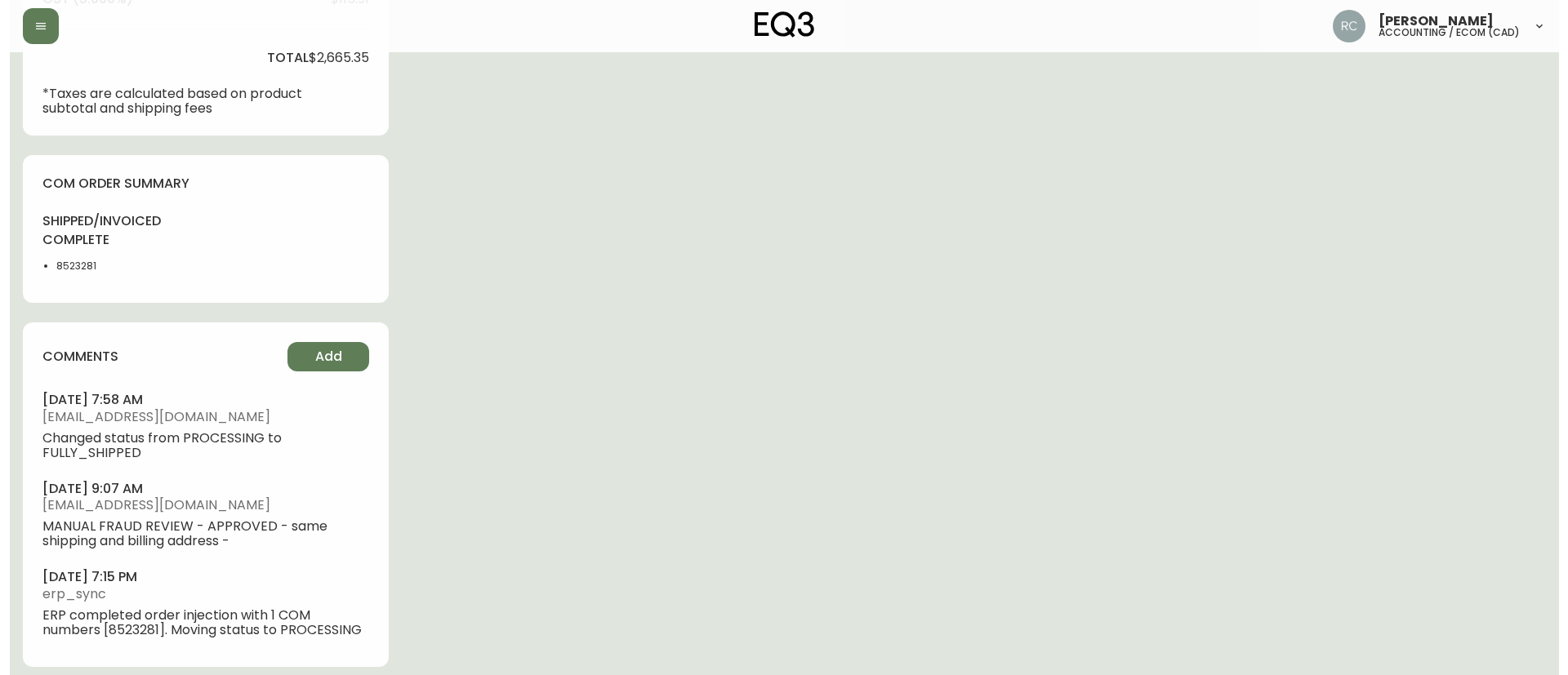
scroll to position [785, 0]
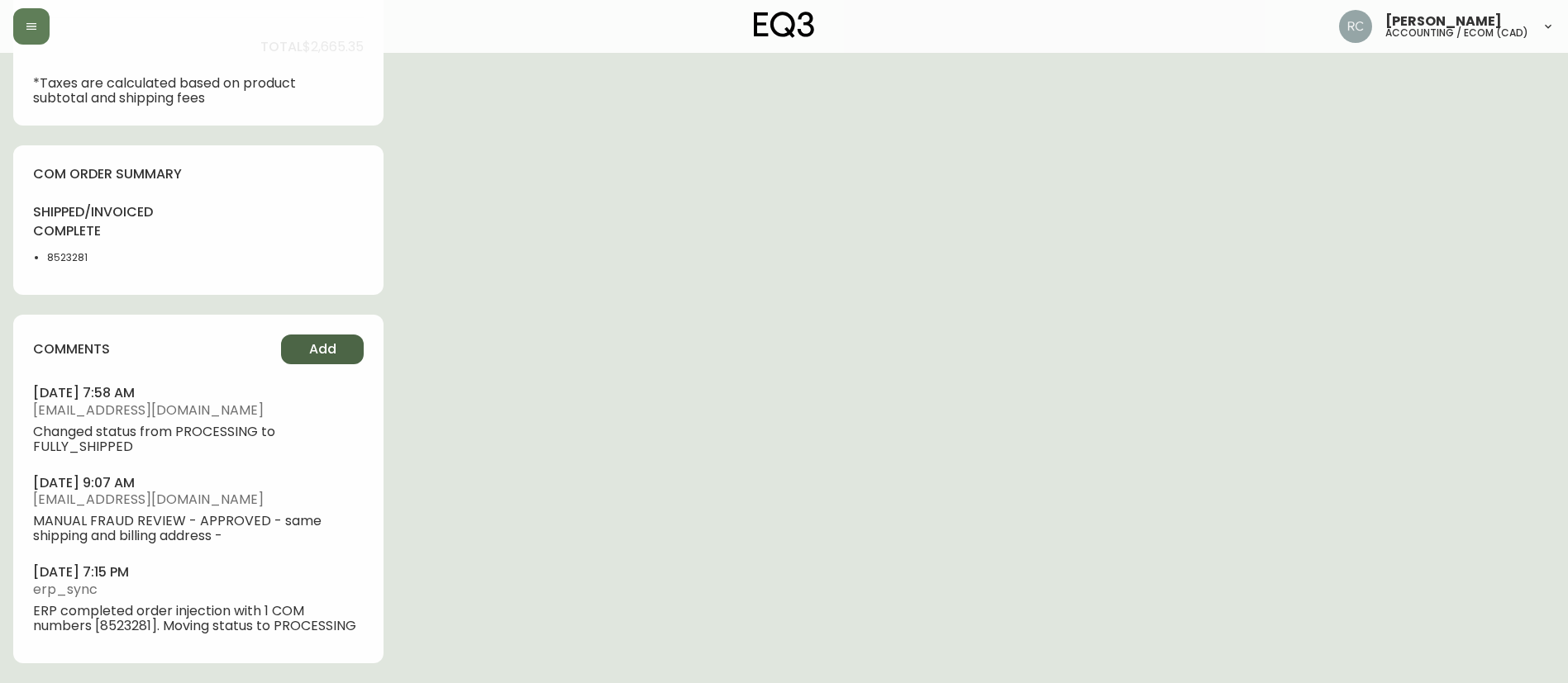
click at [343, 338] on button "Add" at bounding box center [322, 350] width 83 height 30
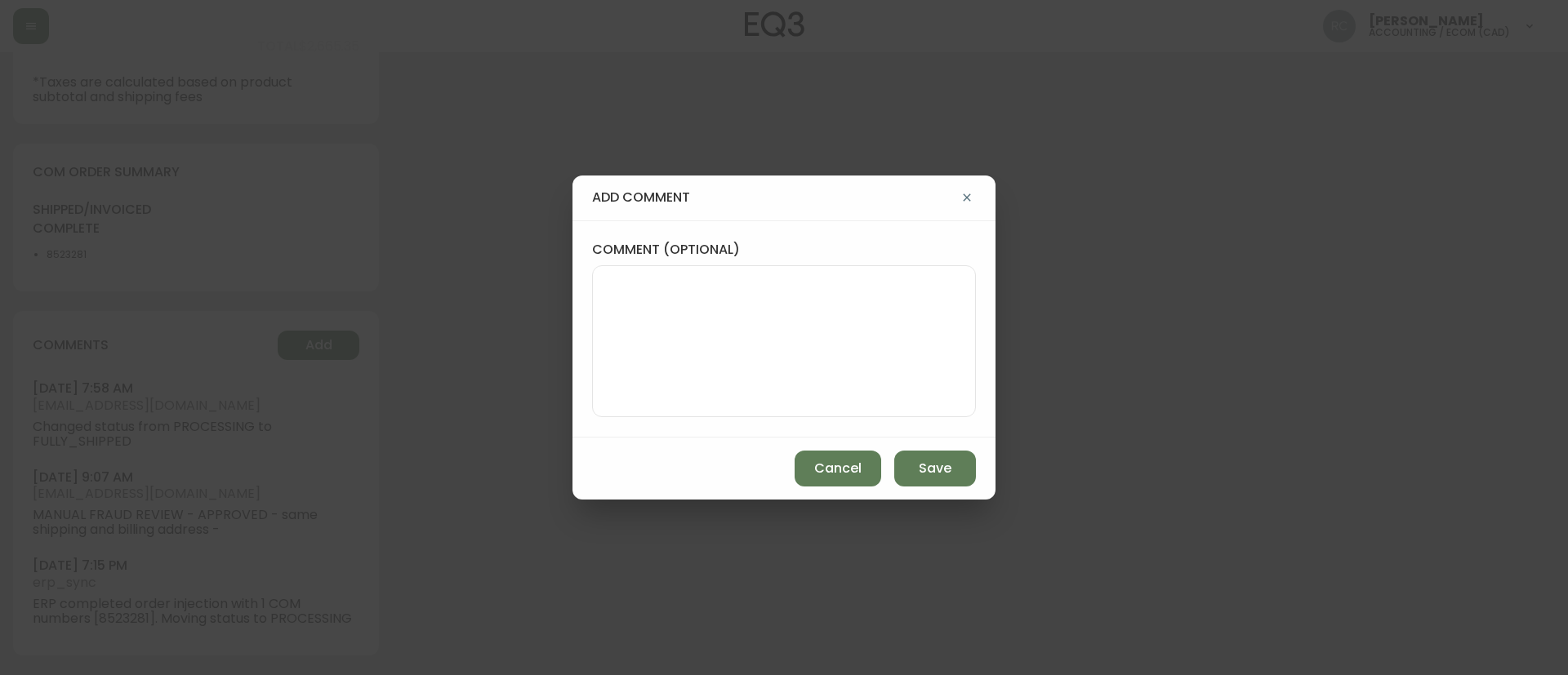
click at [593, 297] on div at bounding box center [784, 341] width 384 height 152
click at [652, 311] on textarea "comment (optional)" at bounding box center [784, 341] width 356 height 131
paste textarea "COMPENSATION FOR POOR EXPERIENCE AND DELAY TICKET# 813407 ORD# 4133327 SUBTOTAL…"
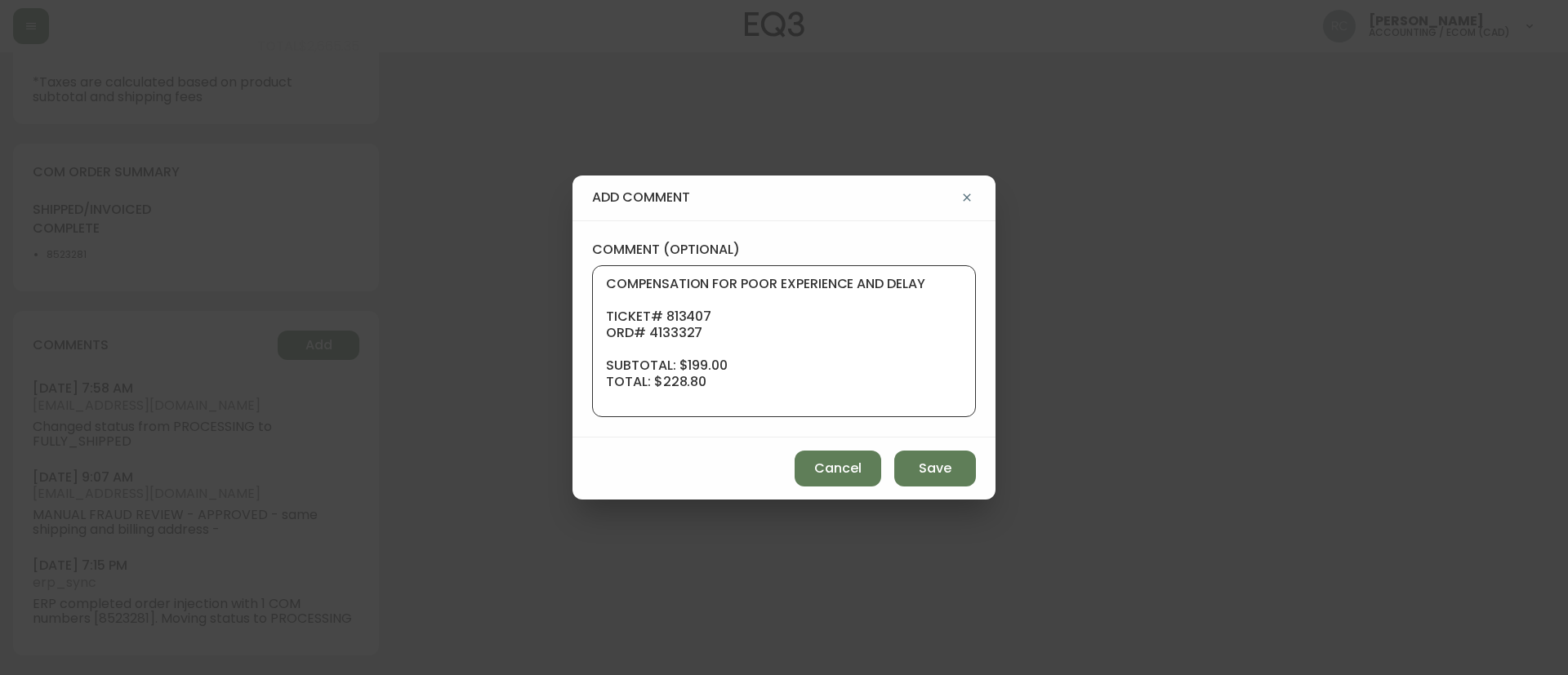
scroll to position [147, 0]
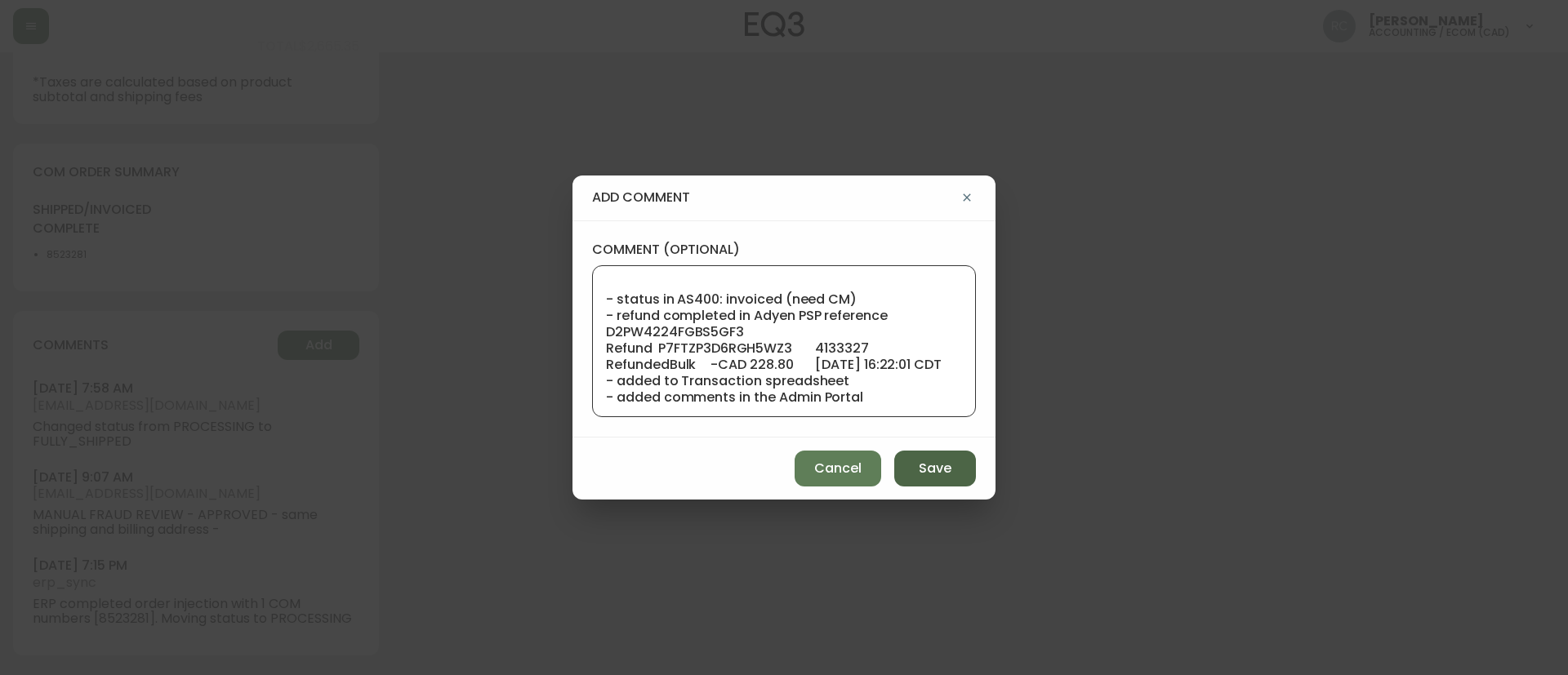
type textarea "COMPENSATION FOR POOR EXPERIENCE AND DELAY TICKET# 813407 ORD# 4133327 SUBTOTAL…"
click at [902, 452] on button "Save" at bounding box center [935, 469] width 82 height 36
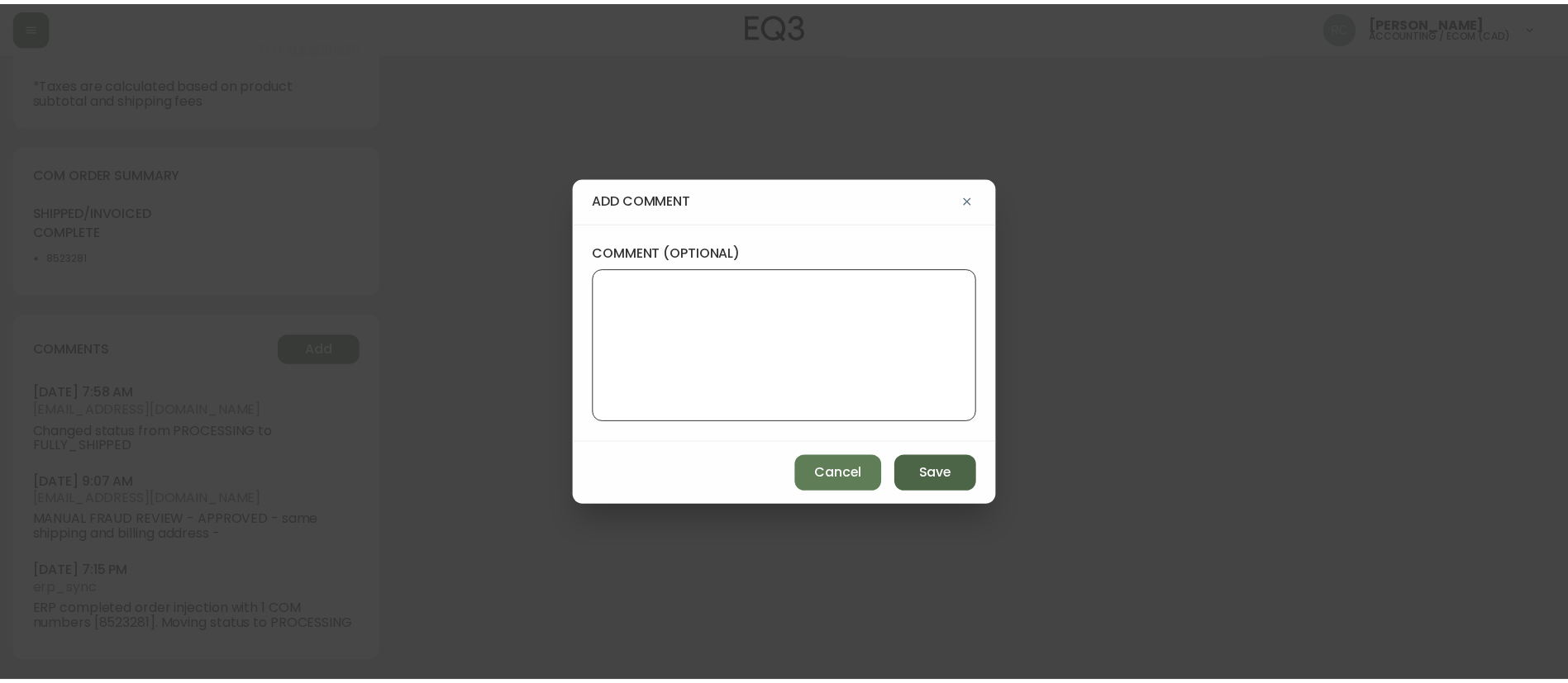
scroll to position [0, 0]
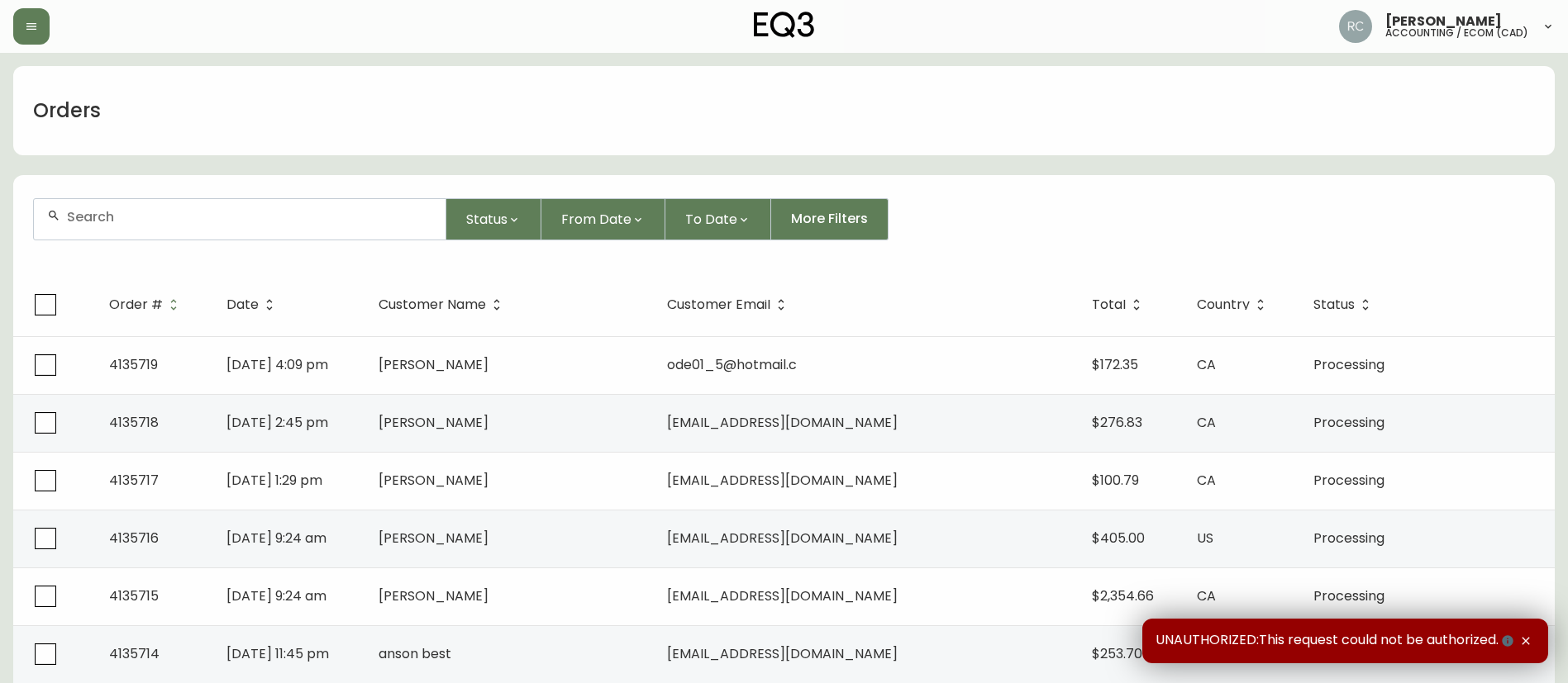
drag, startPoint x: 287, startPoint y: 218, endPoint x: 284, endPoint y: 206, distance: 12.4
click at [286, 213] on input "text" at bounding box center [250, 217] width 366 height 16
paste input "4135719"
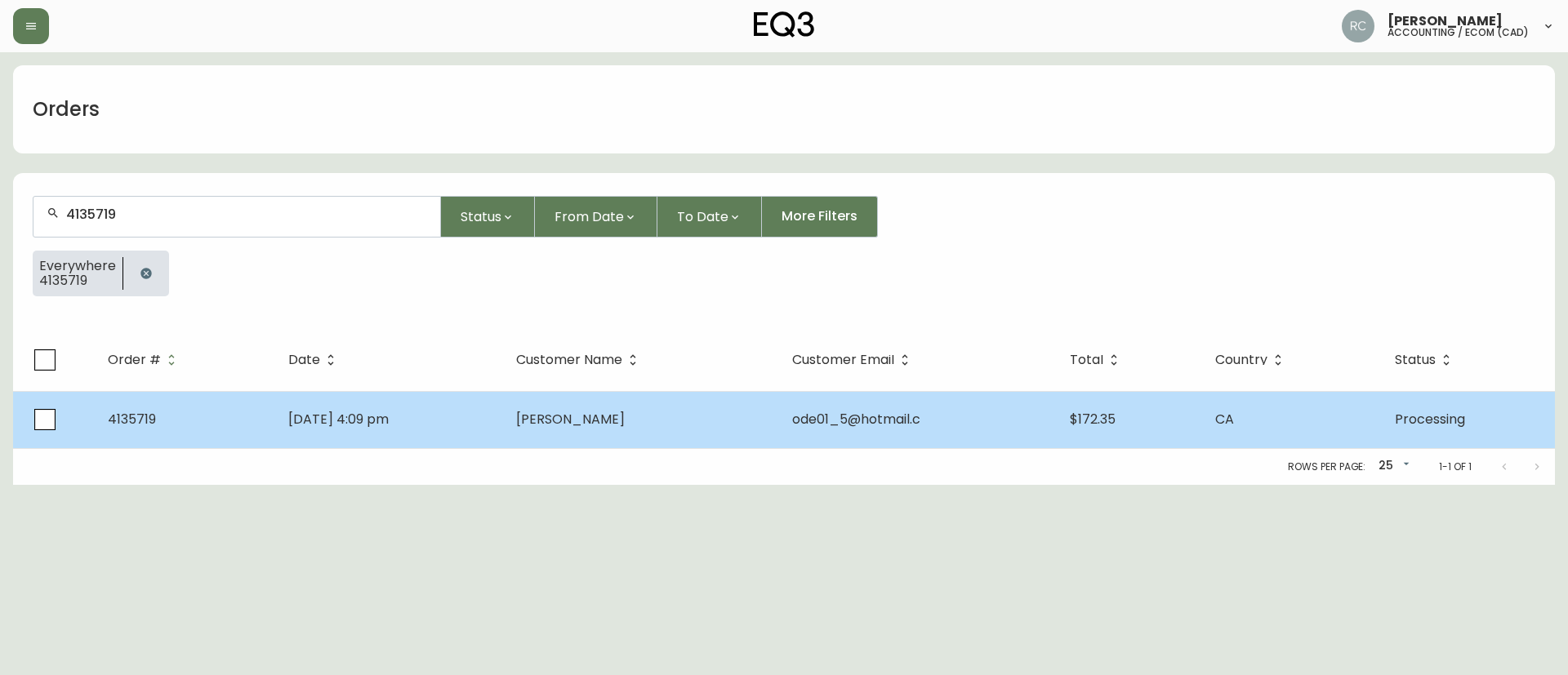
type input "4135719"
click at [606, 413] on span "[PERSON_NAME]" at bounding box center [570, 420] width 108 height 19
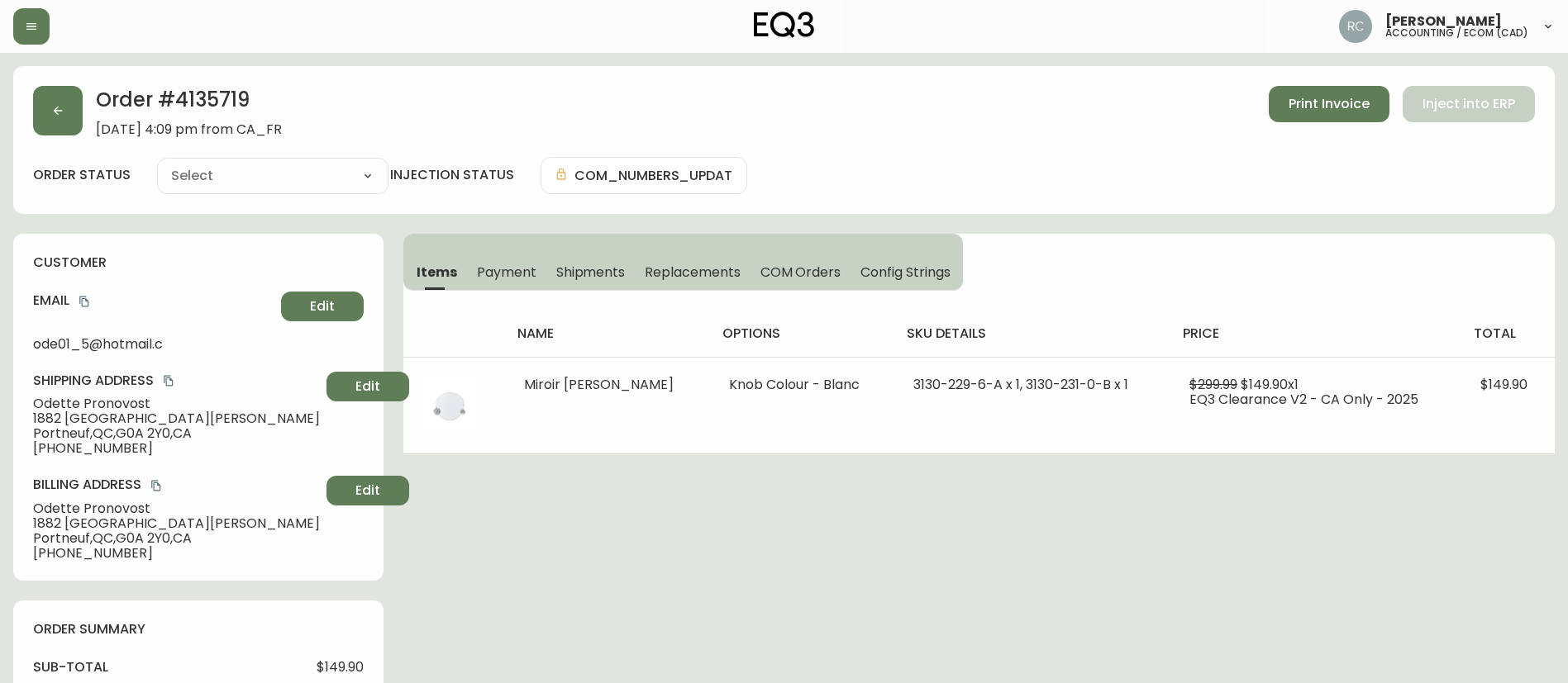
type input "Processing"
select select "PROCESSING"
click at [333, 304] on span "Edit" at bounding box center [322, 306] width 24 height 18
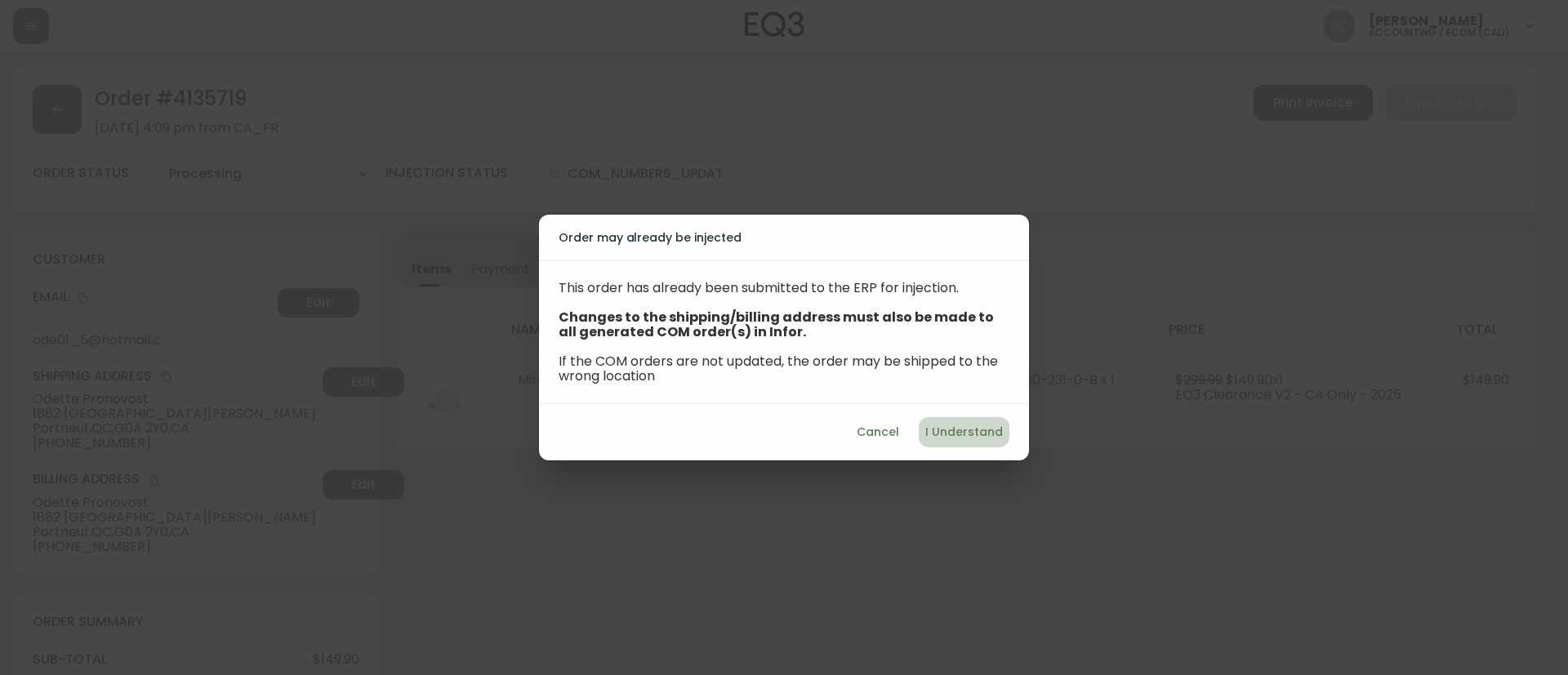
click at [967, 420] on button "I Understand" at bounding box center [963, 432] width 90 height 30
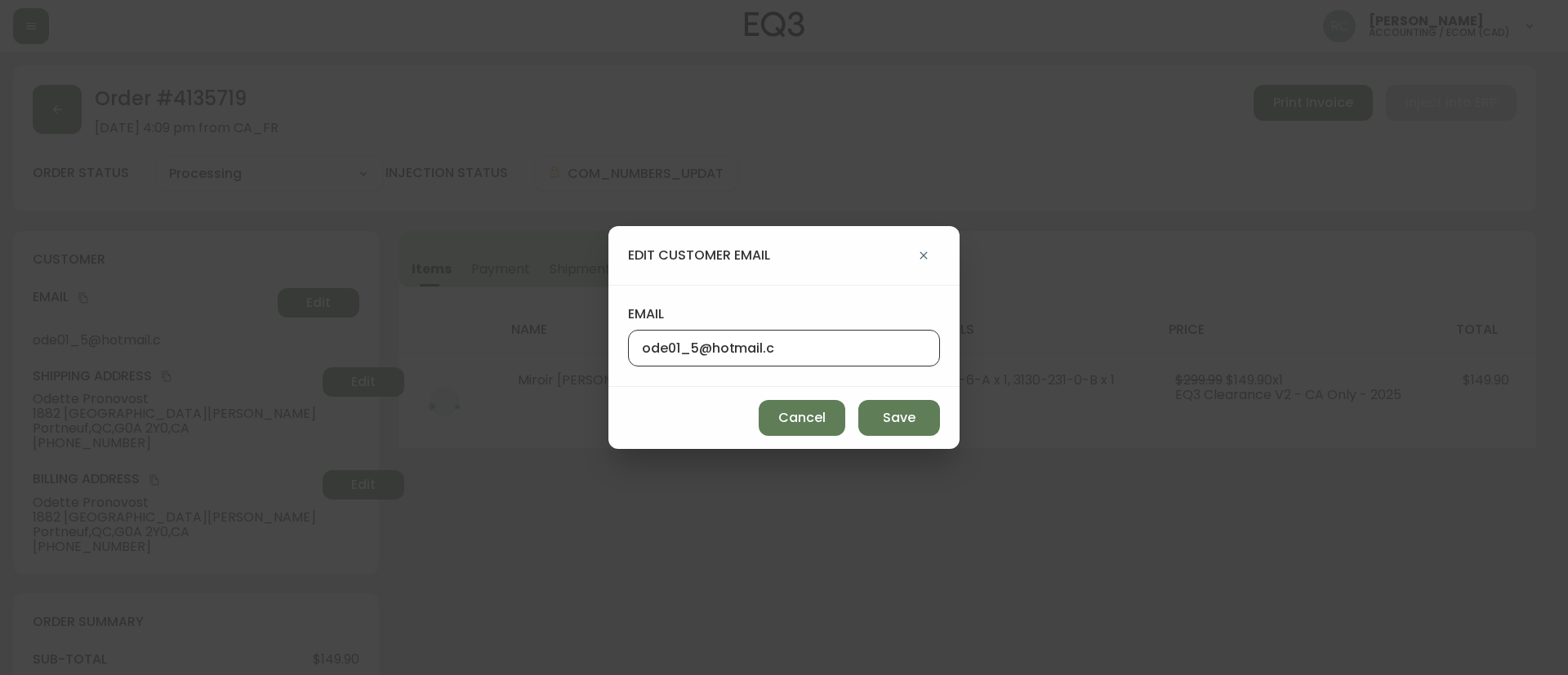
click at [845, 346] on input "ode01_5@hotmail.c" at bounding box center [784, 348] width 284 height 15
type input "[EMAIL_ADDRESS][DOMAIN_NAME]"
click at [915, 409] on button "Save" at bounding box center [899, 418] width 82 height 36
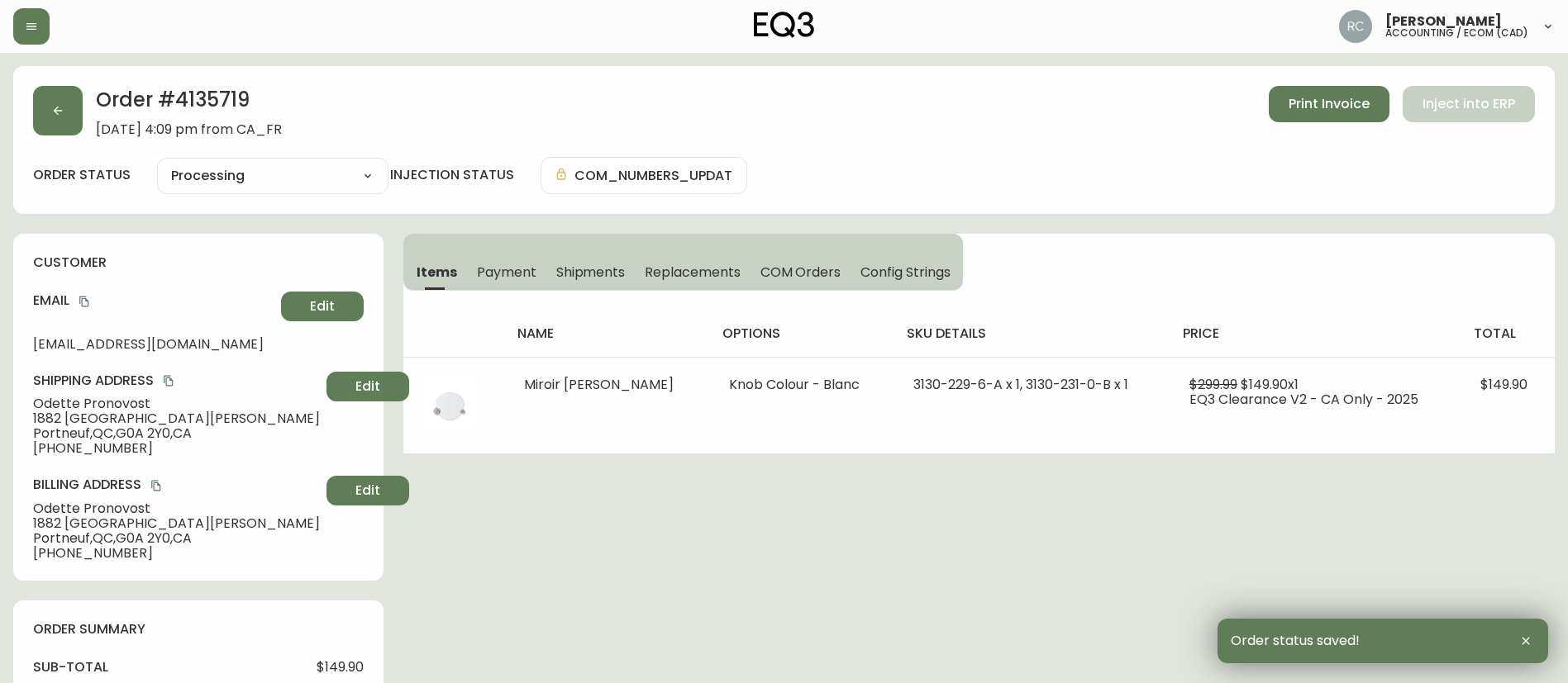
click at [211, 96] on h2 "Order # 4135719" at bounding box center [189, 104] width 186 height 37
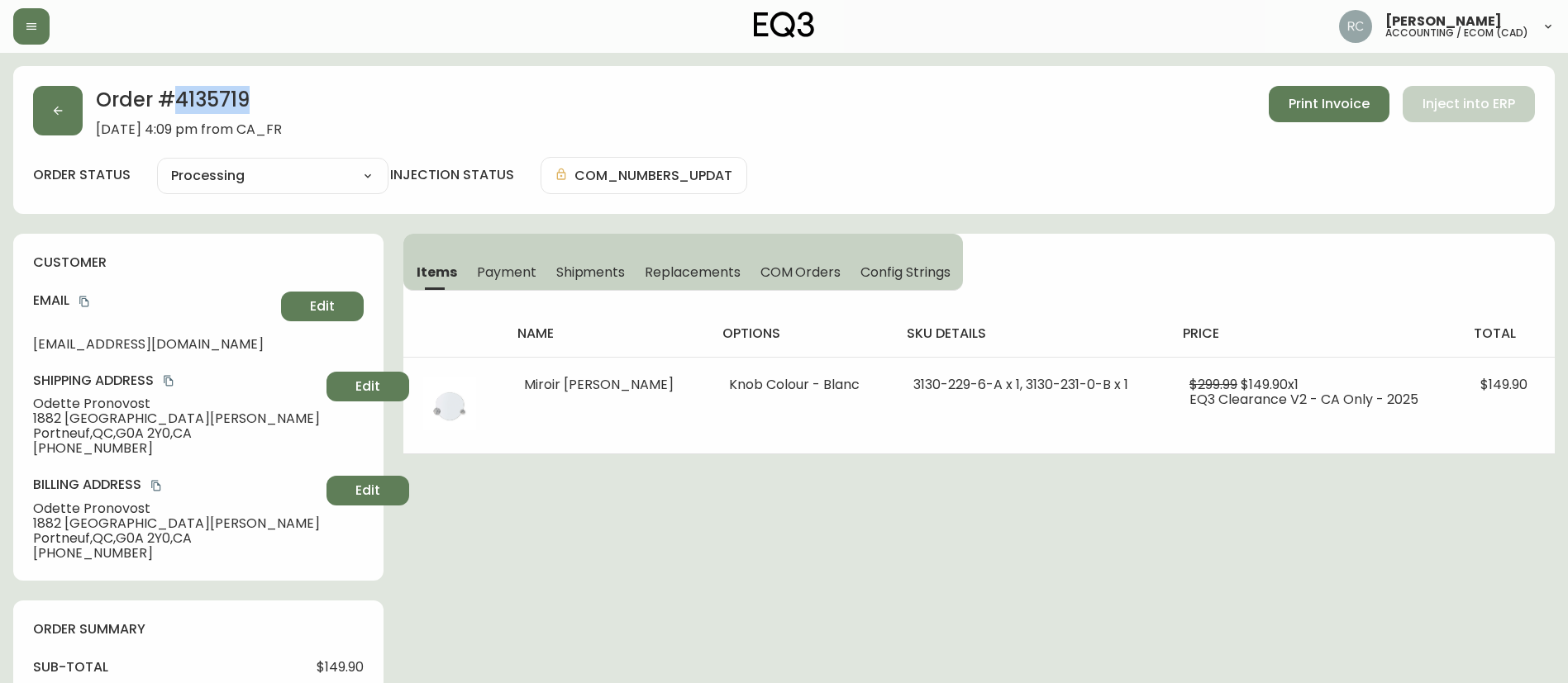
copy h2 "4135719"
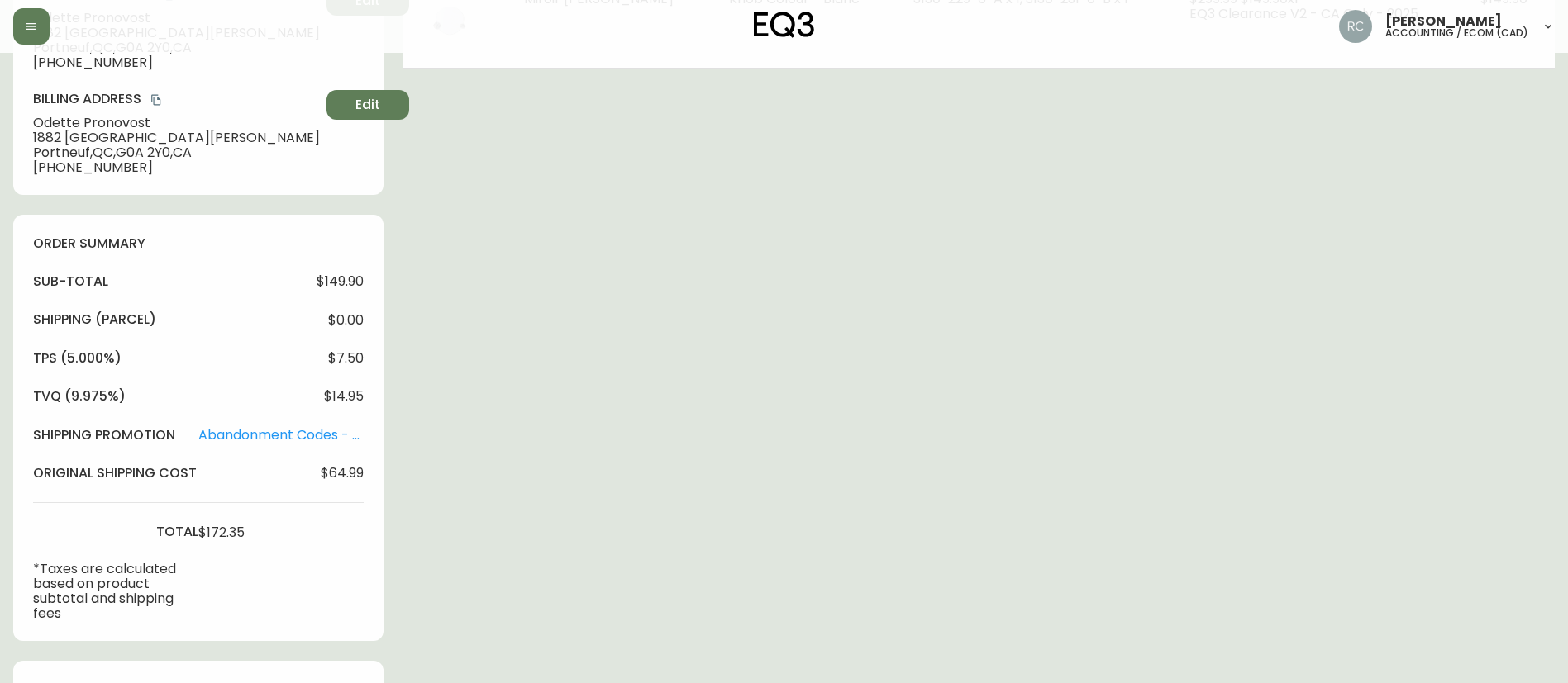
scroll to position [661, 0]
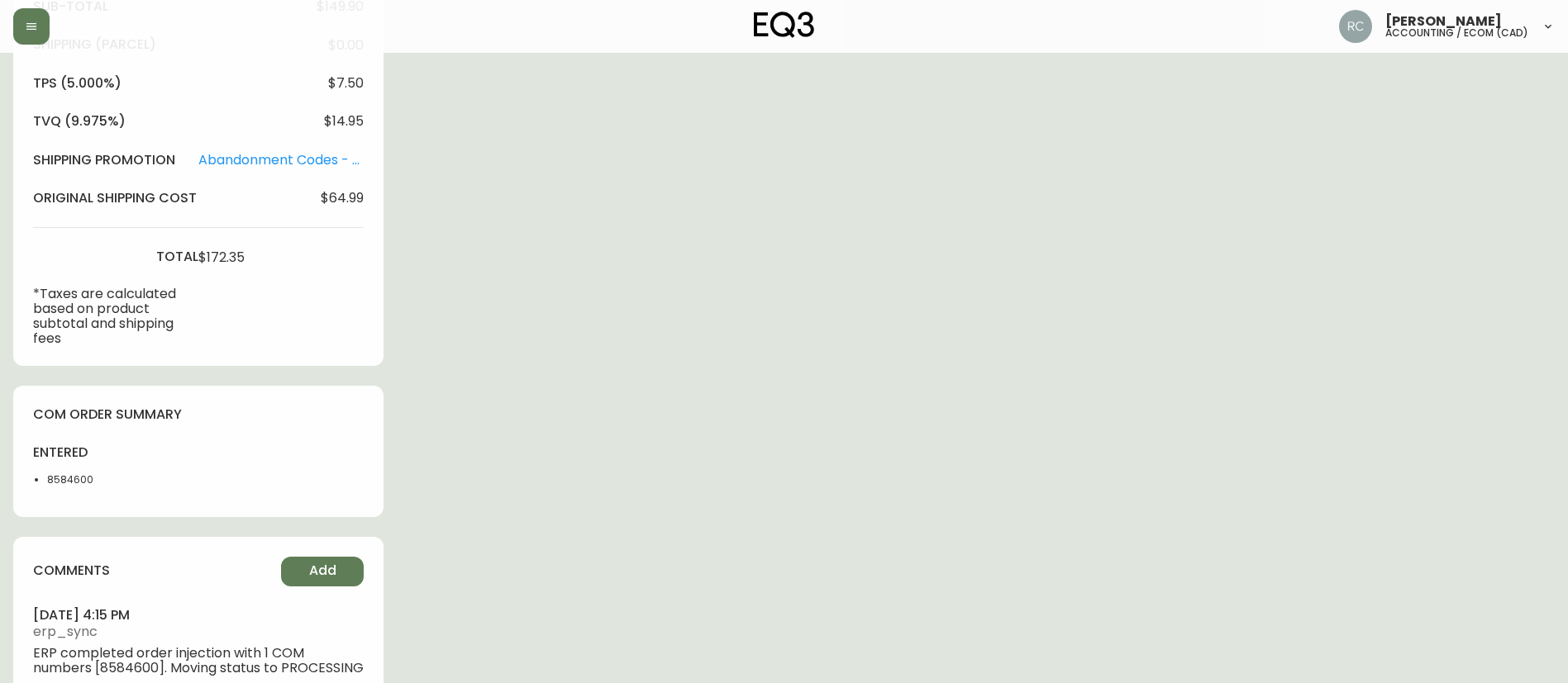
click at [70, 474] on li "8584600" at bounding box center [88, 479] width 83 height 15
copy li "8584600"
